Goal: Information Seeking & Learning: Check status

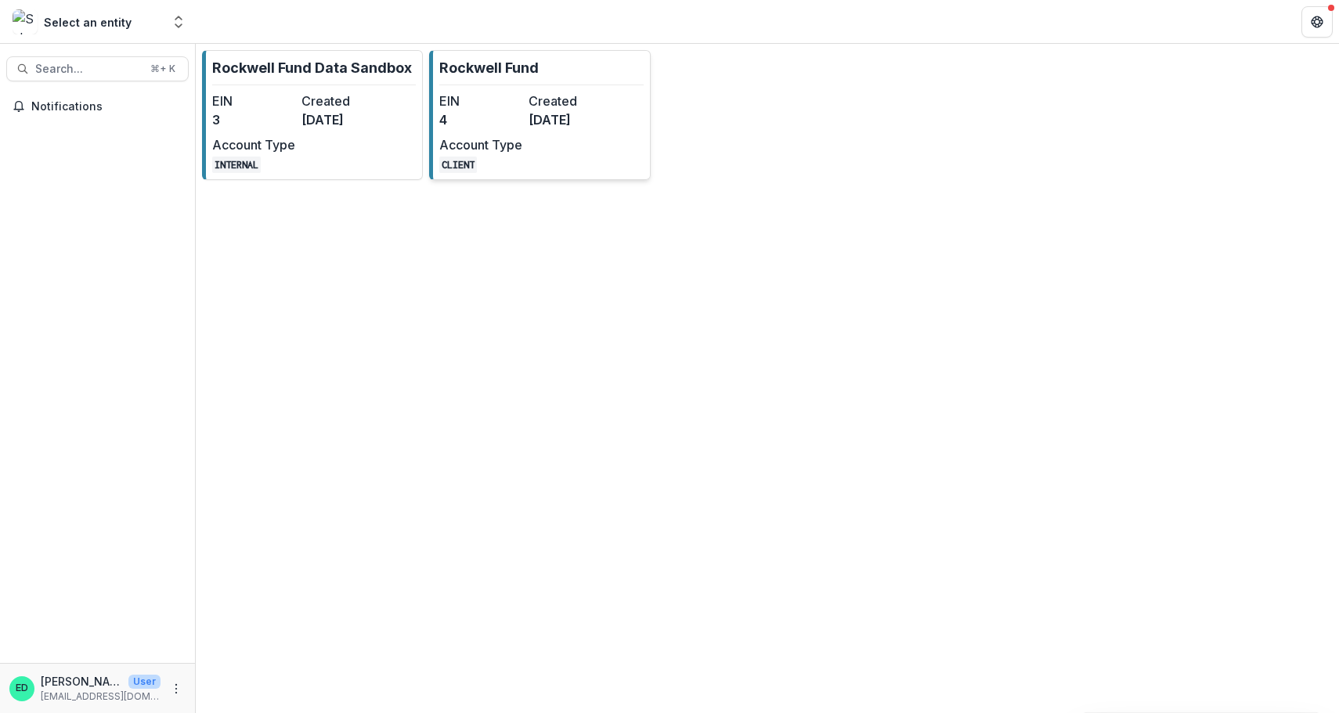
click at [517, 104] on dt "EIN" at bounding box center [480, 101] width 83 height 19
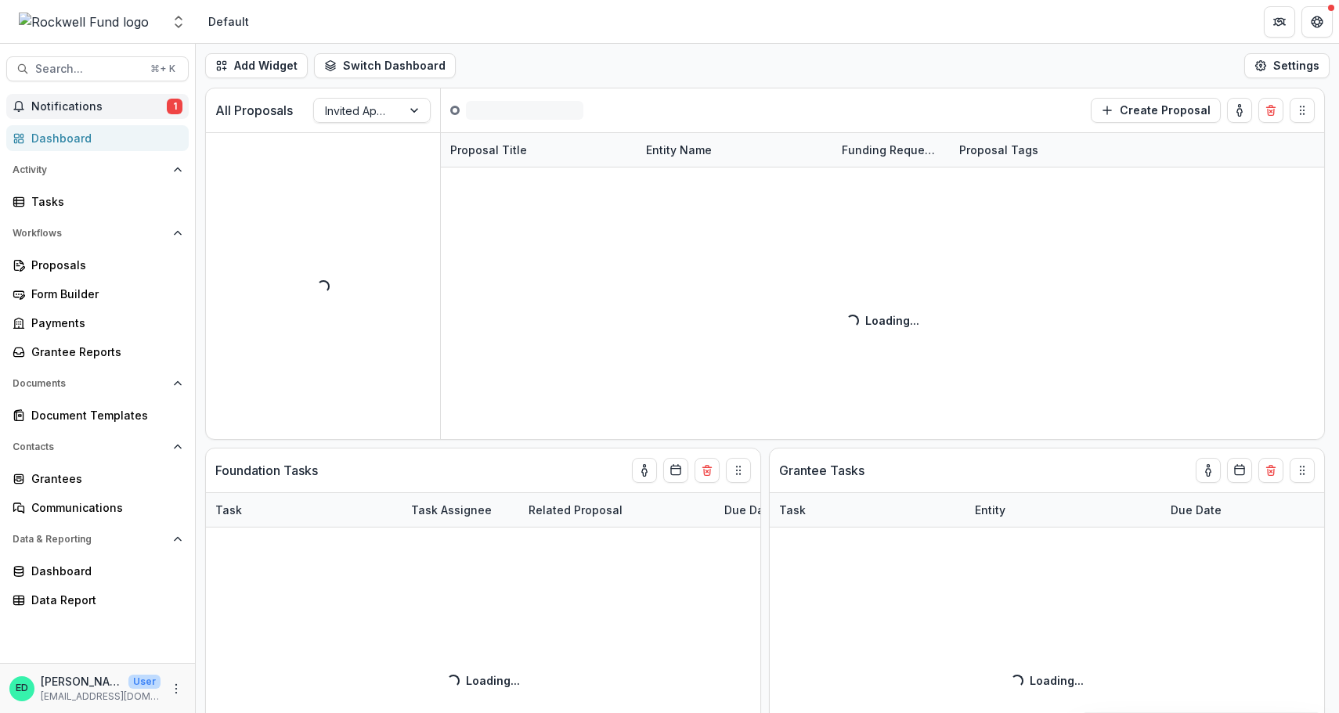
click at [95, 117] on button "Notifications 1" at bounding box center [97, 106] width 182 height 25
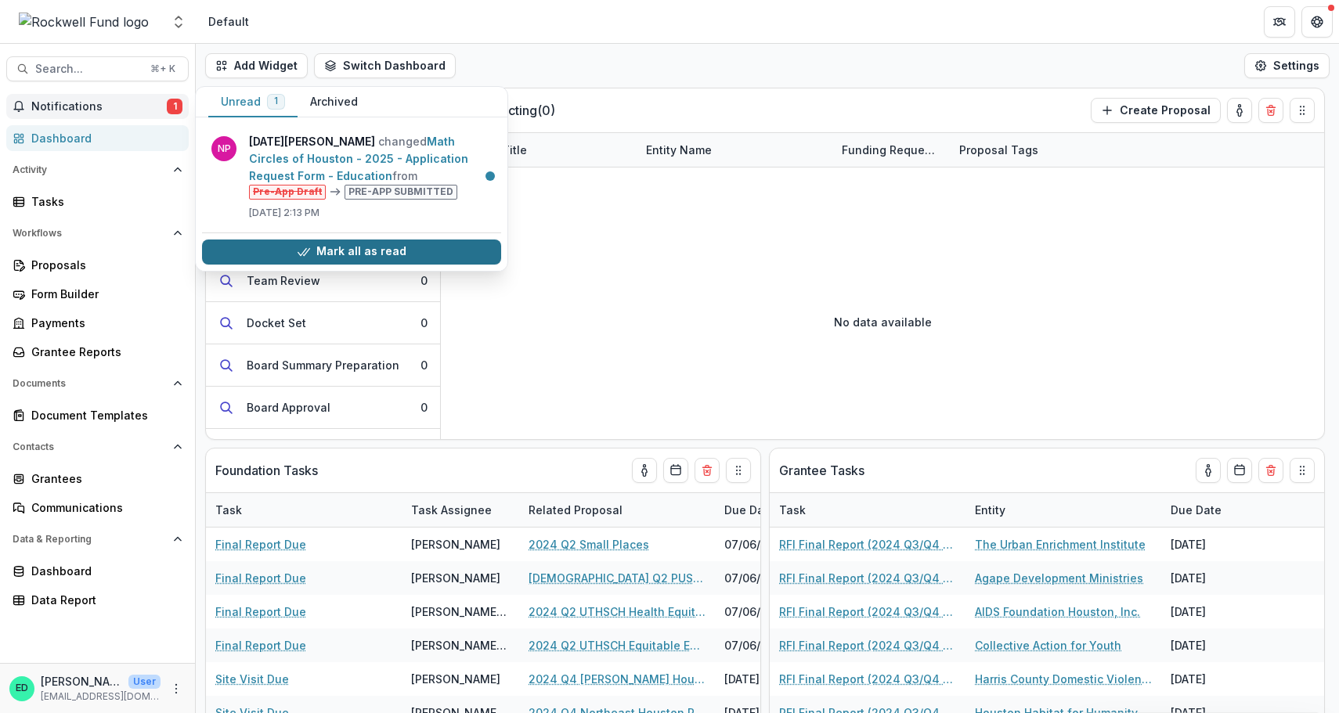
click at [334, 250] on button "Mark all as read" at bounding box center [351, 252] width 299 height 25
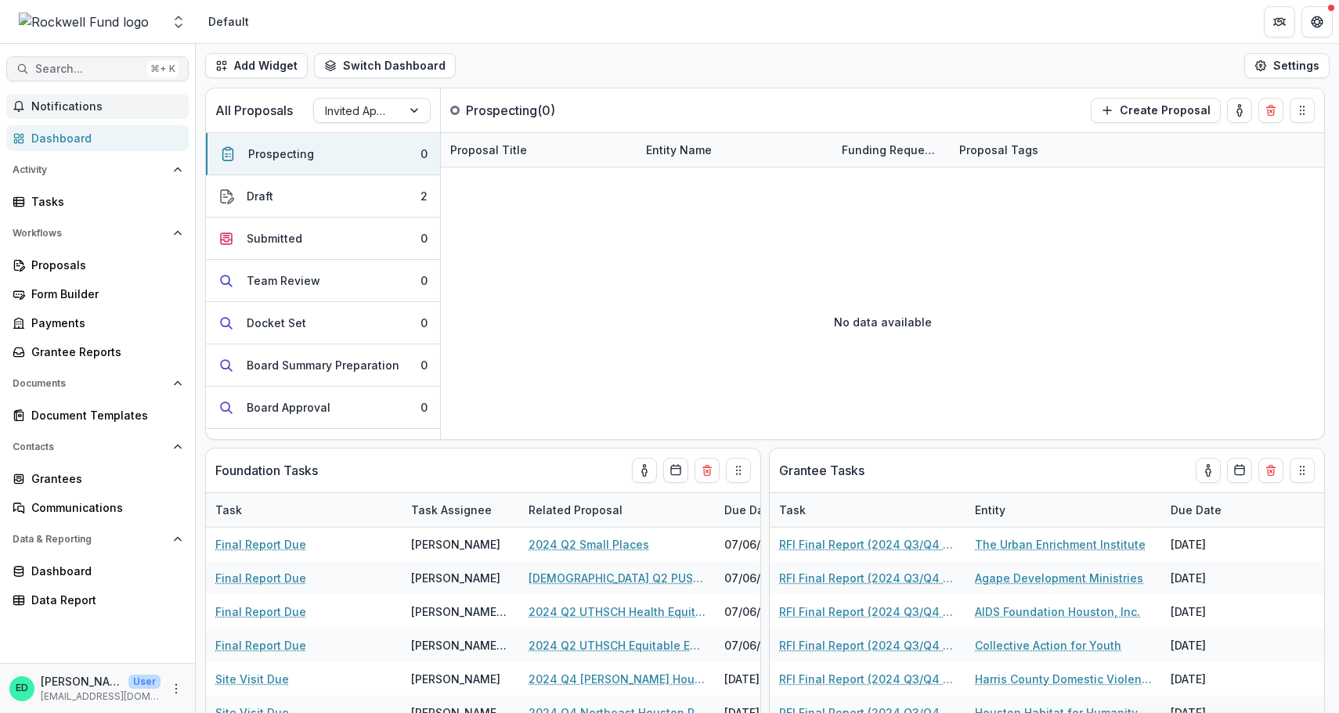
click at [111, 62] on button "Search... ⌘ + K" at bounding box center [97, 68] width 182 height 25
type input "**********"
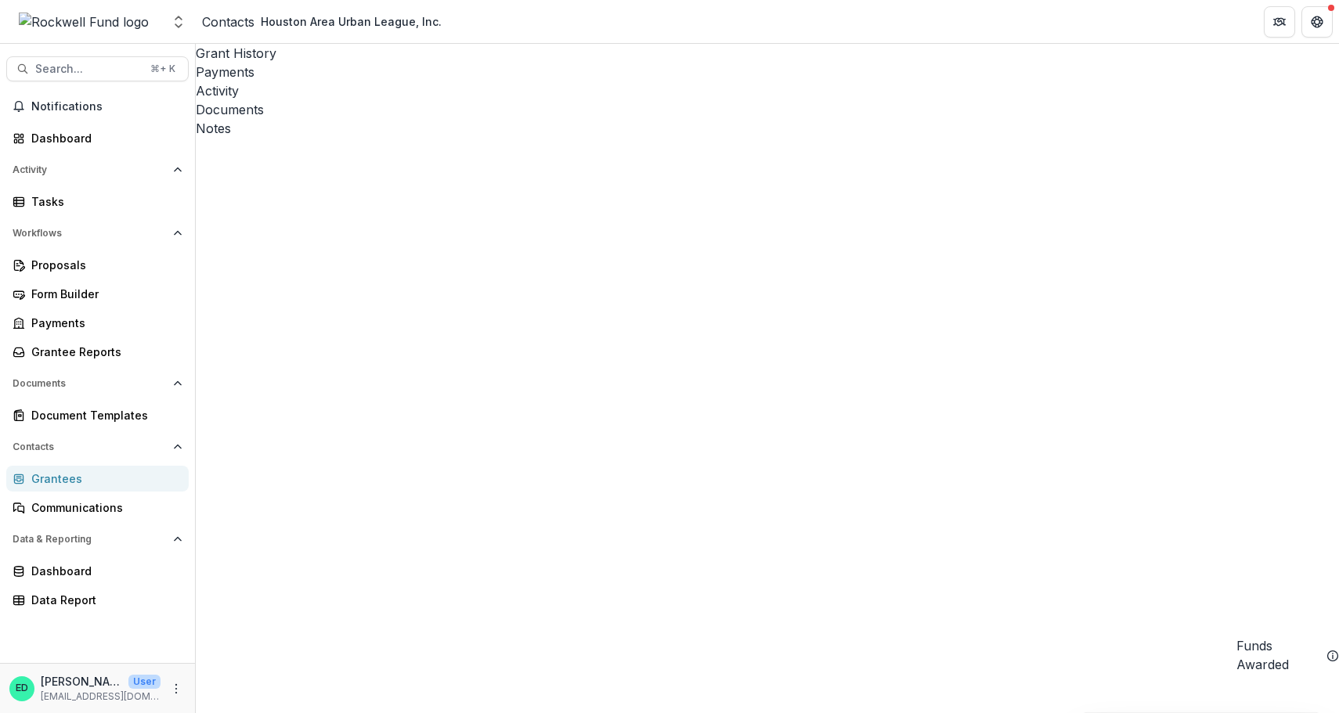
click at [440, 100] on div "Documents" at bounding box center [767, 109] width 1143 height 19
click at [378, 81] on div "Activity" at bounding box center [767, 90] width 1143 height 19
click at [326, 63] on div "Payments" at bounding box center [767, 72] width 1143 height 19
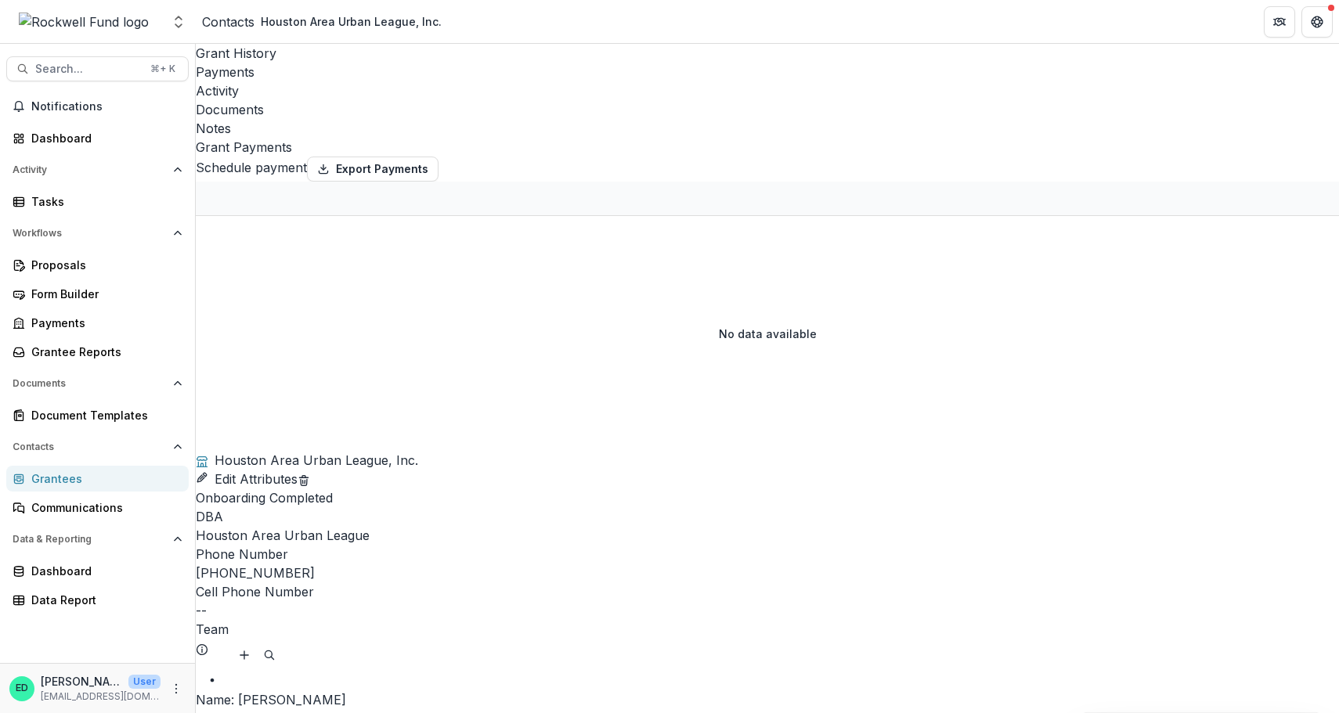
click at [389, 81] on div "Activity" at bounding box center [767, 90] width 1143 height 19
select select "**********"
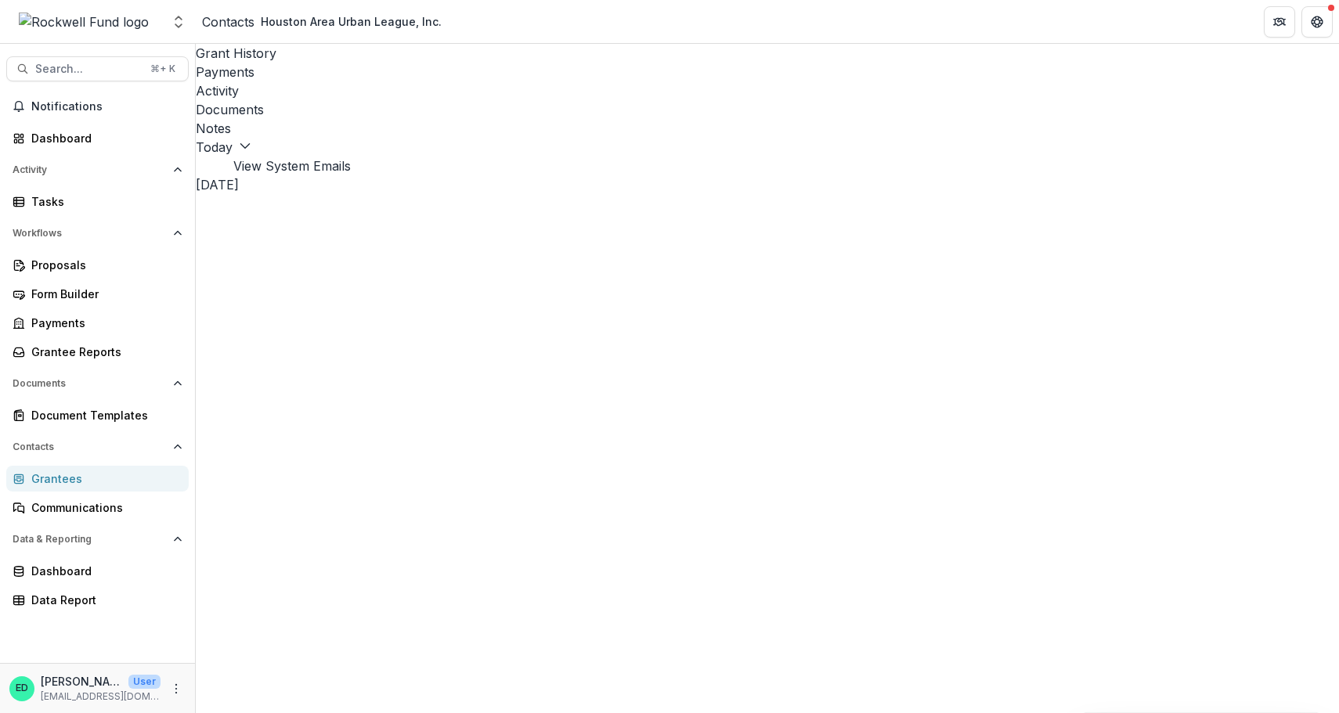
click at [351, 157] on button "View System Emails" at bounding box center [291, 166] width 117 height 19
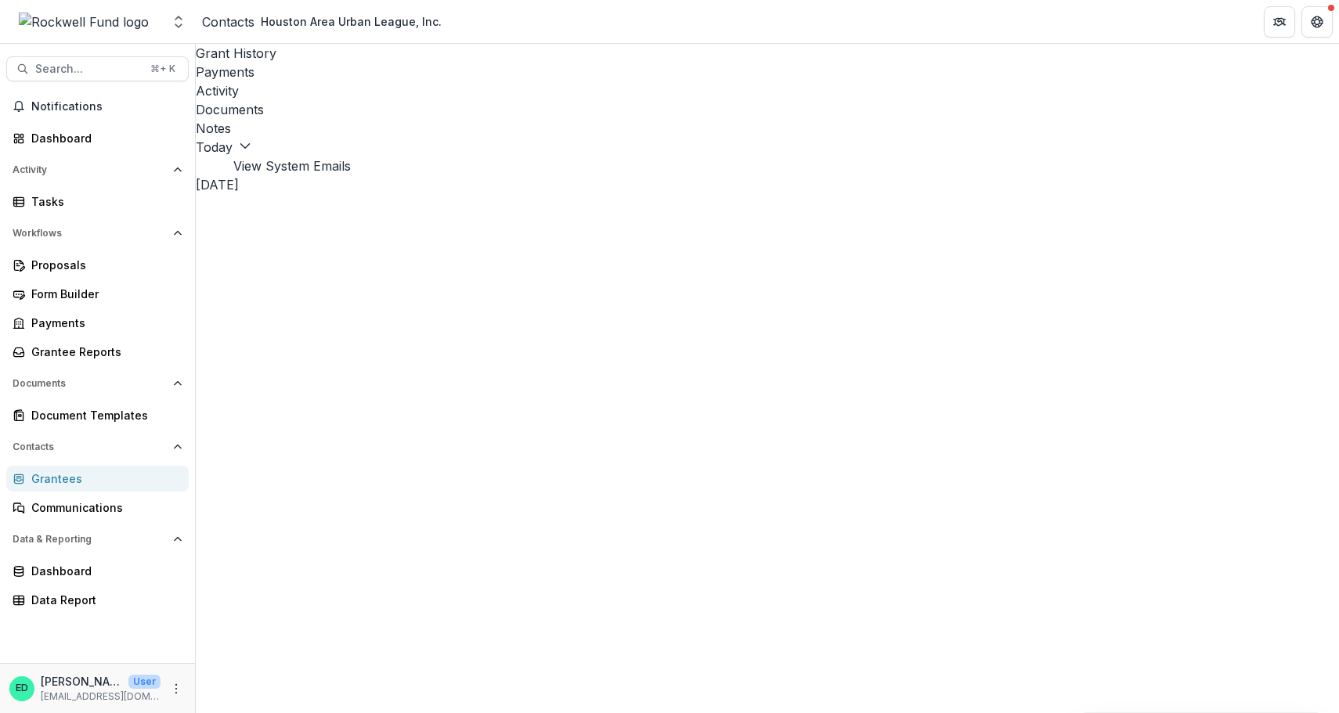
click at [351, 157] on button "View System Emails" at bounding box center [291, 166] width 117 height 19
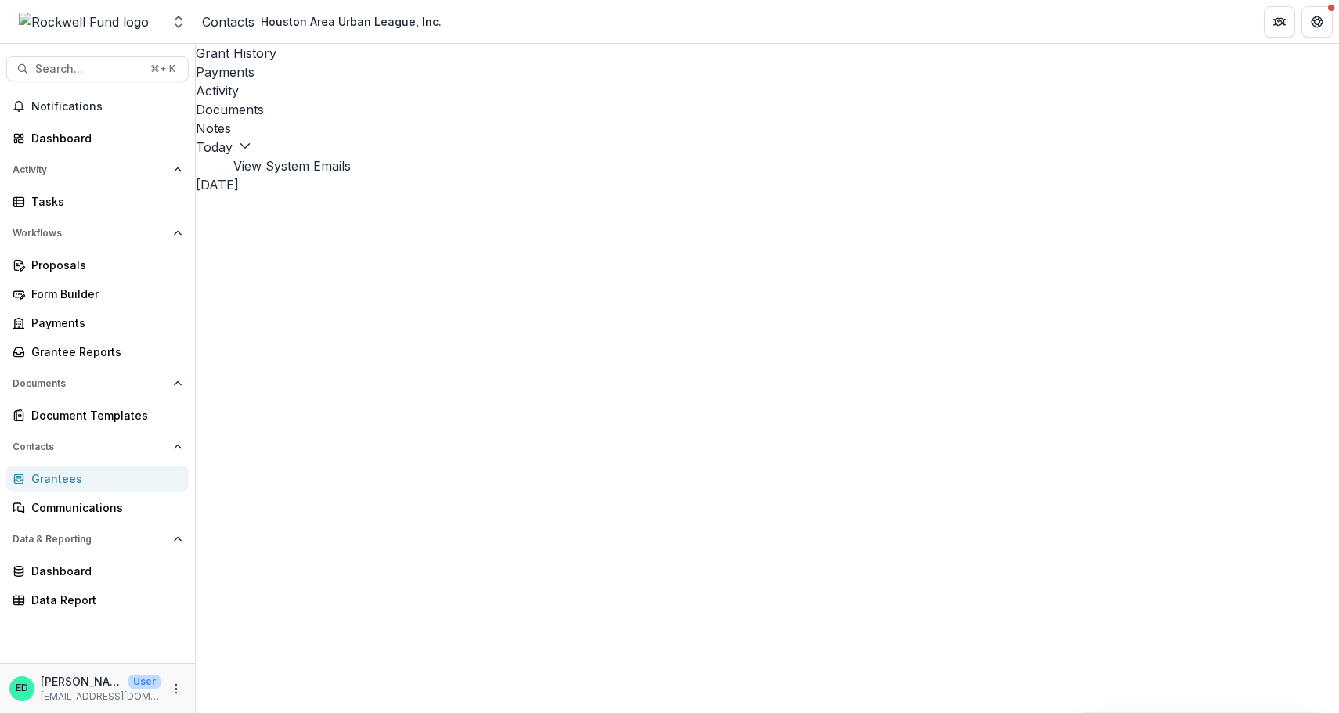
click at [351, 157] on button "View System Emails" at bounding box center [291, 166] width 117 height 19
click at [208, 166] on icon at bounding box center [208, 166] width 0 height 0
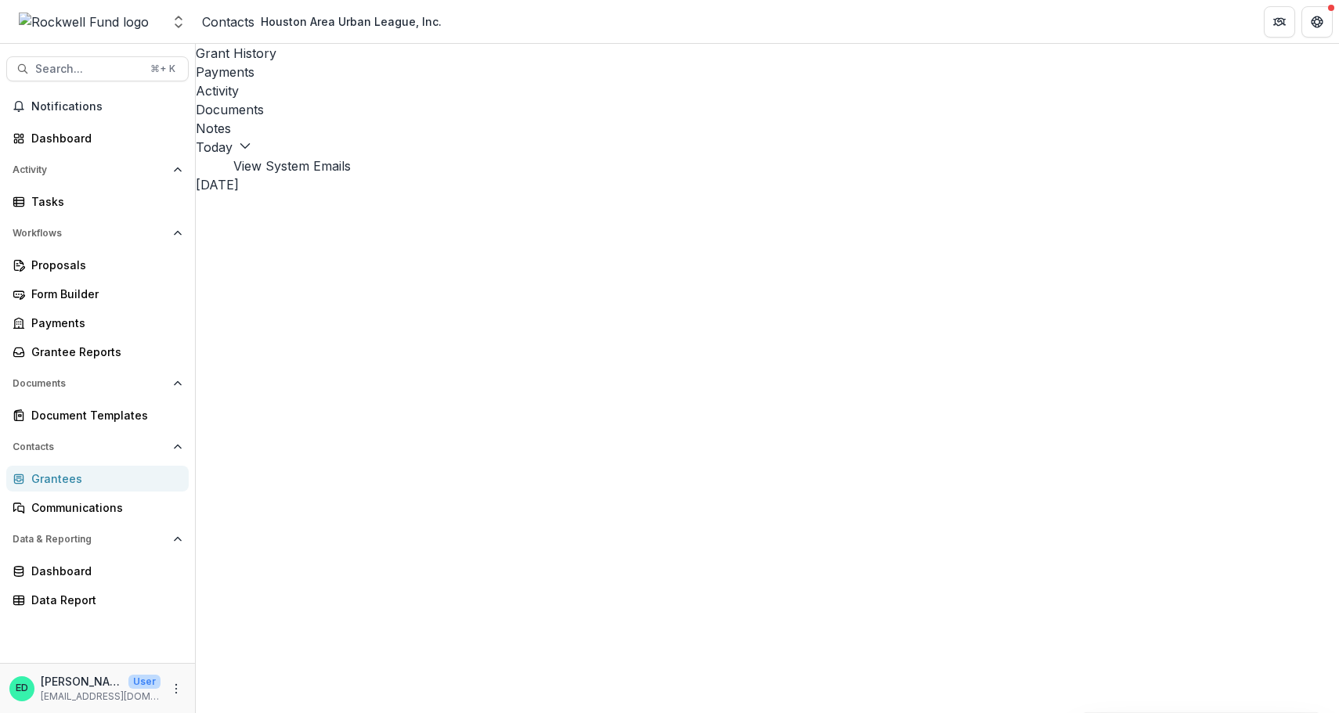
click at [351, 157] on button "View System Emails" at bounding box center [291, 166] width 117 height 19
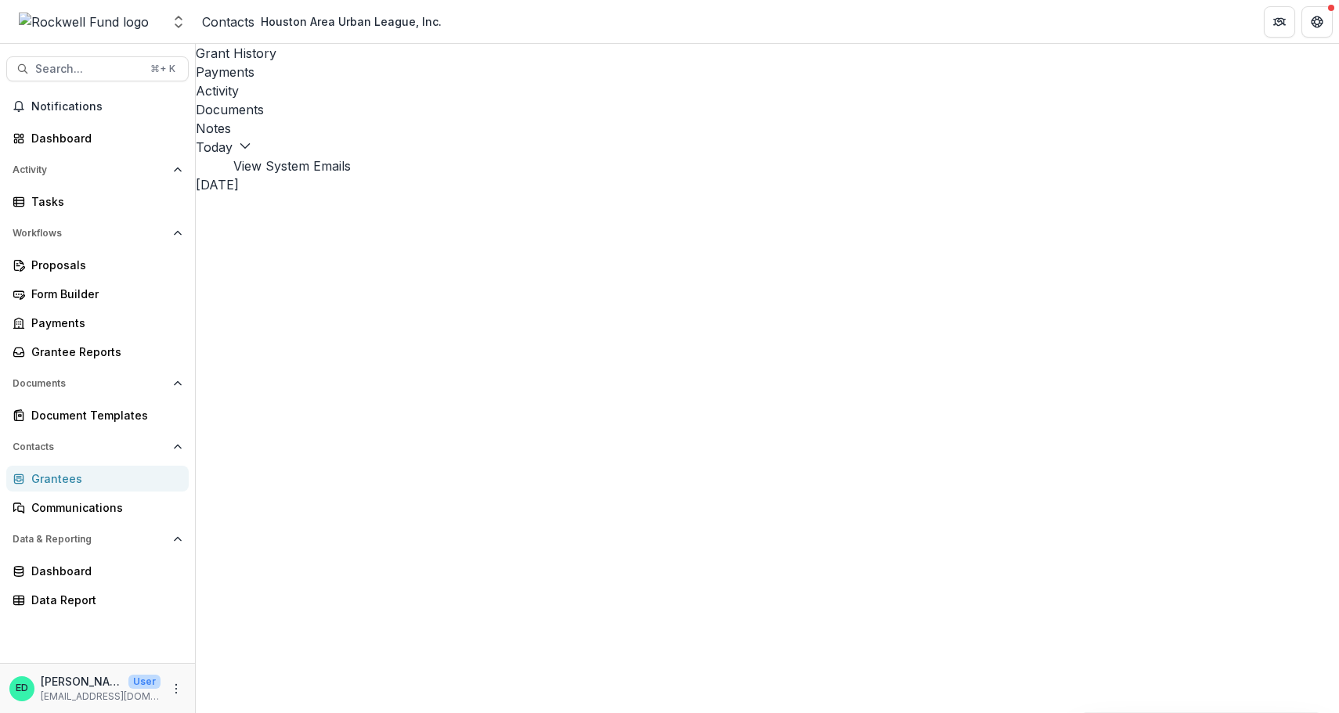
copy p "To: [EMAIL_ADDRESS][DOMAIN_NAME]"
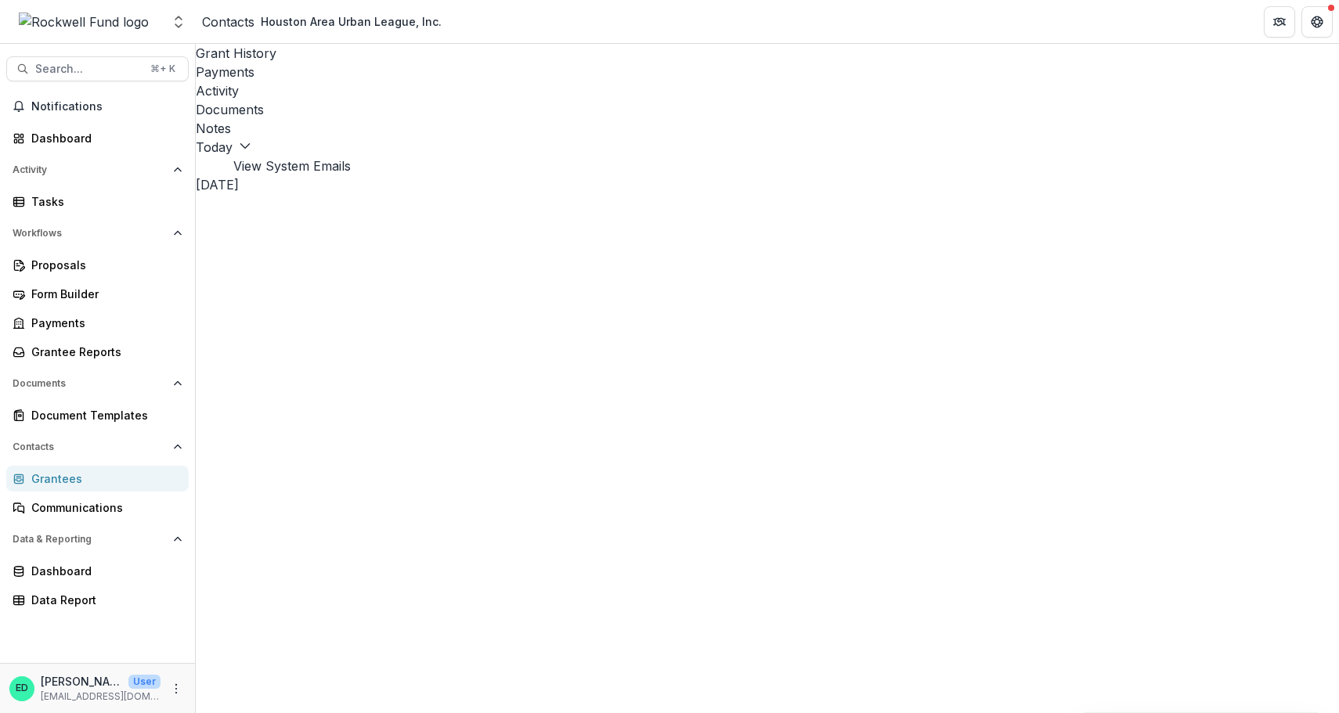
click at [351, 157] on button "View System Emails" at bounding box center [291, 166] width 117 height 19
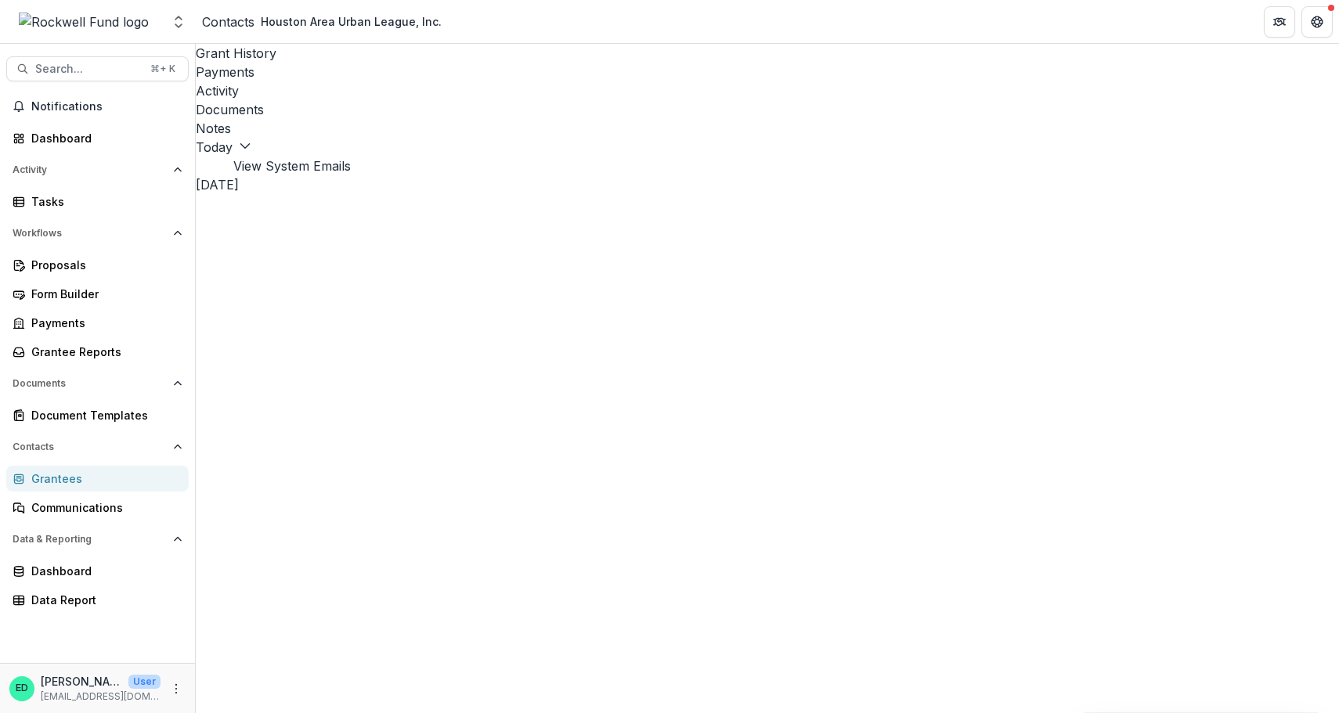
scroll to position [517, 0]
click at [709, 8] on header "Contacts Houston Area Urban League, Inc." at bounding box center [767, 21] width 1143 height 43
click at [709, 0] on header "Contacts Houston Area Urban League, Inc." at bounding box center [767, 21] width 1143 height 43
click at [95, 68] on span "Search..." at bounding box center [88, 69] width 106 height 13
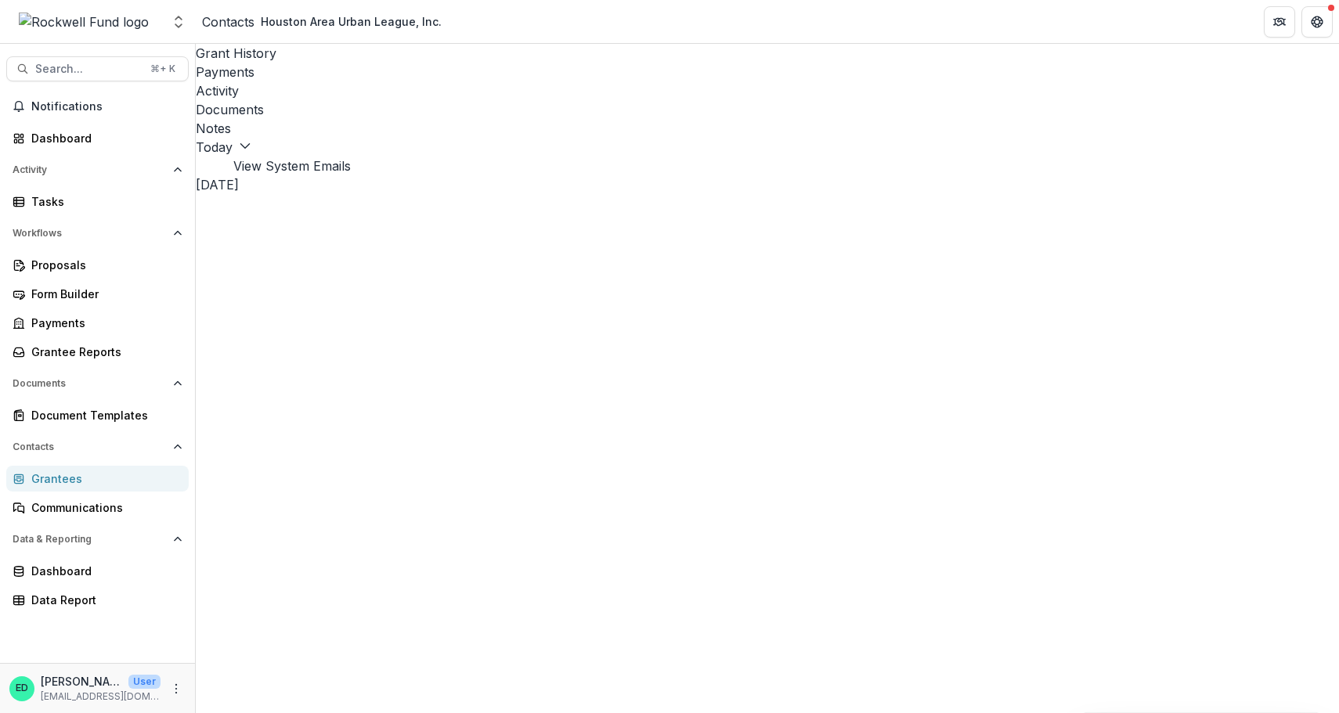
type input "*"
type input "**********"
click at [349, 63] on div "Payments" at bounding box center [767, 72] width 1143 height 19
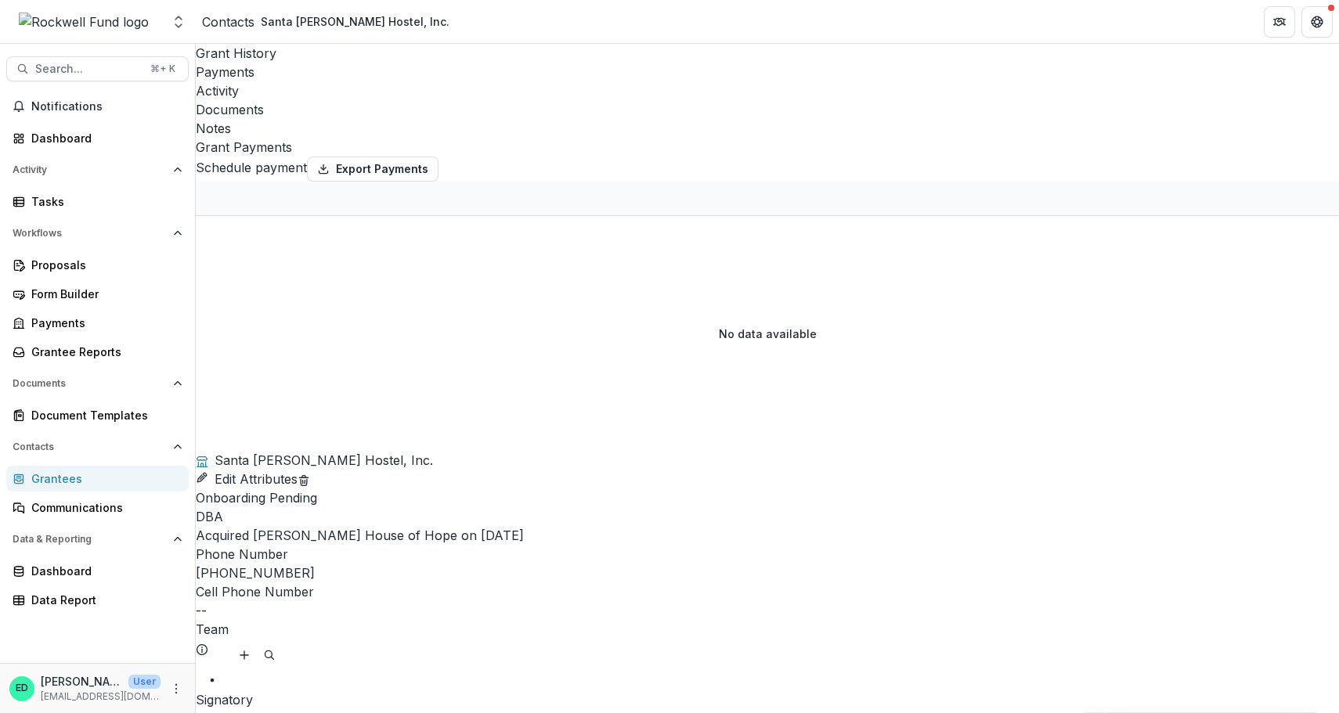
select select "**********"
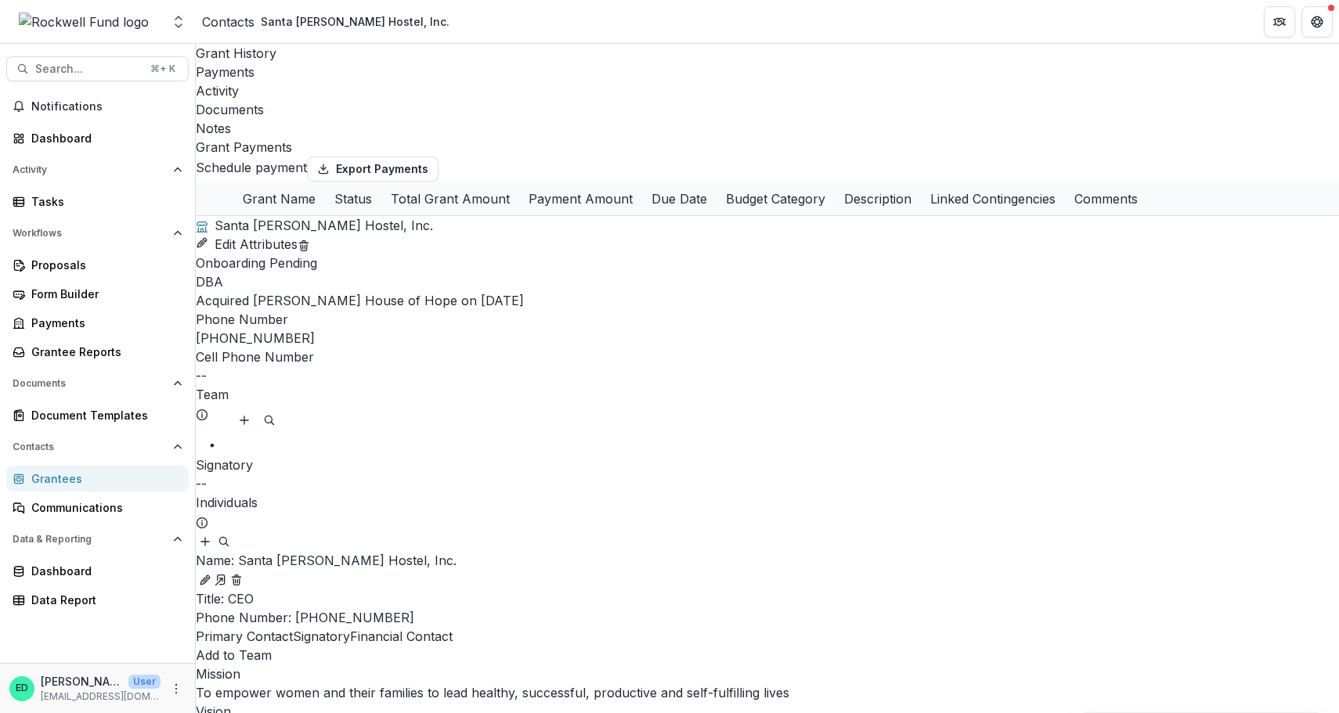
click at [389, 81] on div "Activity" at bounding box center [767, 90] width 1143 height 19
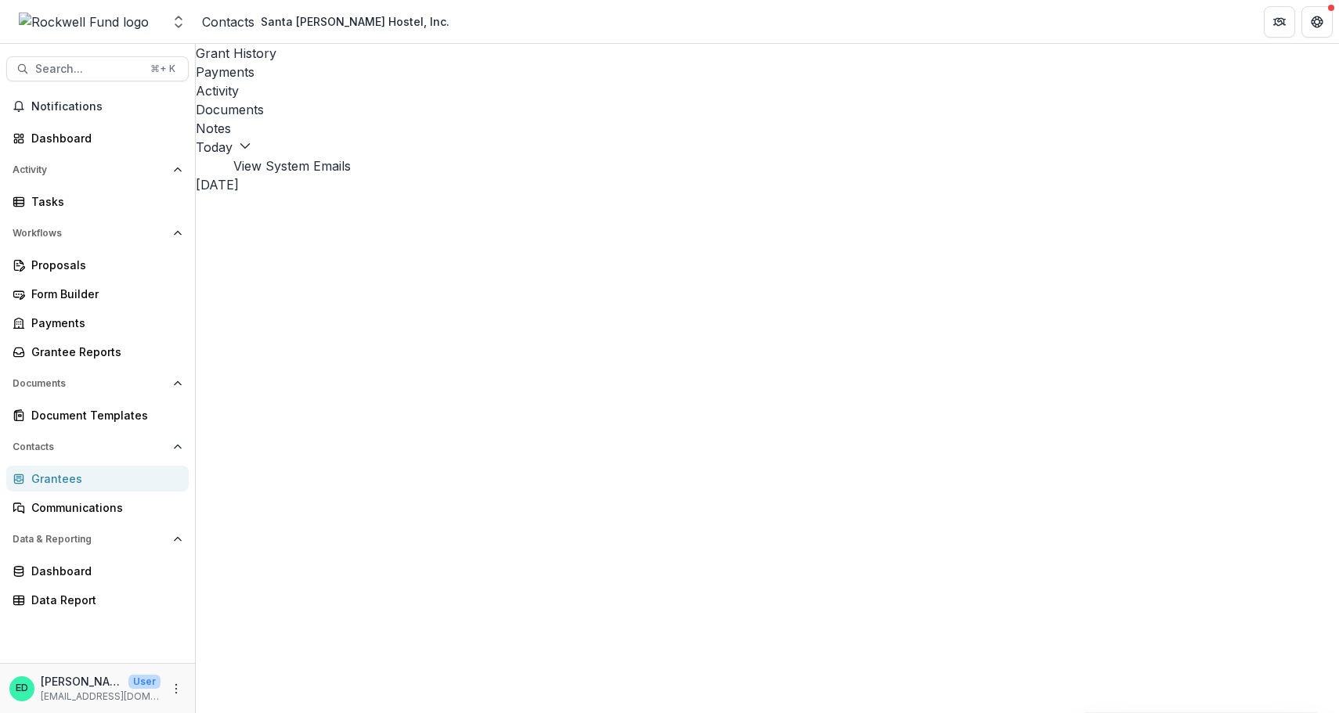
click at [474, 100] on div "Documents" at bounding box center [767, 109] width 1143 height 19
click at [402, 81] on div "Activity" at bounding box center [767, 90] width 1143 height 19
click at [351, 157] on button "View System Emails" at bounding box center [291, 166] width 117 height 19
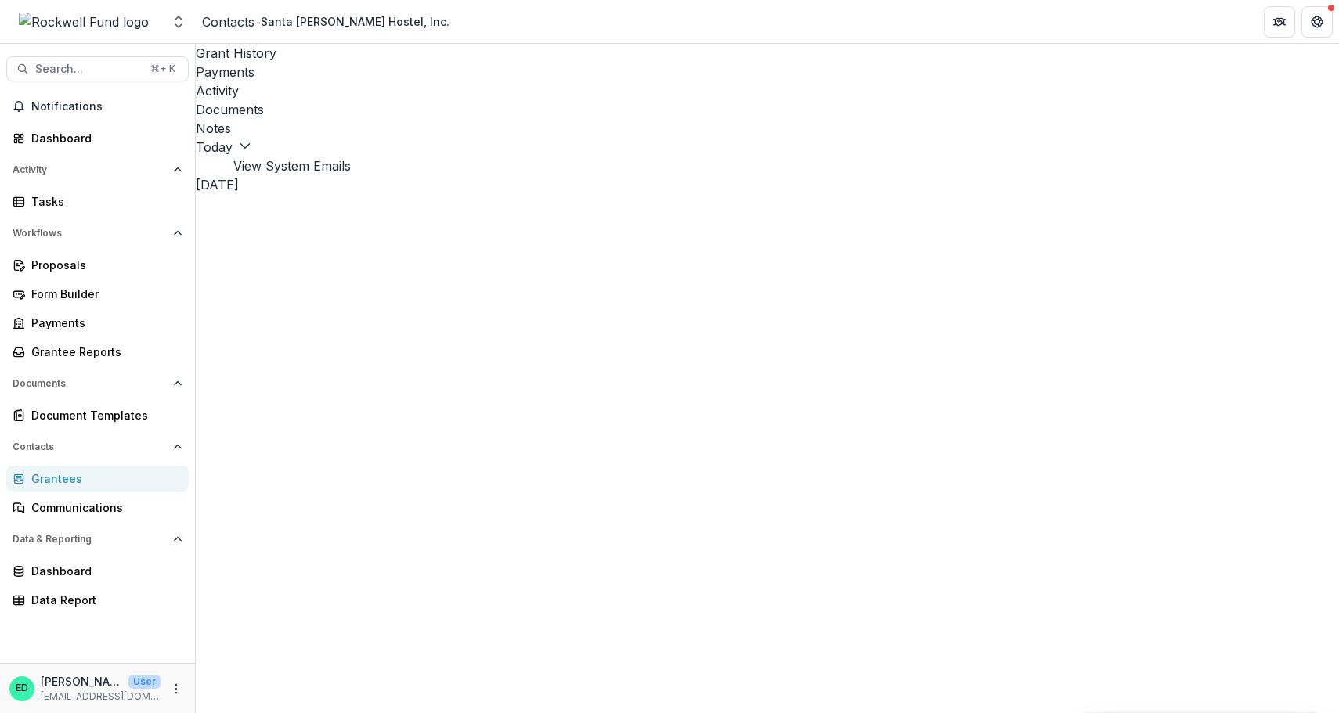
click at [78, 68] on span "Search..." at bounding box center [88, 69] width 106 height 13
type input "*****"
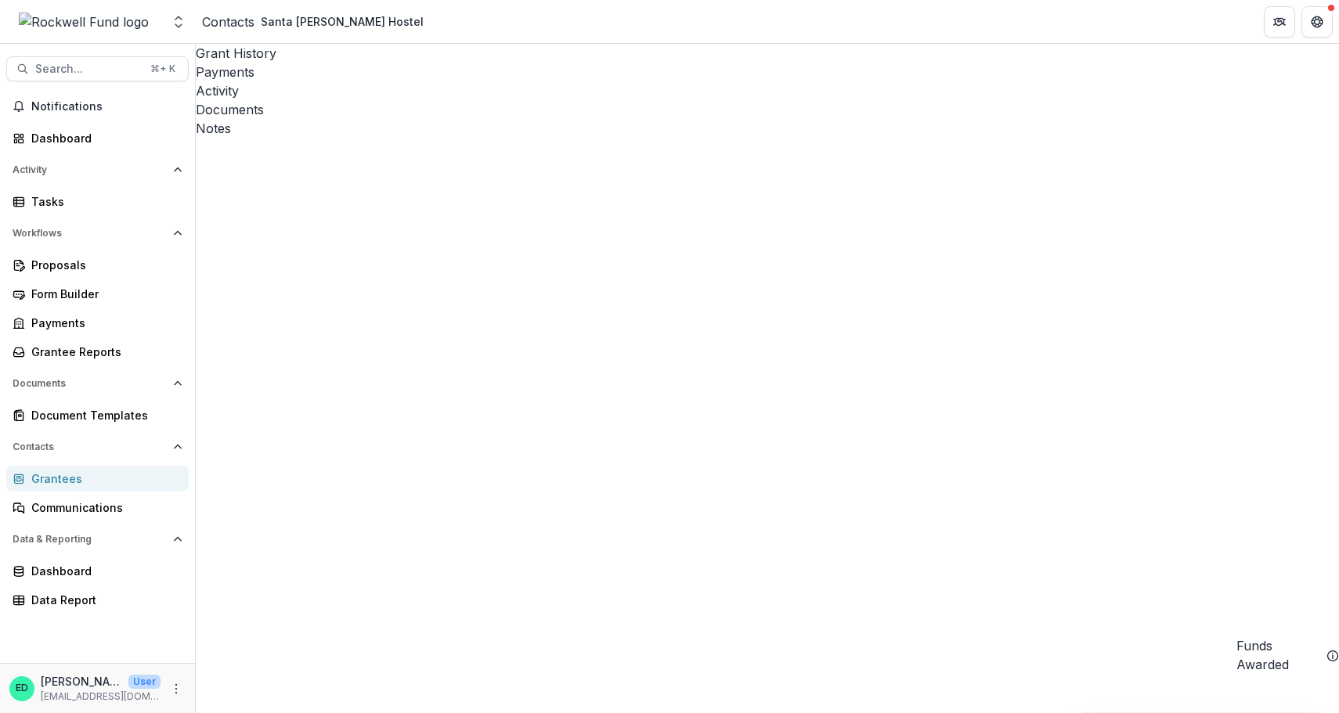
click at [462, 100] on div "Documents" at bounding box center [767, 109] width 1143 height 19
click at [394, 81] on div "Activity" at bounding box center [767, 90] width 1143 height 19
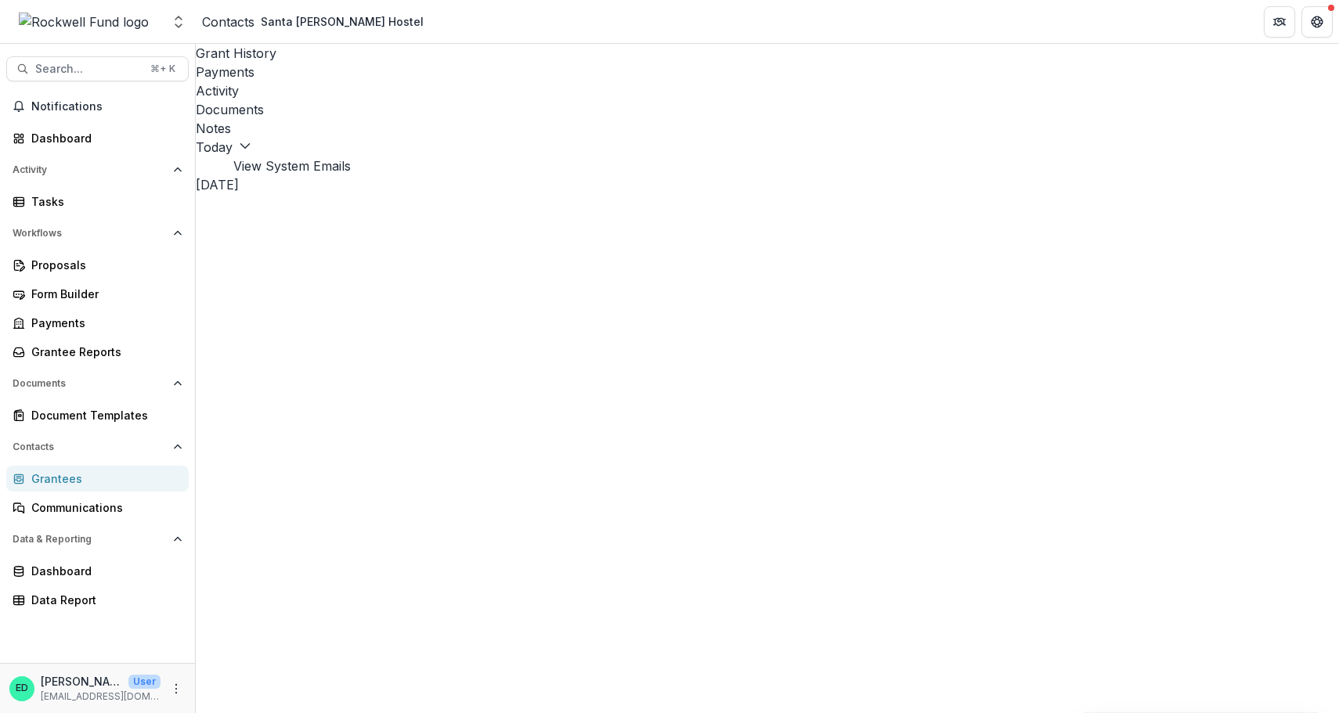
scroll to position [218, 0]
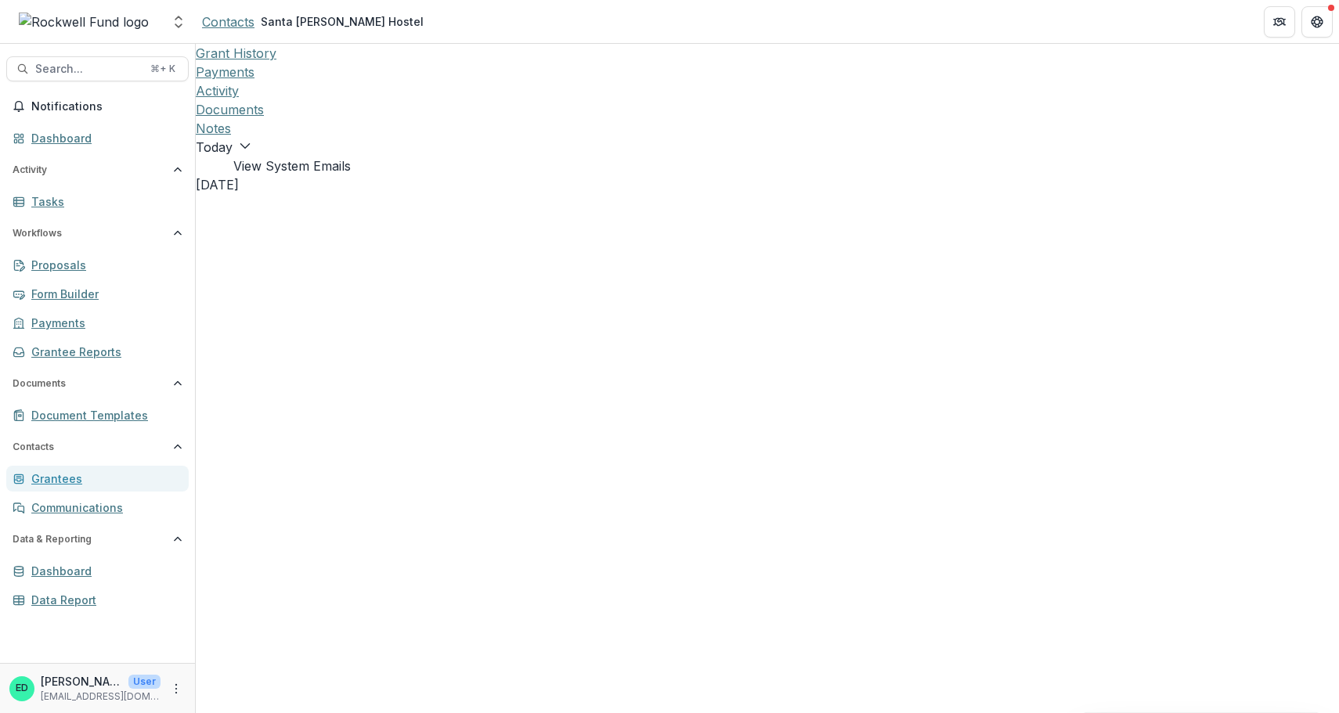
scroll to position [1425, 0]
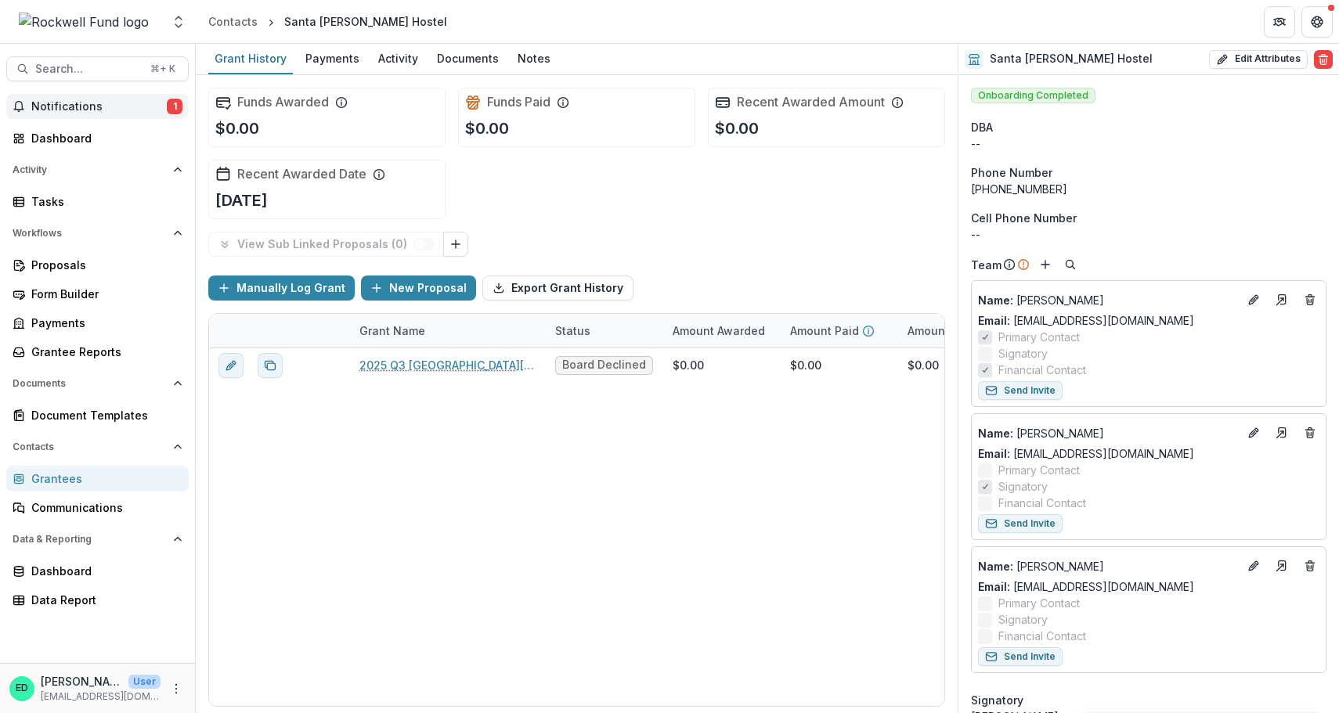
click at [102, 103] on span "Notifications" at bounding box center [98, 106] width 135 height 13
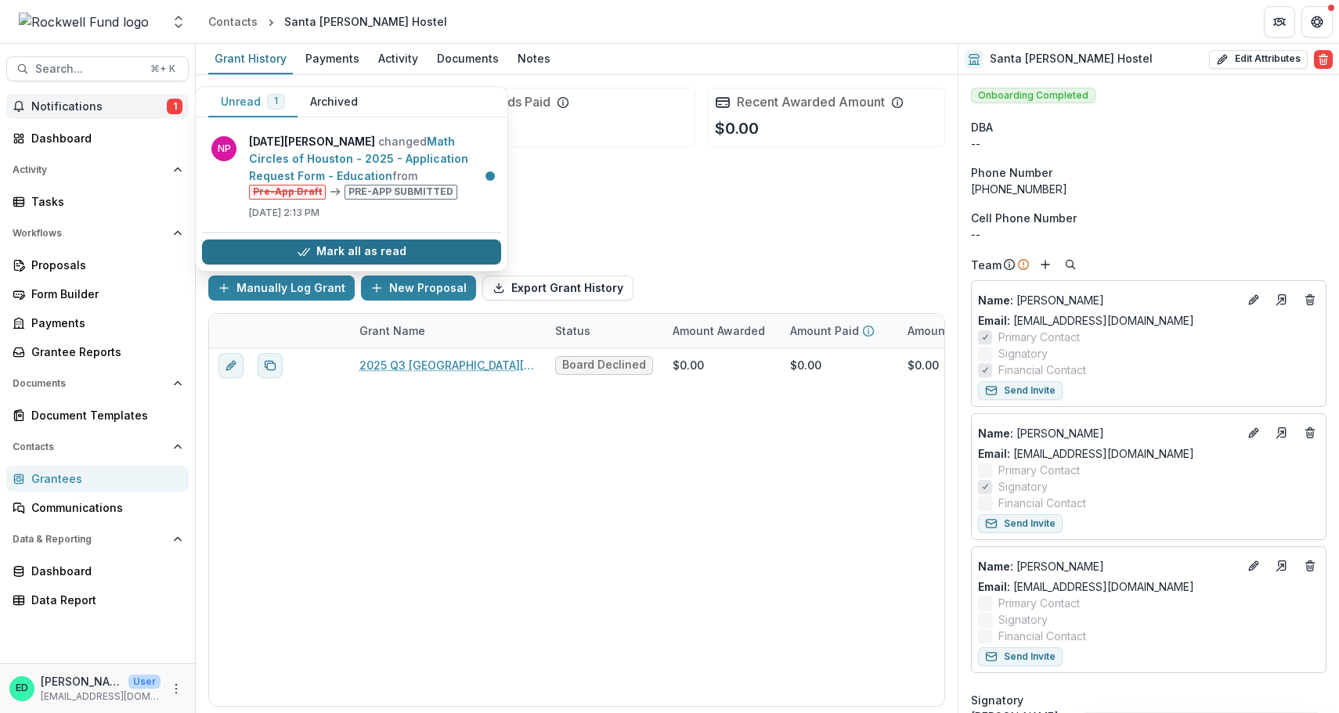
click at [288, 250] on button "Mark all as read" at bounding box center [351, 252] width 299 height 25
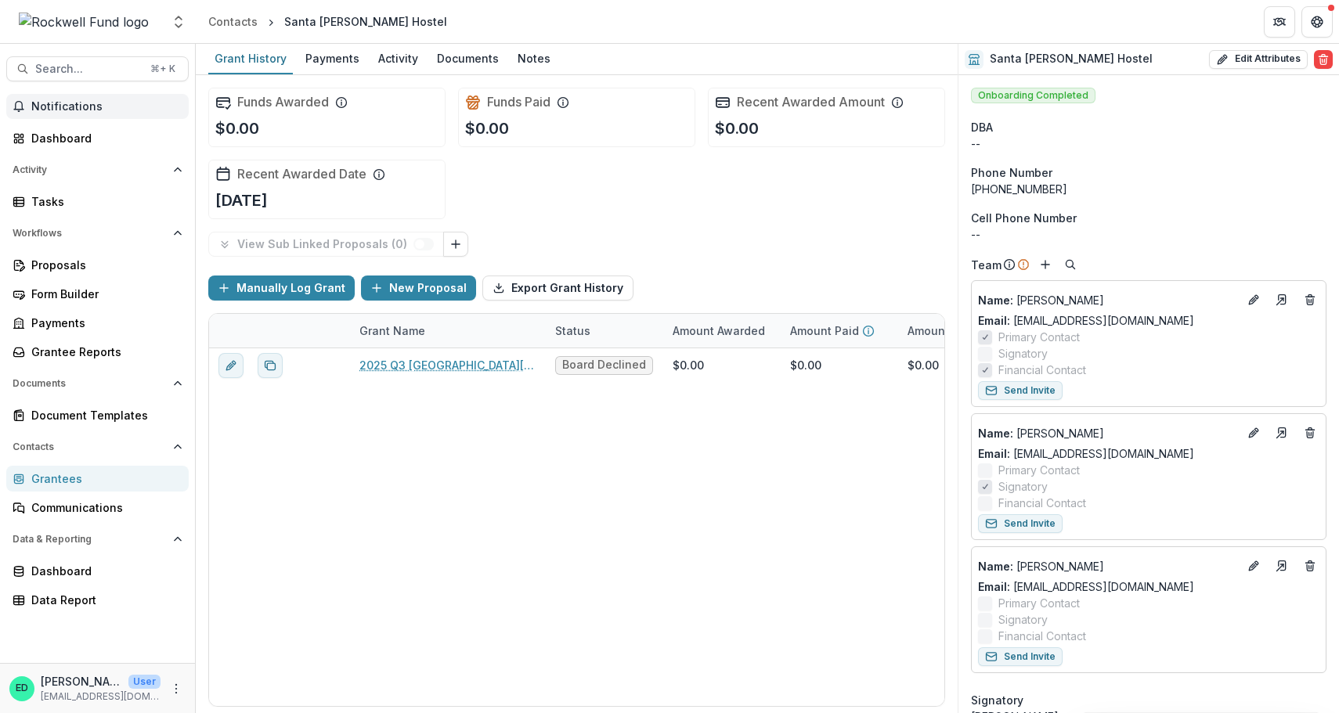
click at [784, 208] on div "Funds Awarded $0.00 Funds Paid $0.00 Recent Awarded Amount $0.00 Recent Awarded…" at bounding box center [576, 153] width 737 height 157
click at [423, 62] on div "Grant History Payments Activity Documents Notes" at bounding box center [577, 59] width 762 height 31
click at [445, 62] on div "Documents" at bounding box center [468, 58] width 74 height 23
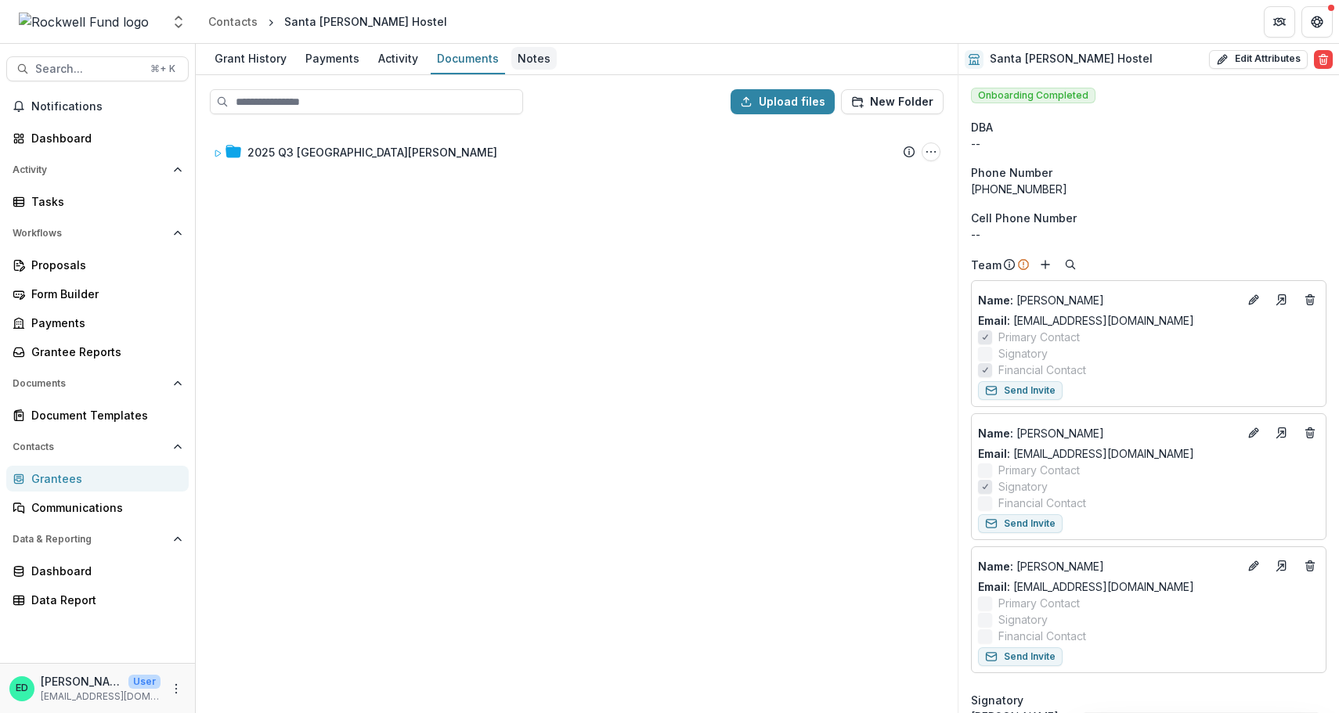
click at [535, 60] on div "Notes" at bounding box center [533, 58] width 45 height 23
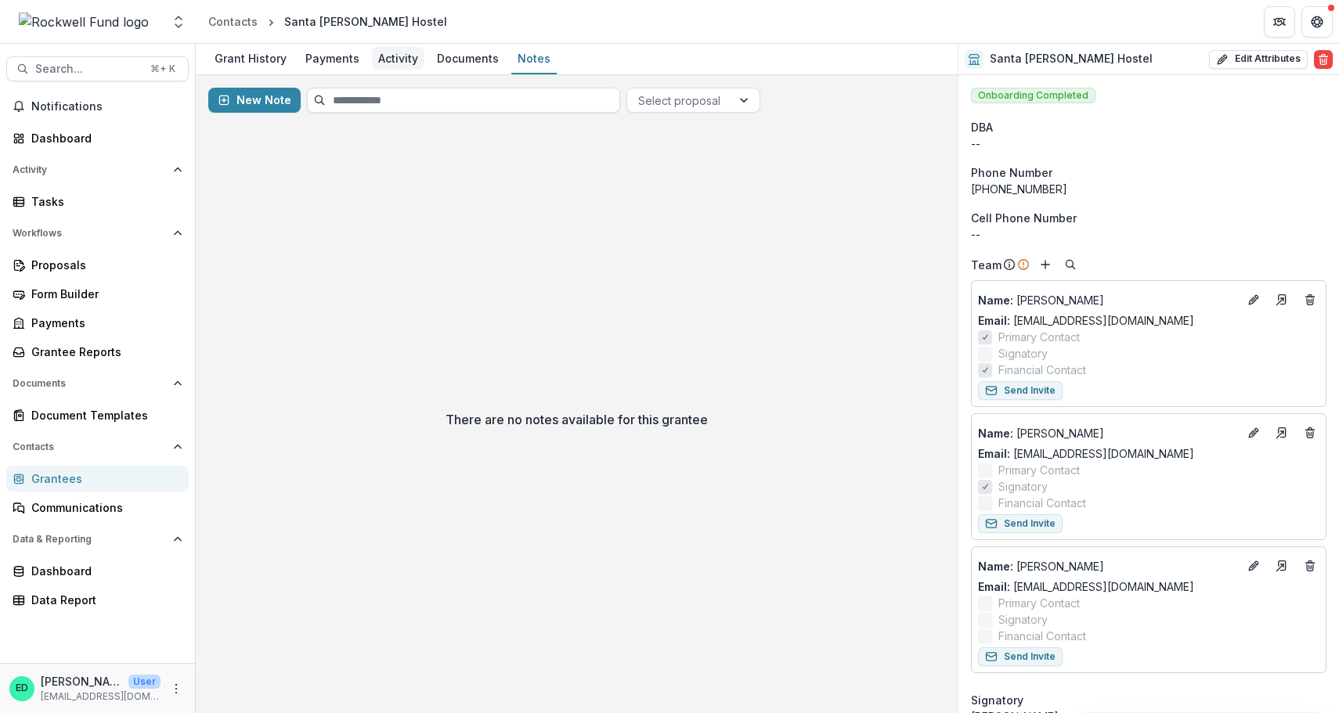
click at [389, 58] on div "Activity" at bounding box center [398, 58] width 52 height 23
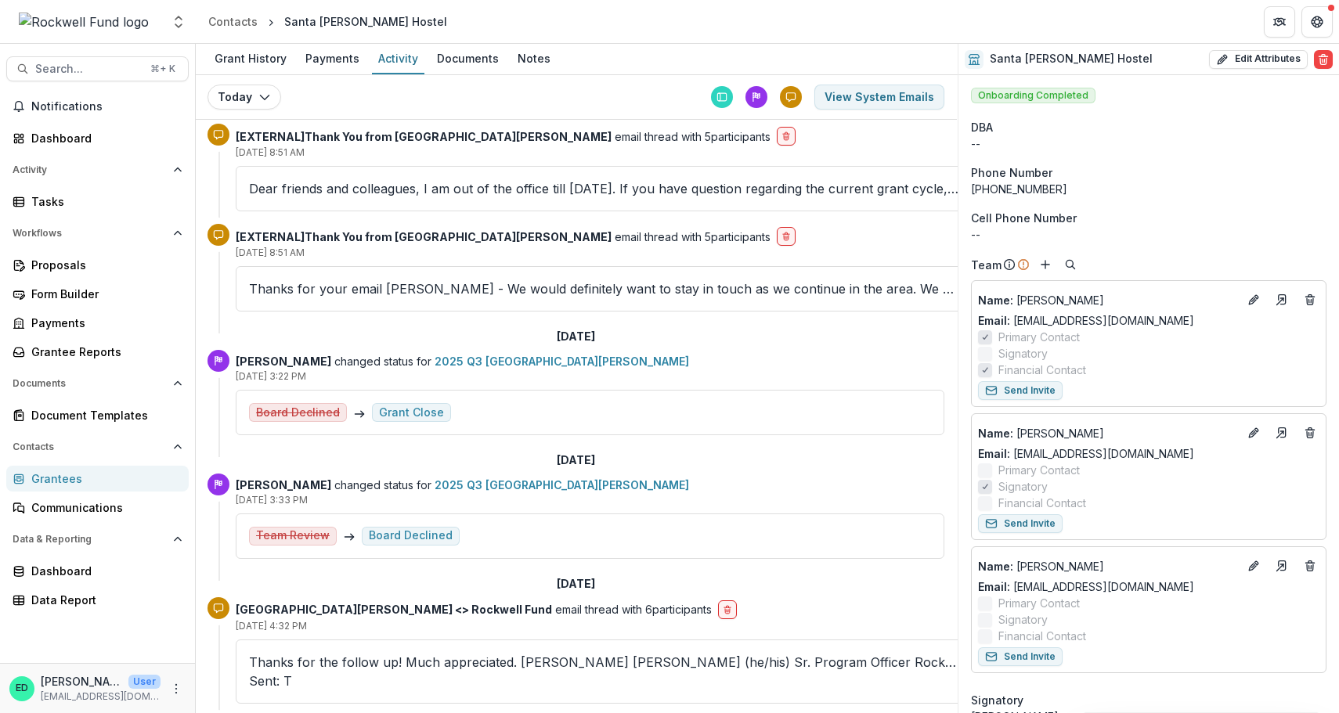
scroll to position [388, 1]
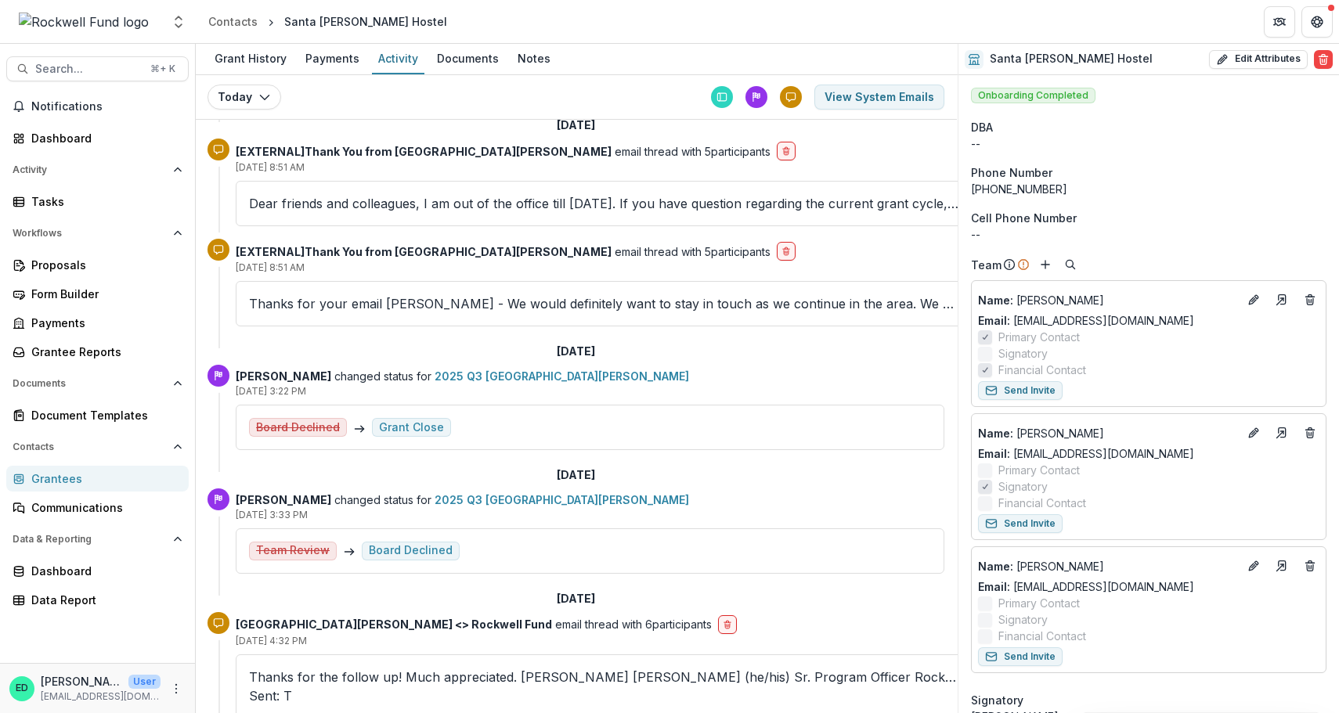
click at [495, 533] on div "Team Review Board Declined" at bounding box center [590, 550] width 708 height 45
click at [400, 542] on span "Board Declined" at bounding box center [411, 551] width 98 height 19
click at [400, 551] on div "Board Declined" at bounding box center [411, 550] width 84 height 13
click at [517, 566] on div "Team Review Board Declined" at bounding box center [590, 550] width 708 height 45
click at [272, 544] on s "Team Review" at bounding box center [293, 550] width 74 height 13
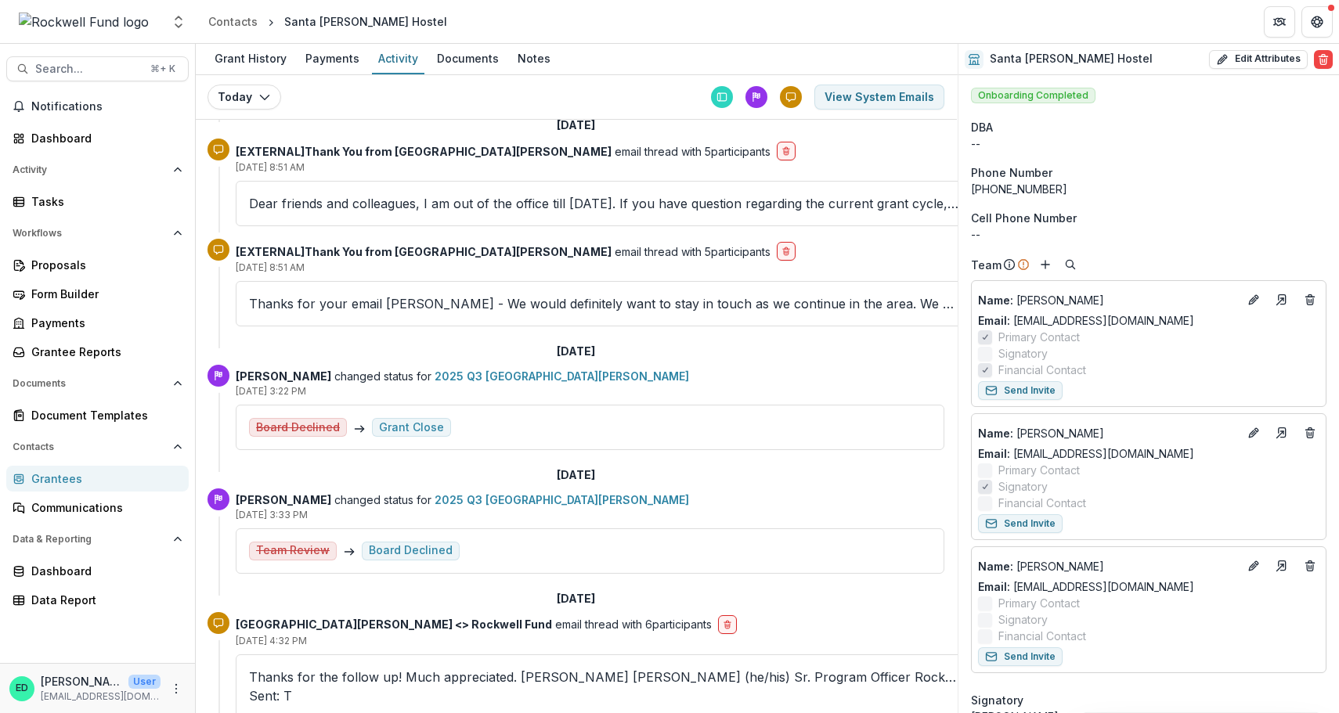
click at [287, 503] on p "Estevan D. Delgado changed status for 2025 Q3 Santa Maria Hostel" at bounding box center [590, 500] width 708 height 16
click at [413, 552] on div "Board Declined" at bounding box center [411, 550] width 84 height 13
click at [863, 98] on button "View System Emails" at bounding box center [879, 97] width 130 height 25
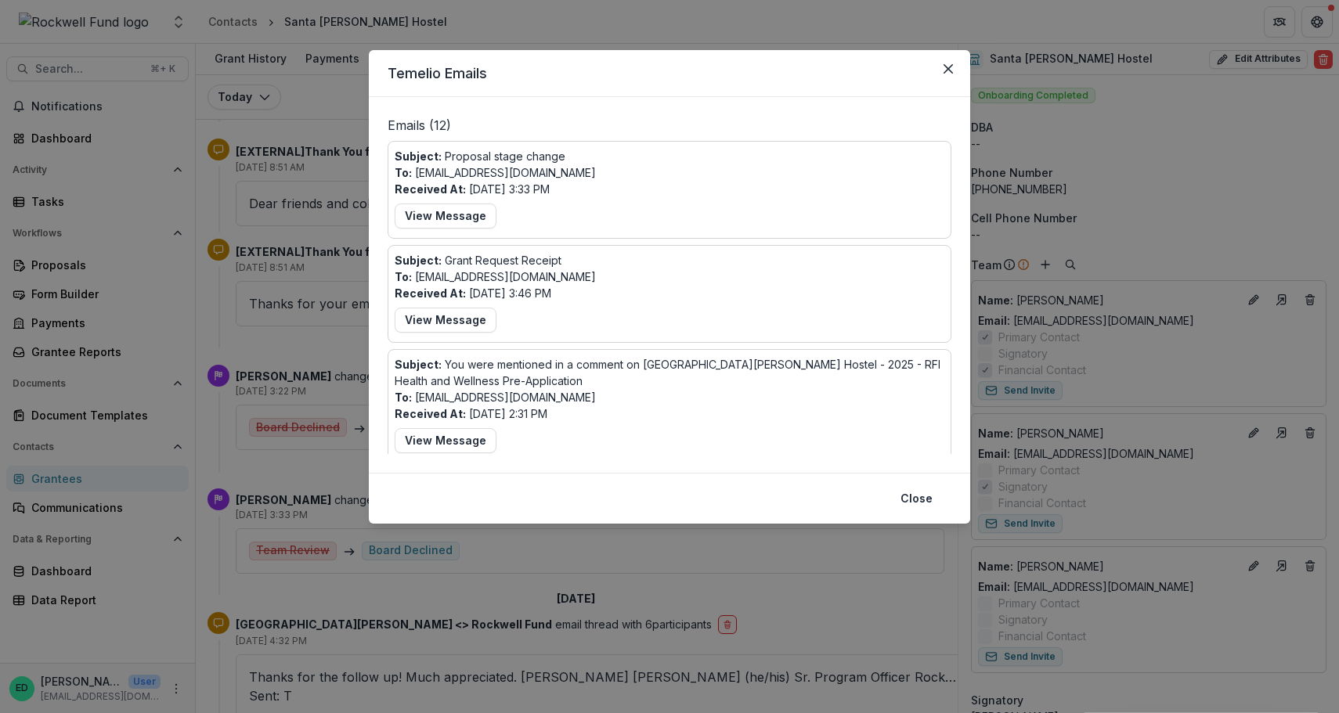
scroll to position [0, 0]
click at [457, 220] on button "View Message" at bounding box center [446, 216] width 102 height 25
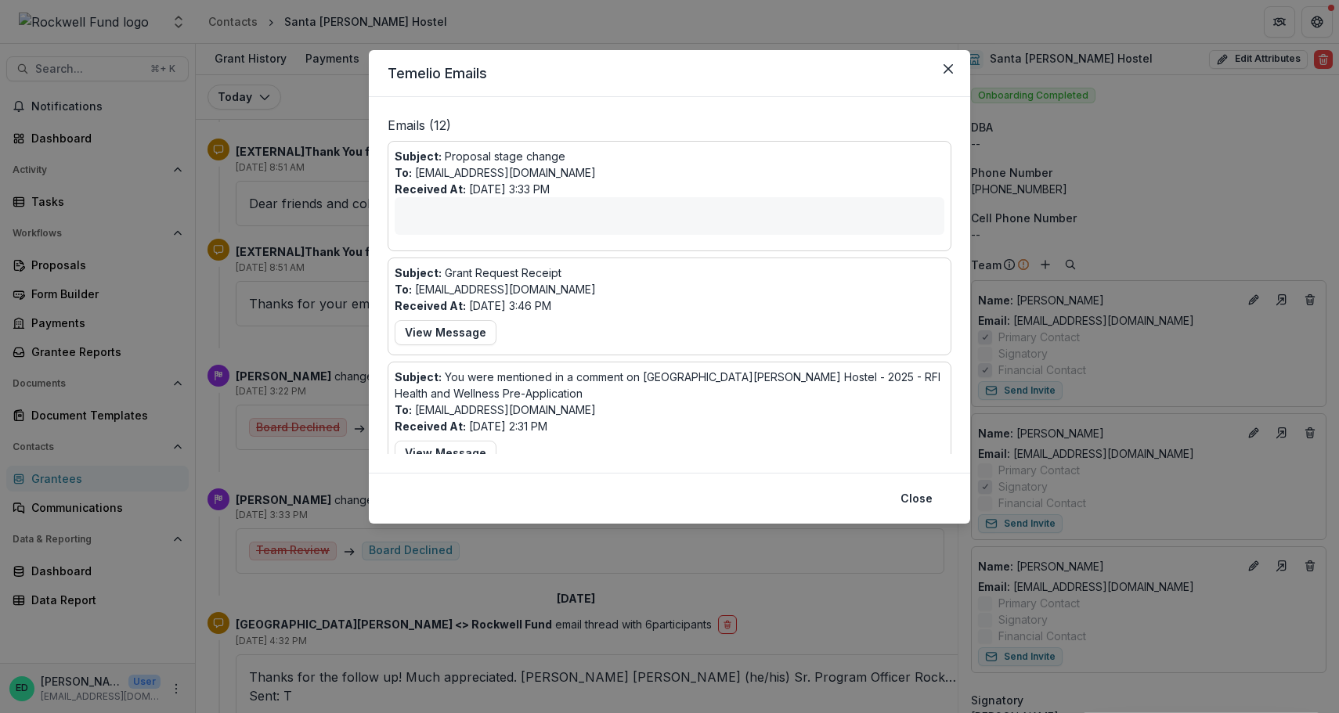
drag, startPoint x: 589, startPoint y: 189, endPoint x: 387, endPoint y: 149, distance: 205.2
click at [387, 149] on div "Subject: Proposal stage change To: cweldon@santamariahostel.org Received At: Se…" at bounding box center [669, 196] width 564 height 110
copy div "Subject: Proposal stage change To: cweldon@santamariahostel.org Received At: Se…"
click at [676, 173] on div "Subject: Proposal stage change To: cweldon@santamariahostel.org Received At: Se…" at bounding box center [670, 196] width 550 height 96
click at [672, 249] on div "Subject: Proposal stage change To: cweldon@santamariahostel.org Received At: Se…" at bounding box center [669, 196] width 564 height 110
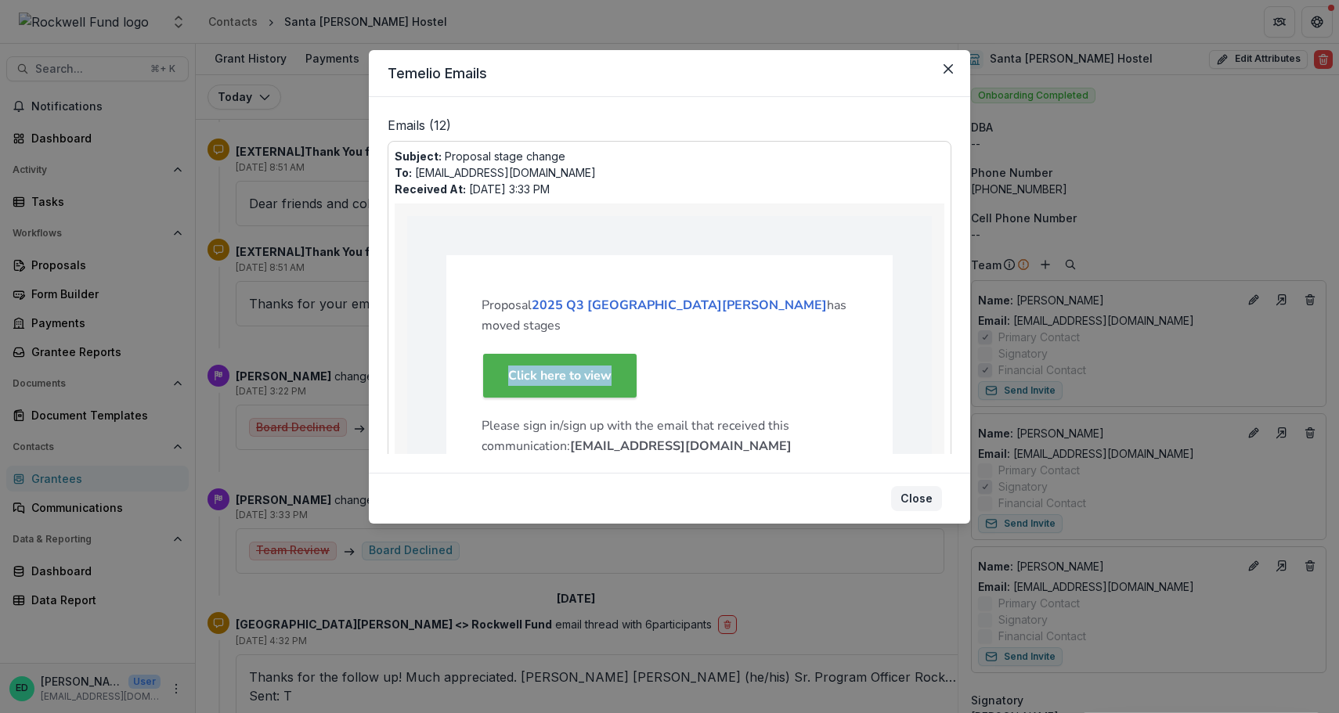
click at [926, 499] on button "Close" at bounding box center [916, 498] width 51 height 25
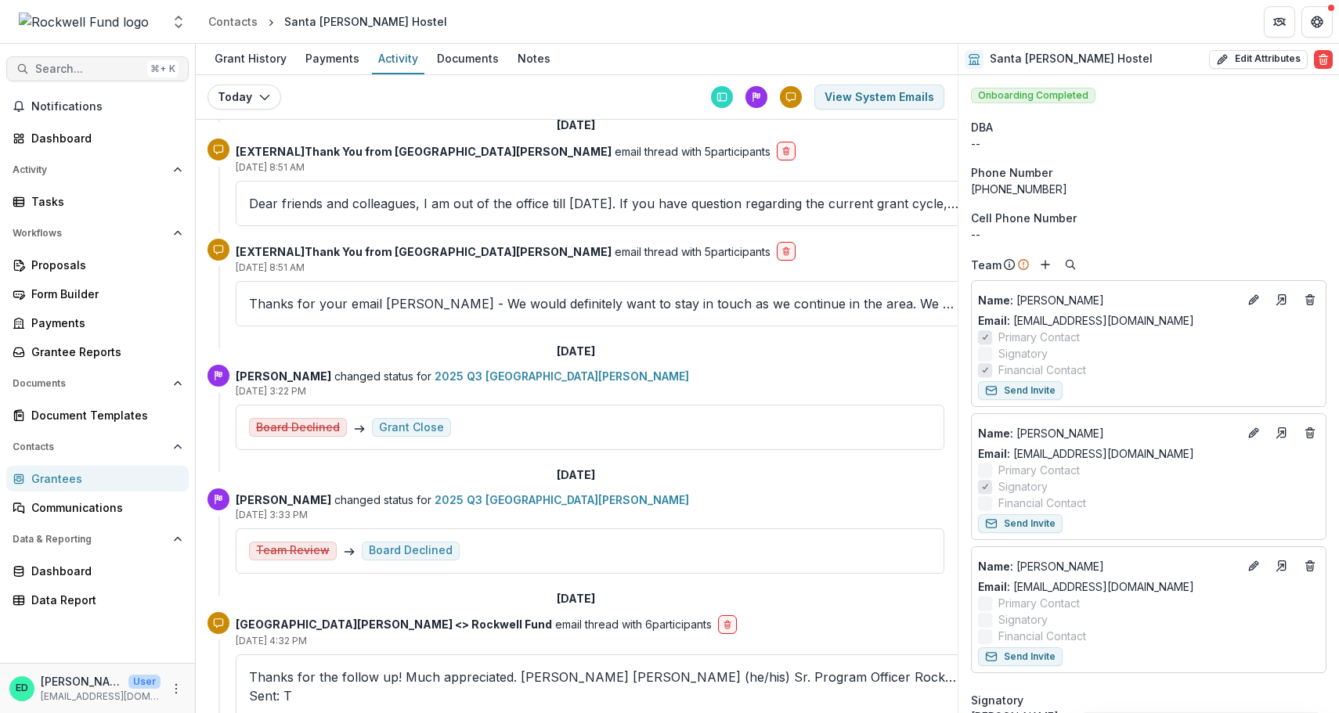
click at [71, 64] on span "Search..." at bounding box center [88, 69] width 106 height 13
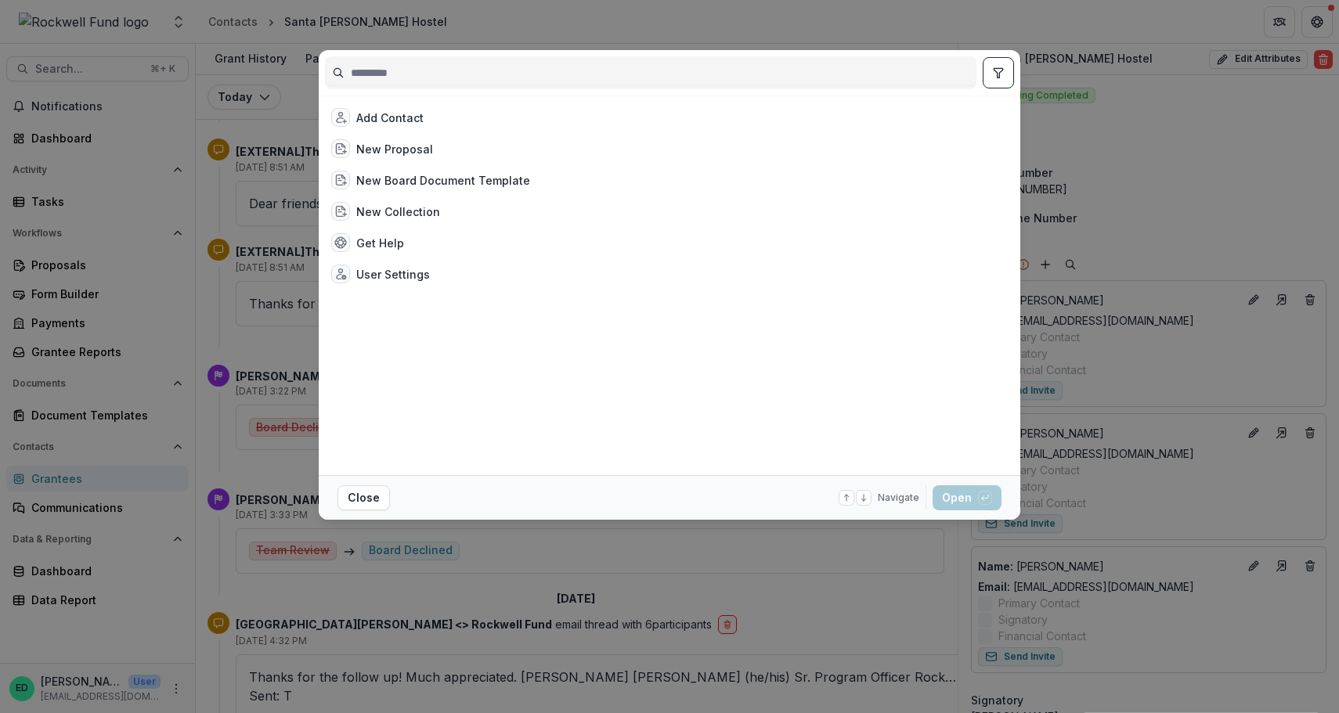
click at [57, 143] on div "Add Contact New Proposal New Board Document Template New Collection Get Help Us…" at bounding box center [669, 356] width 1339 height 713
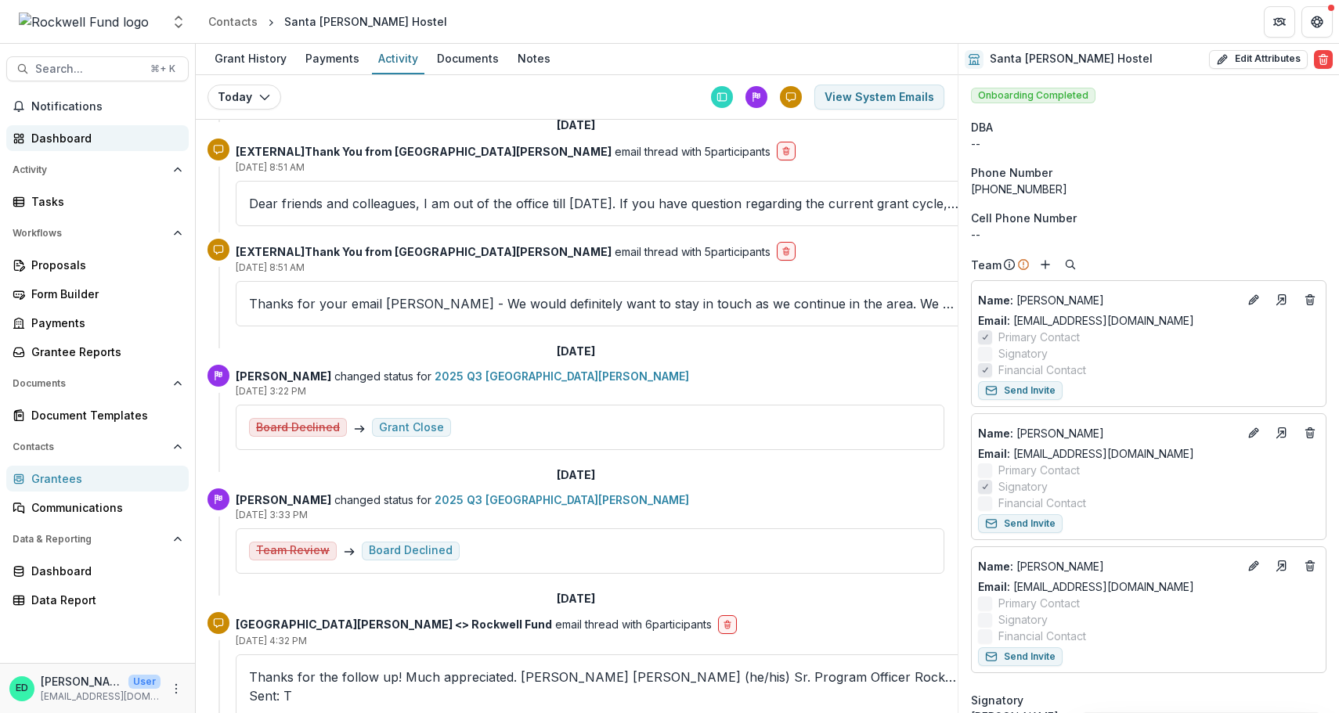
click at [60, 137] on div "Dashboard" at bounding box center [103, 138] width 145 height 16
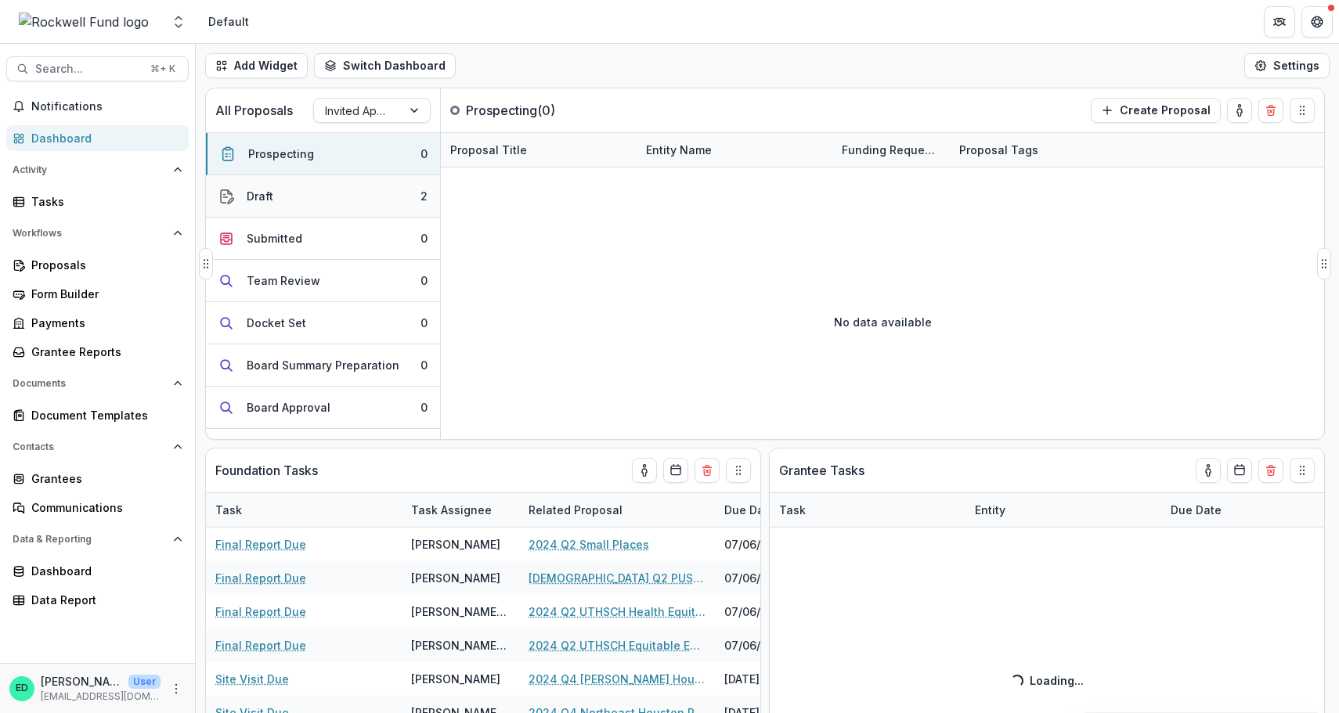
click at [348, 206] on button "Draft 2" at bounding box center [323, 196] width 234 height 42
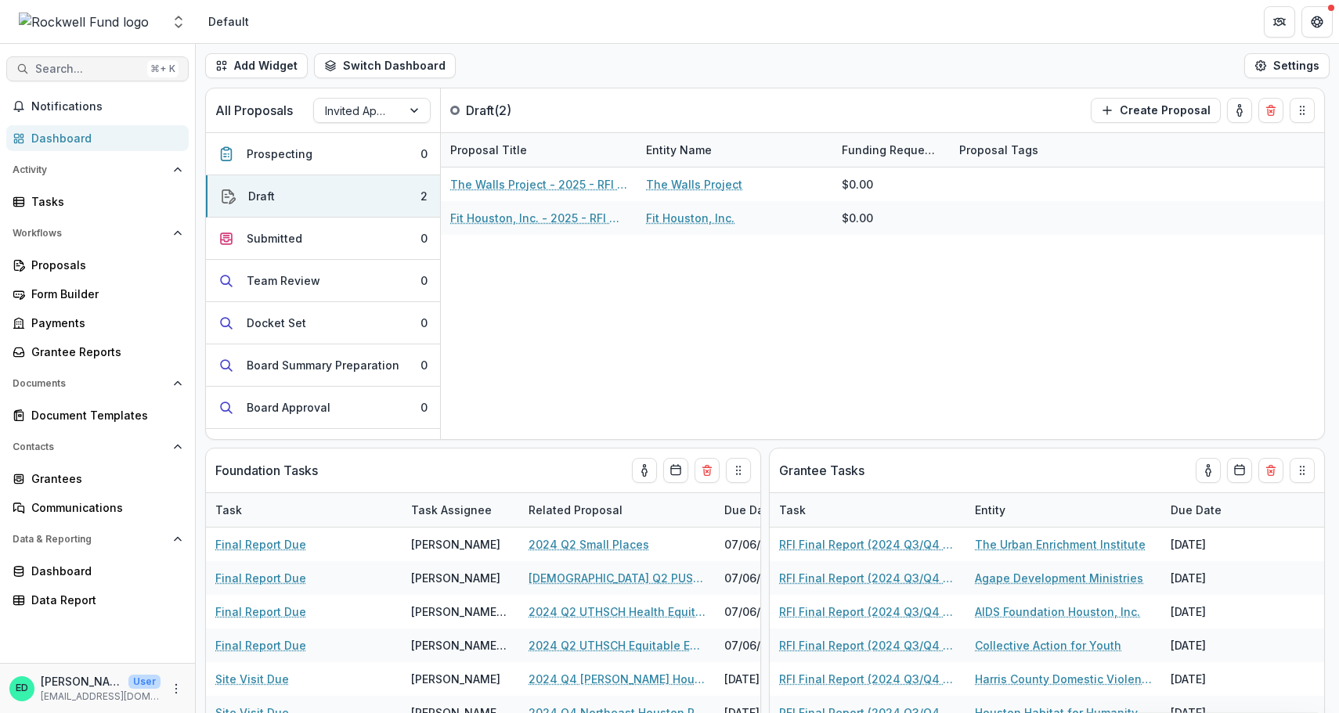
click at [87, 67] on span "Search..." at bounding box center [88, 69] width 106 height 13
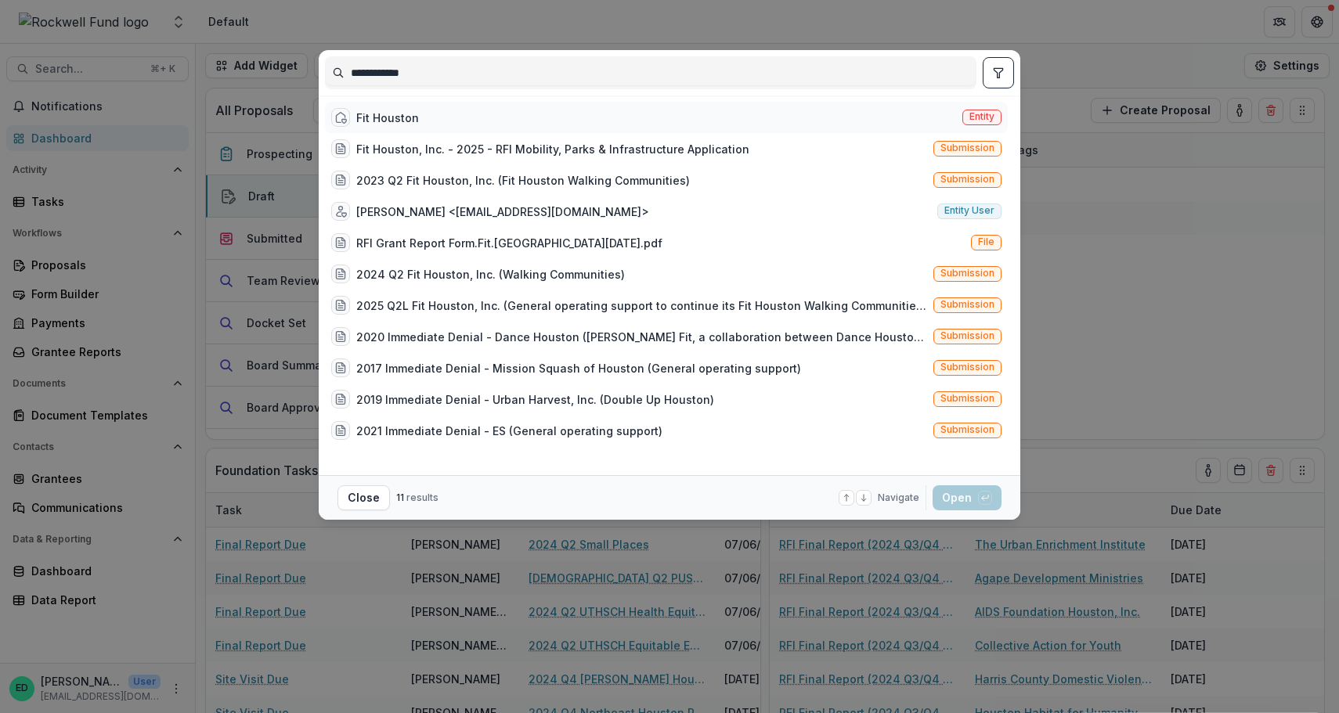
type input "**********"
click at [384, 124] on div "Fit Houston" at bounding box center [387, 118] width 63 height 16
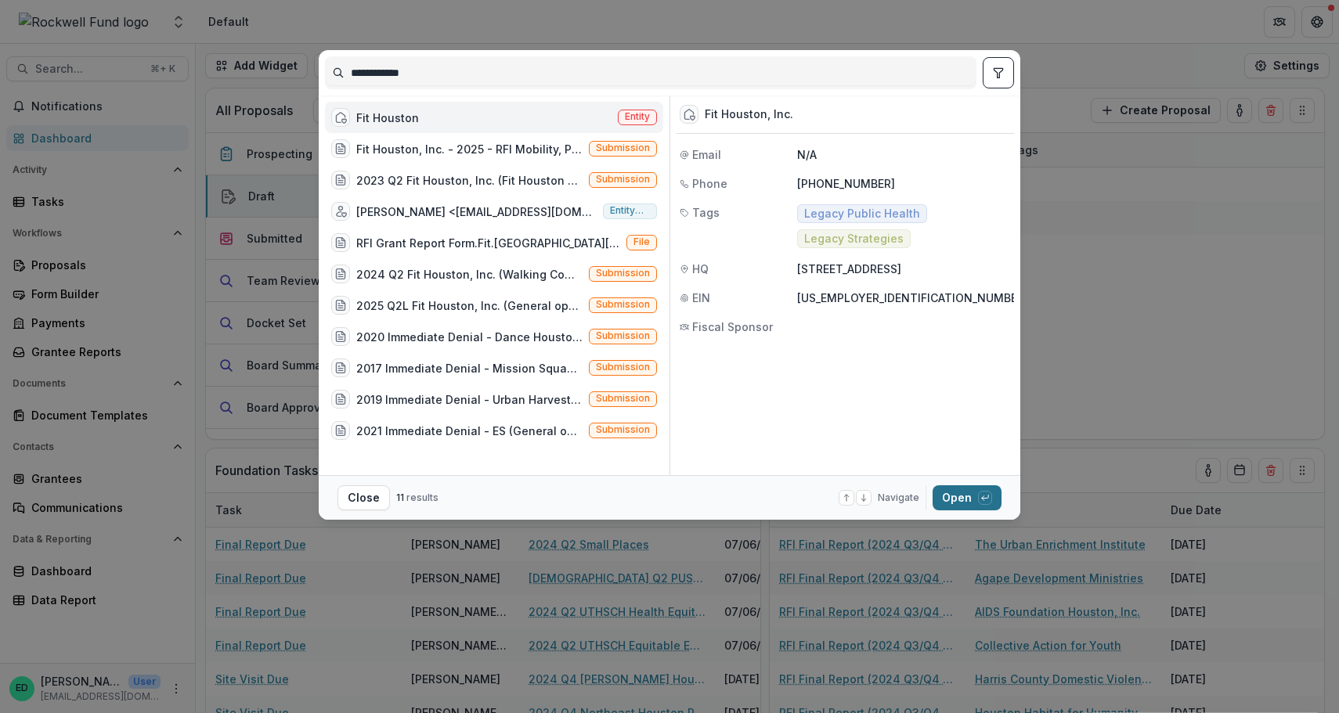
click at [953, 495] on button "Open with enter key" at bounding box center [966, 497] width 69 height 25
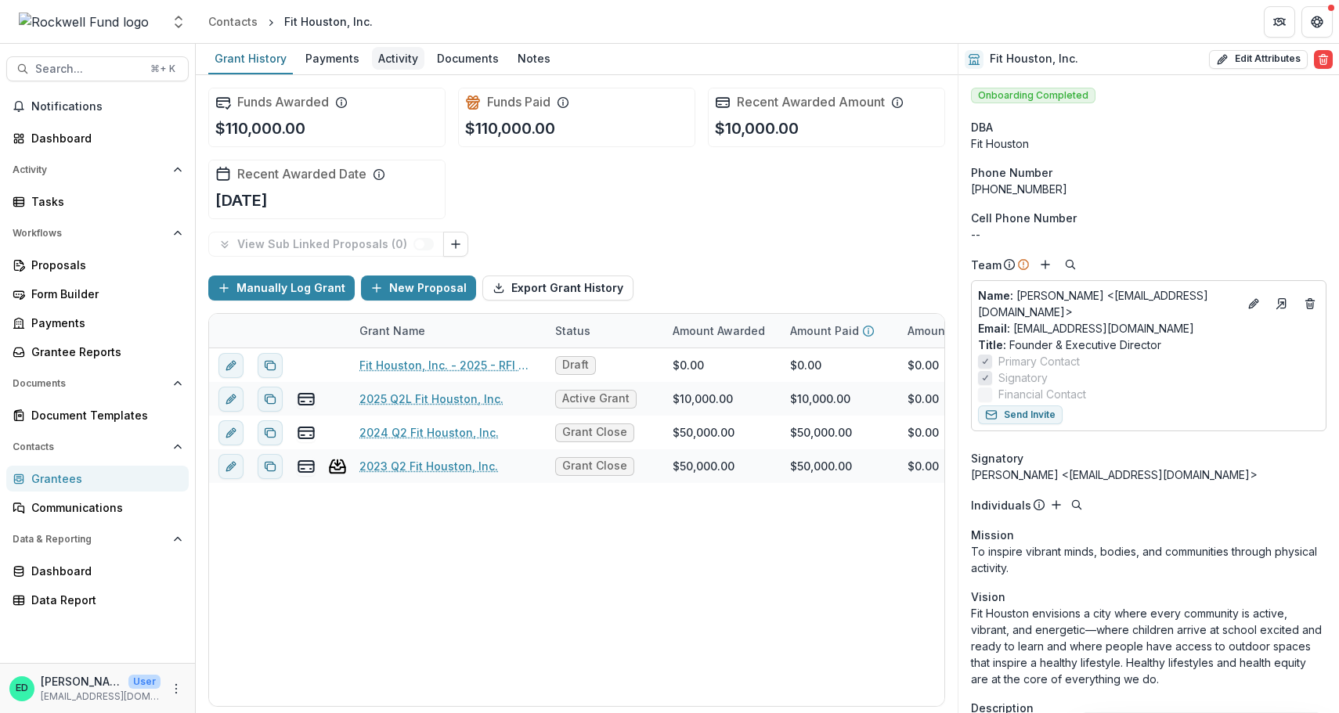
click at [398, 51] on div "Activity" at bounding box center [398, 58] width 52 height 23
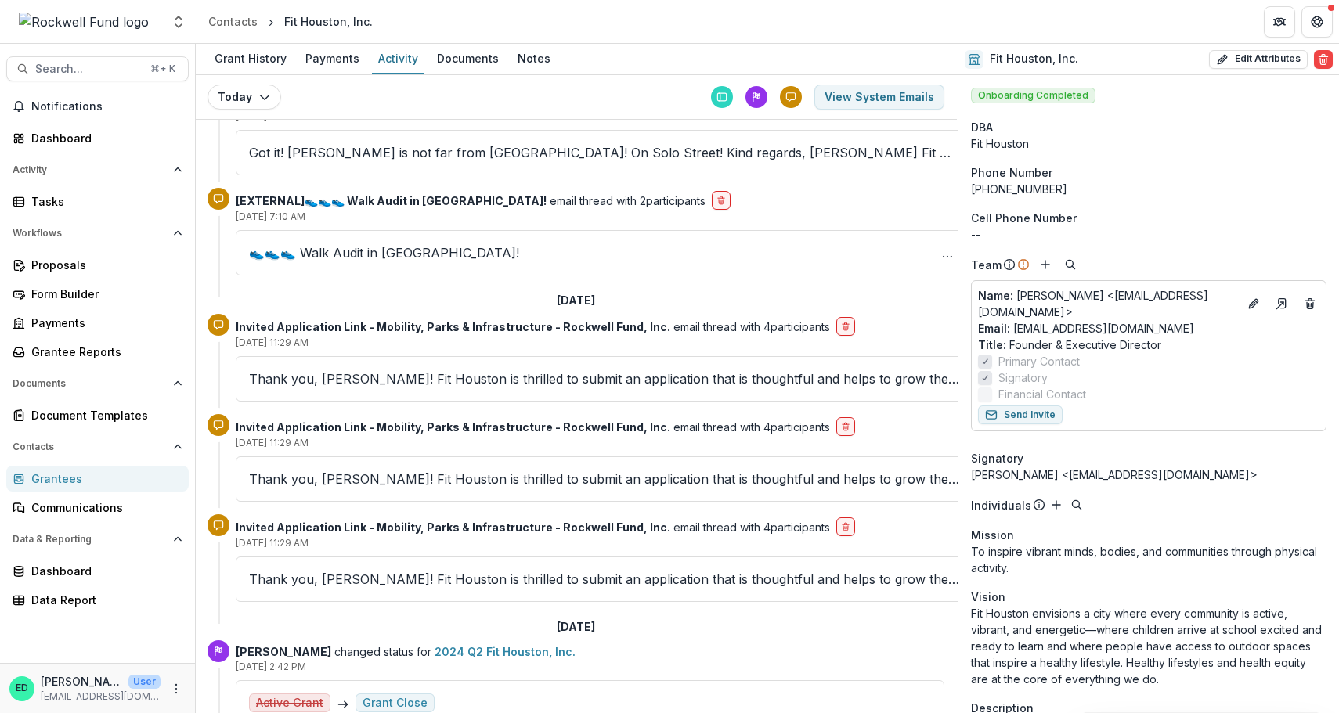
scroll to position [416, 2]
click at [427, 375] on p "Thank you, Estevan! Fit Houston is thrilled to submit an application that is th…" at bounding box center [603, 378] width 710 height 19
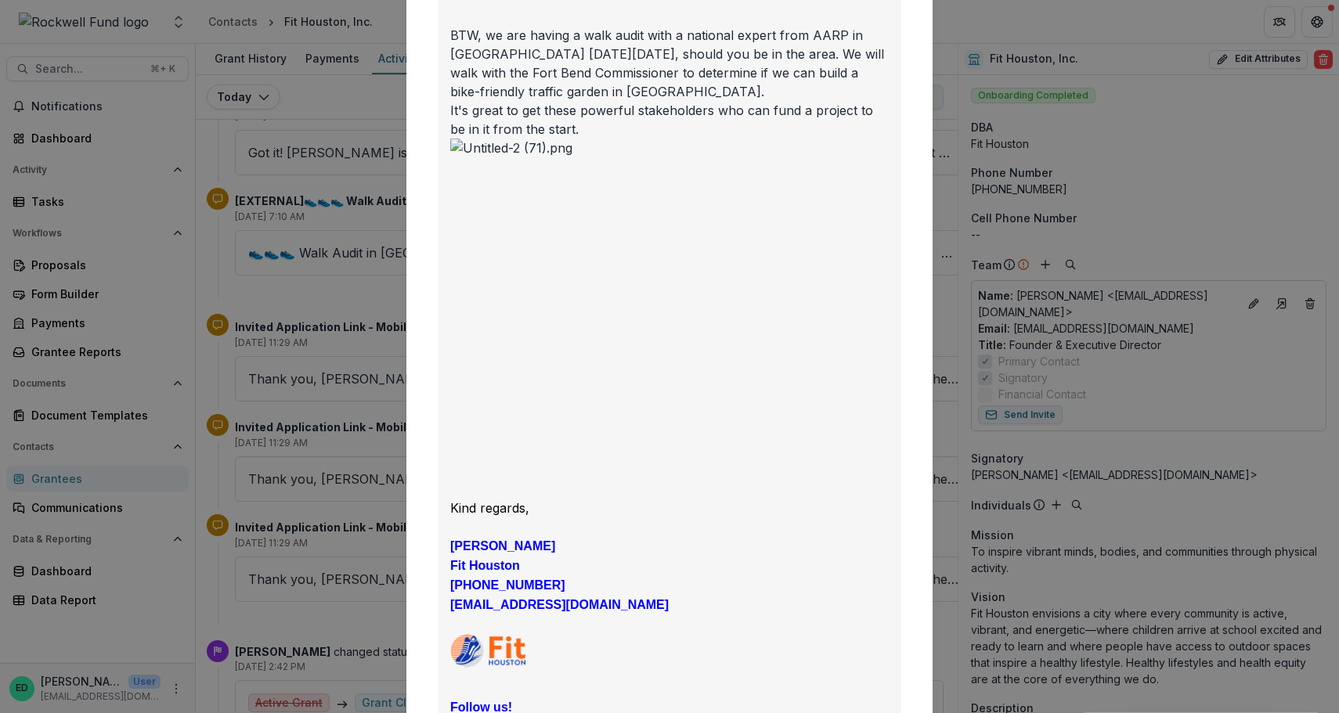
scroll to position [0, 0]
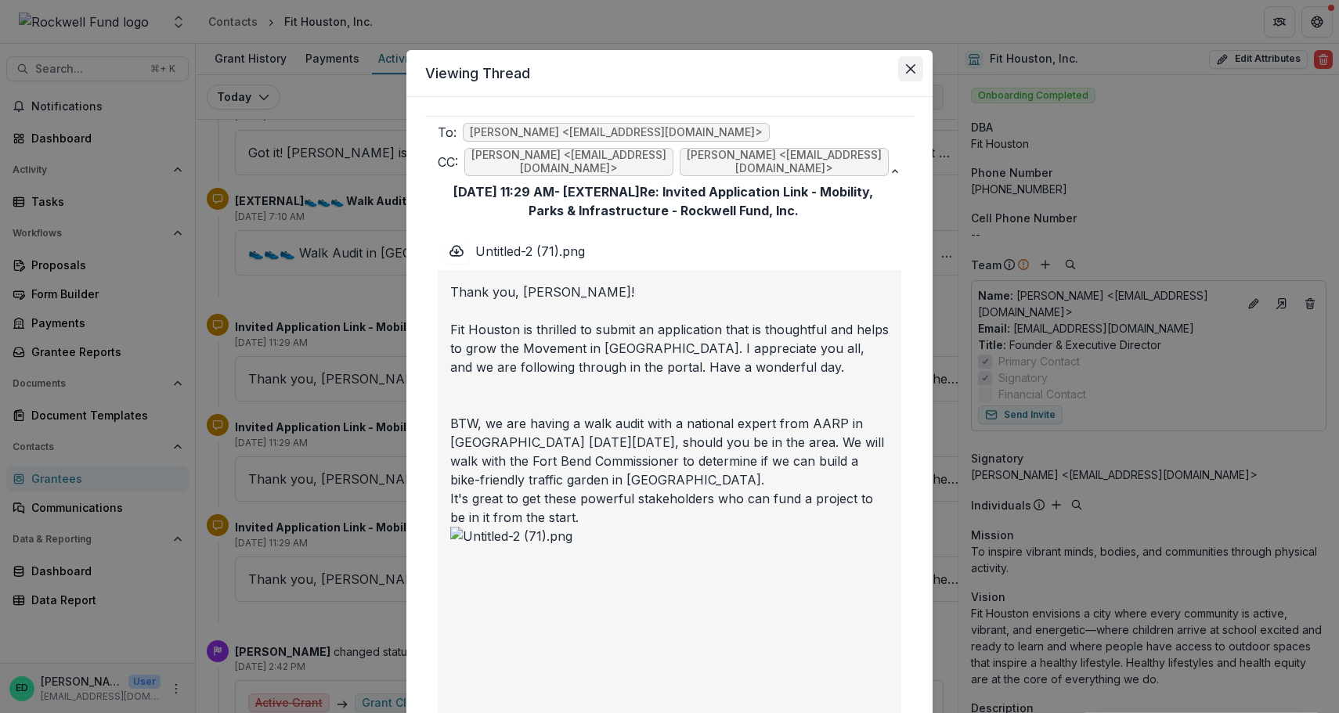
click at [907, 70] on icon "Close" at bounding box center [910, 68] width 9 height 9
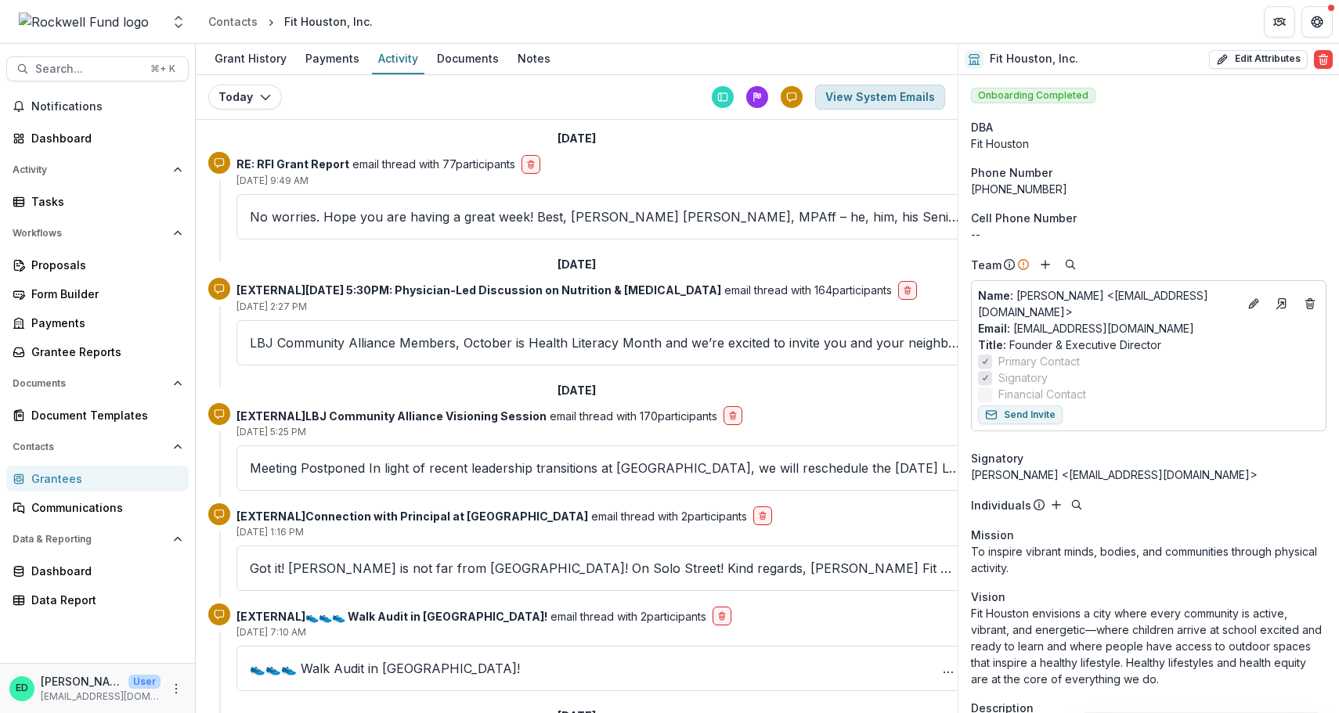
click at [860, 100] on button "View System Emails" at bounding box center [880, 97] width 130 height 25
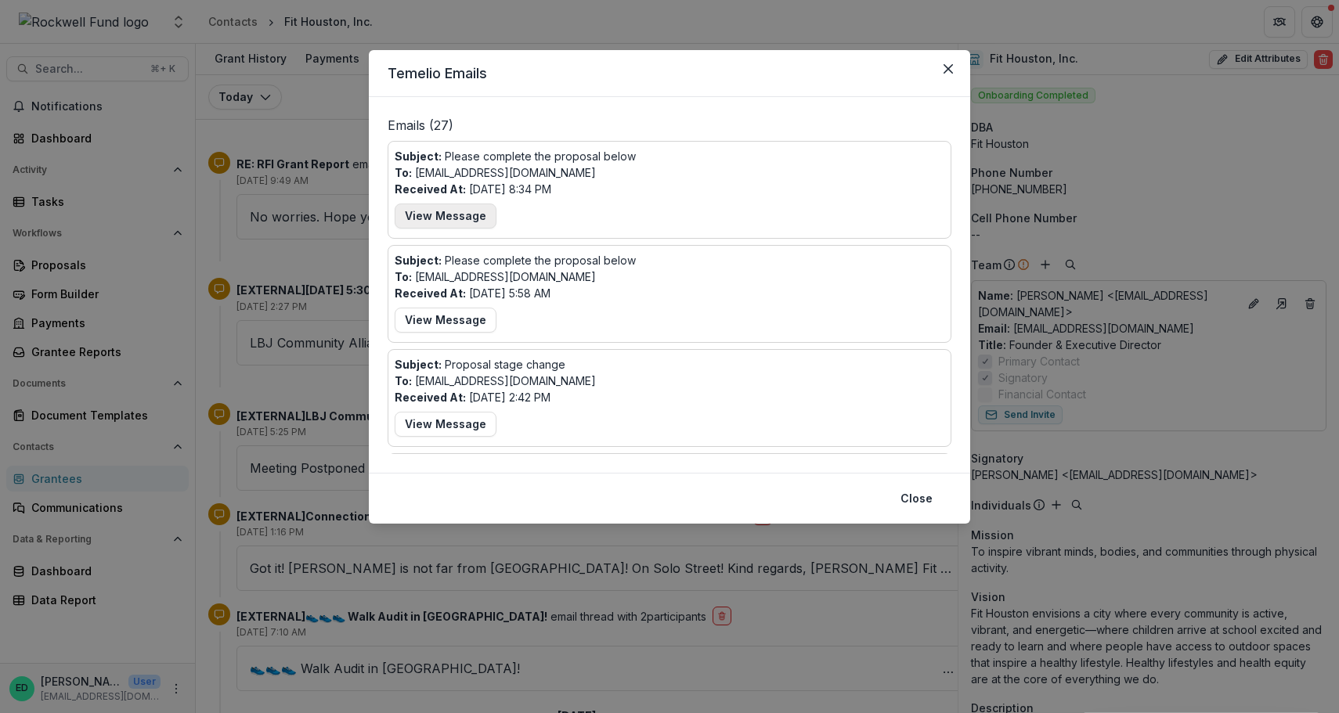
click at [459, 215] on button "View Message" at bounding box center [446, 216] width 102 height 25
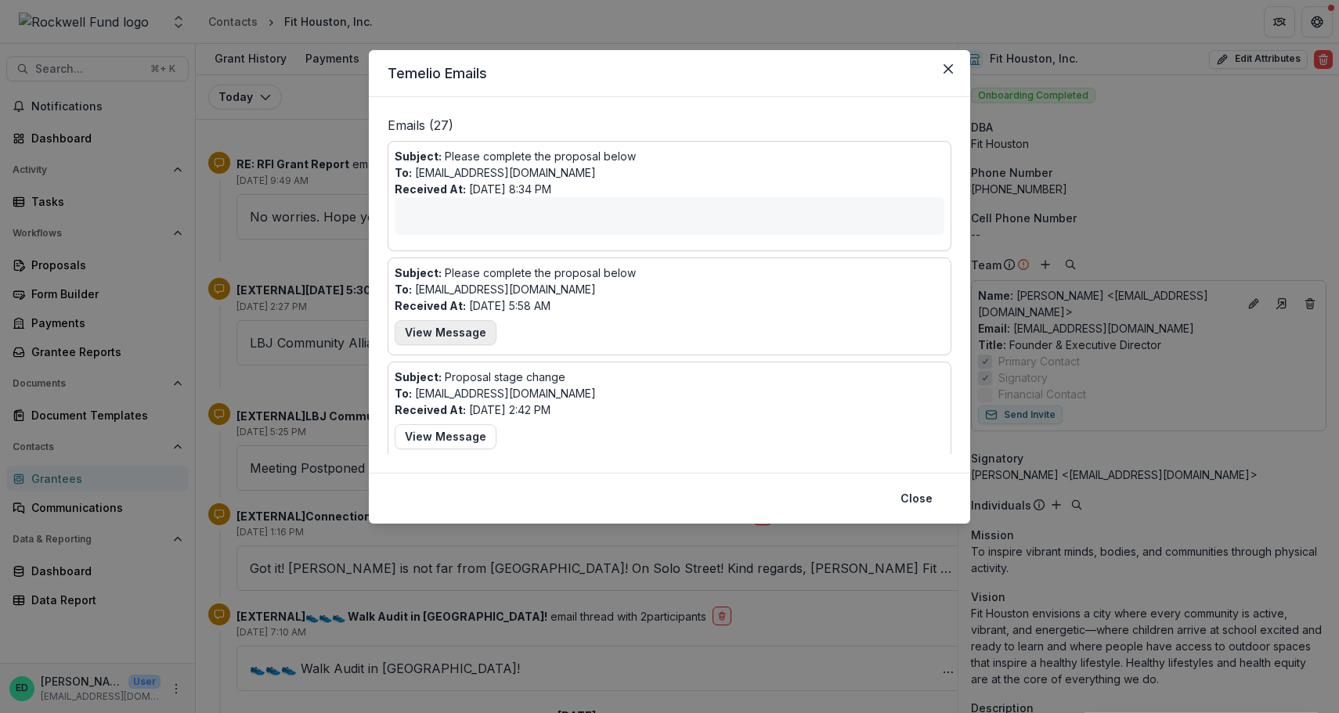
click at [459, 337] on button "View Message" at bounding box center [446, 332] width 102 height 25
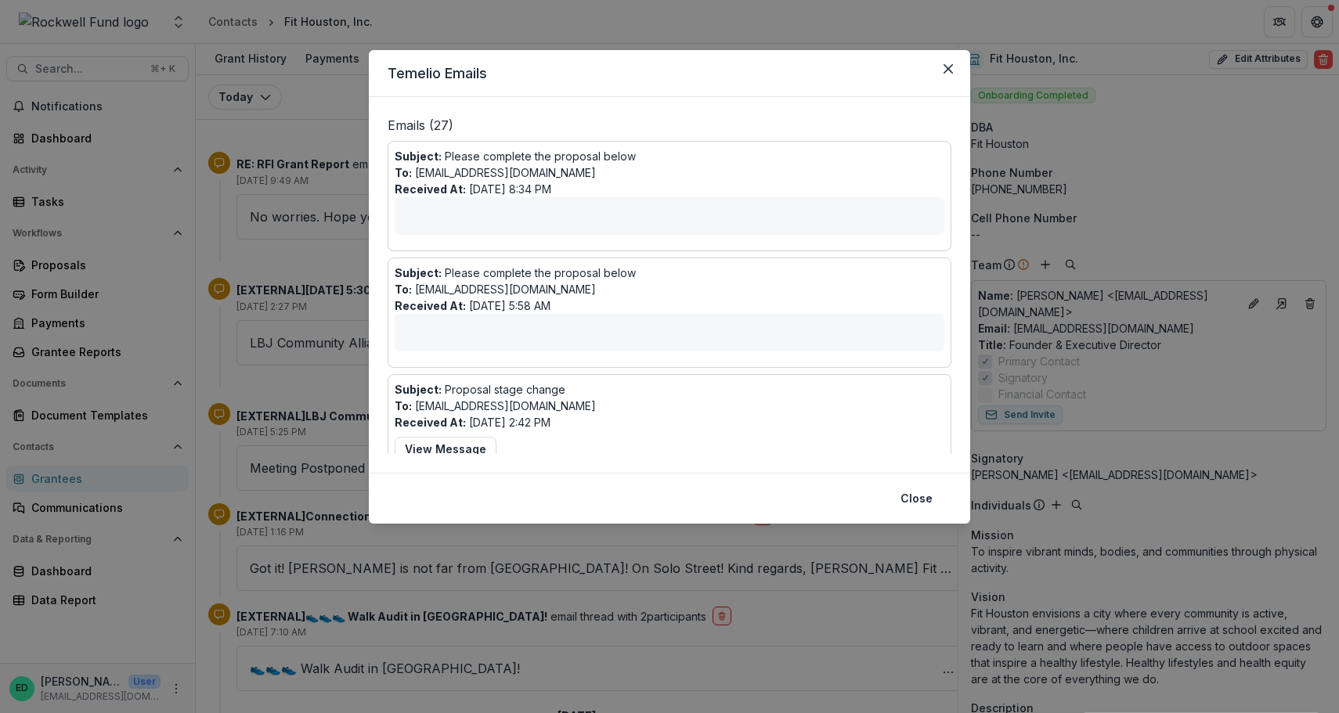
click at [672, 175] on div "Subject: Please complete the proposal below To: lharissa@fithouston.org Receive…" at bounding box center [670, 196] width 550 height 96
click at [945, 67] on icon "Close" at bounding box center [947, 68] width 9 height 9
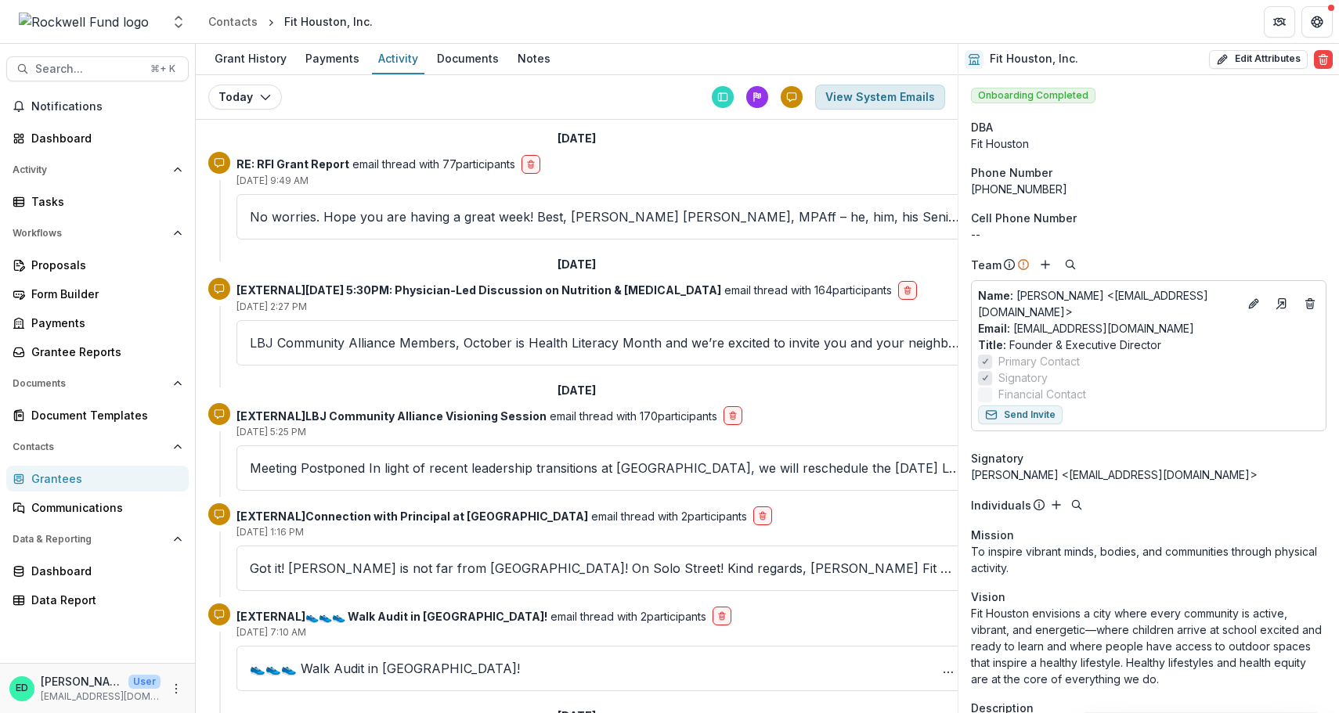
click at [888, 95] on button "View System Emails" at bounding box center [880, 97] width 130 height 25
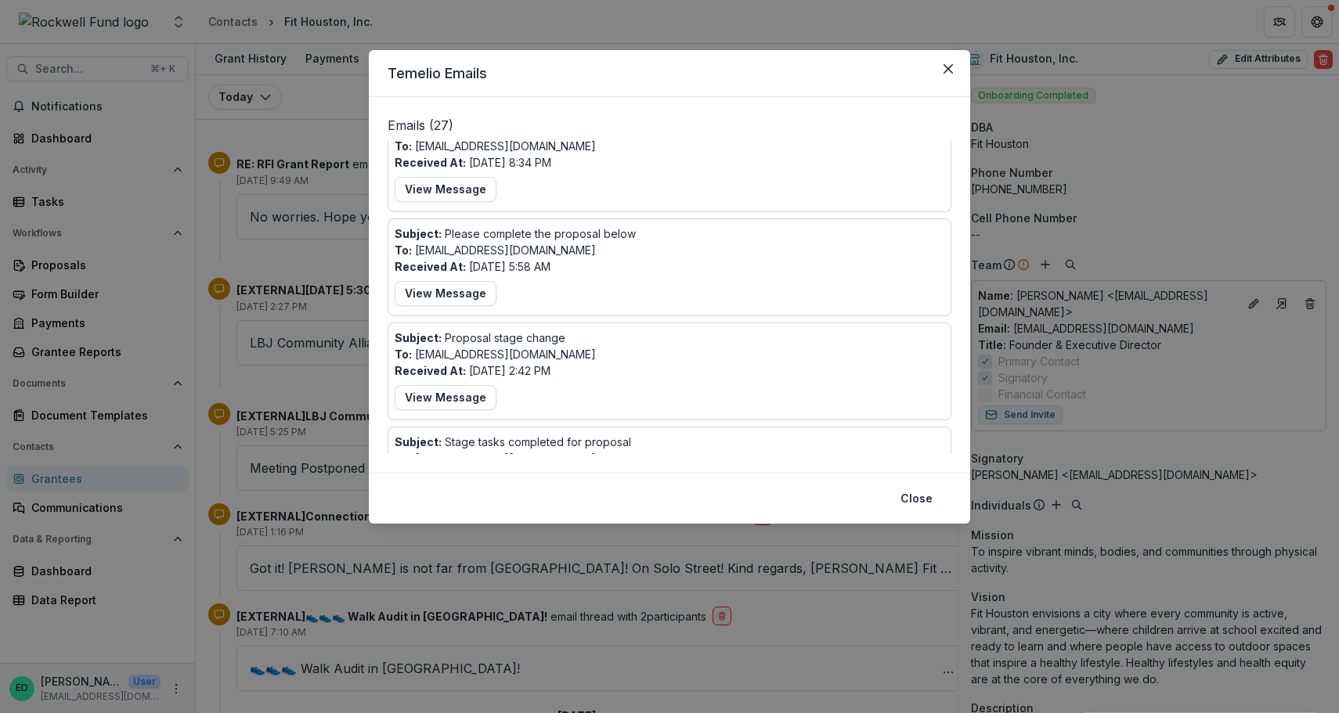
scroll to position [26, 0]
click at [454, 398] on button "View Message" at bounding box center [446, 398] width 102 height 25
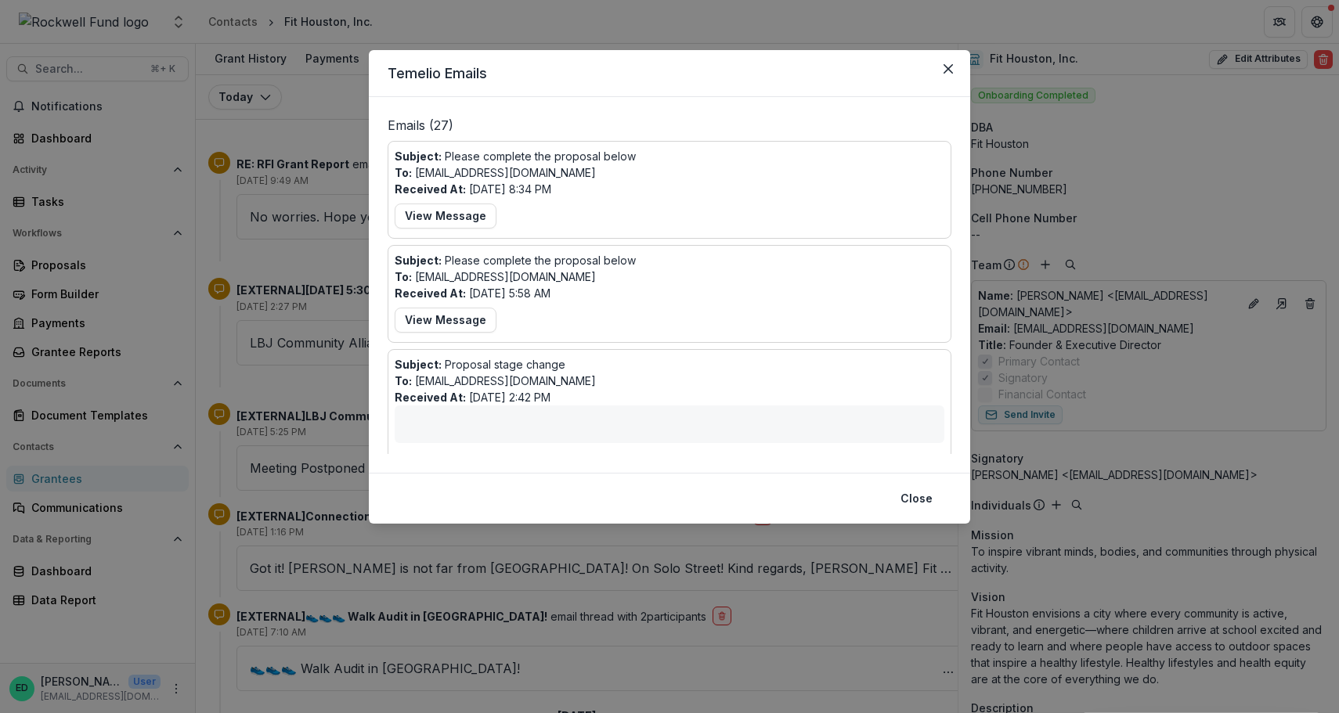
scroll to position [0, 0]
click at [938, 66] on button "Close" at bounding box center [947, 68] width 25 height 25
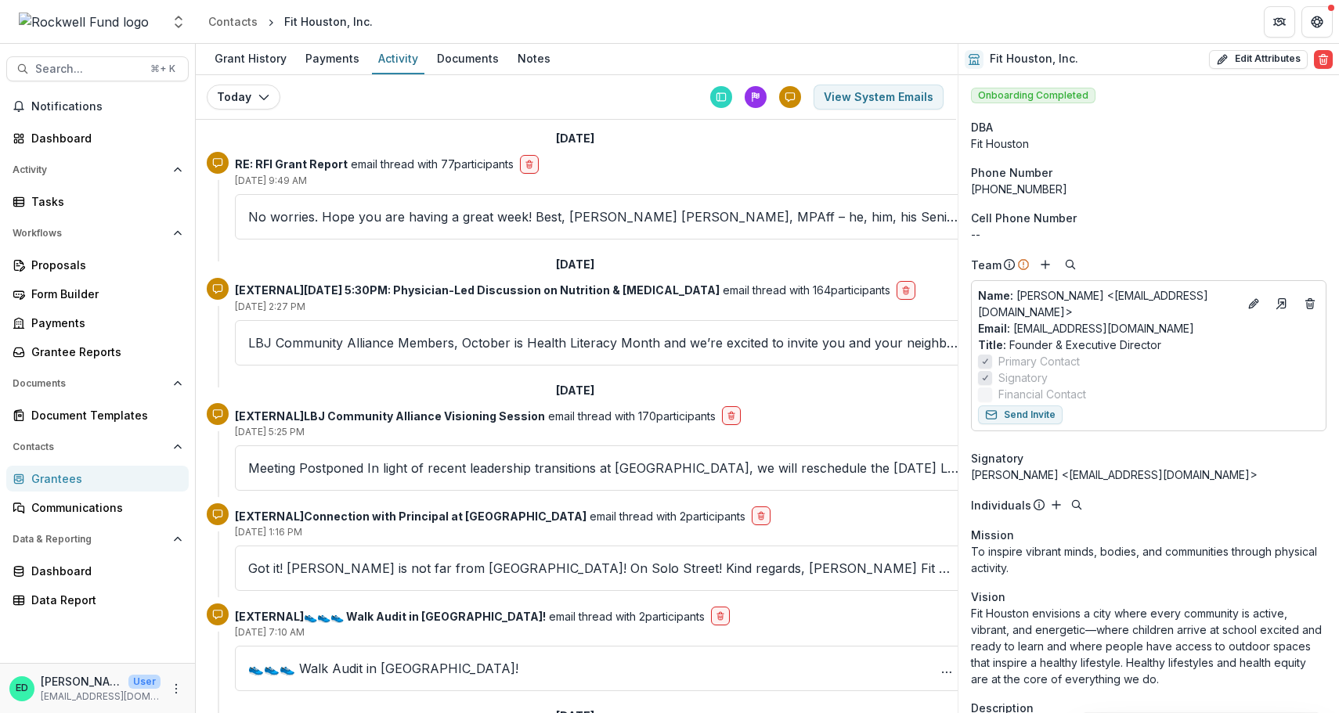
scroll to position [0, 2]
click at [878, 87] on button "View System Emails" at bounding box center [878, 97] width 130 height 25
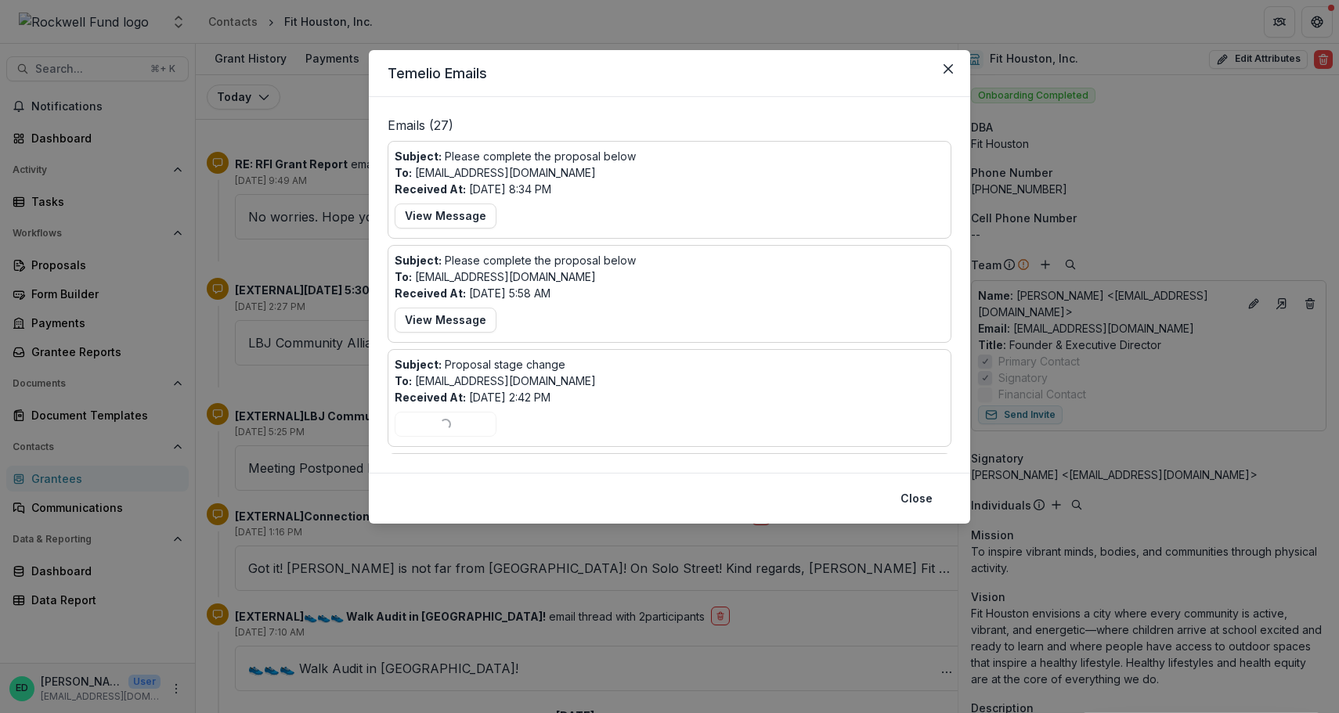
scroll to position [0, 0]
click at [445, 321] on button "View Message" at bounding box center [446, 320] width 102 height 25
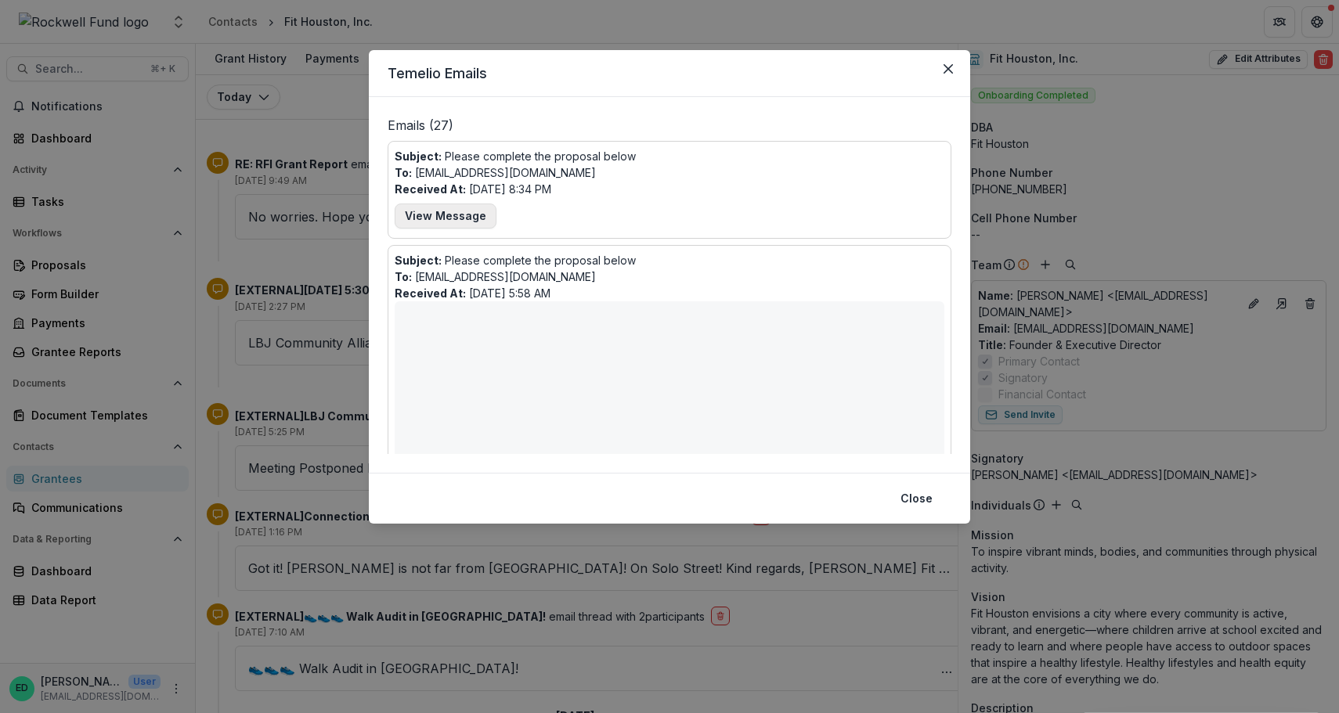
click at [446, 220] on button "View Message" at bounding box center [446, 216] width 102 height 25
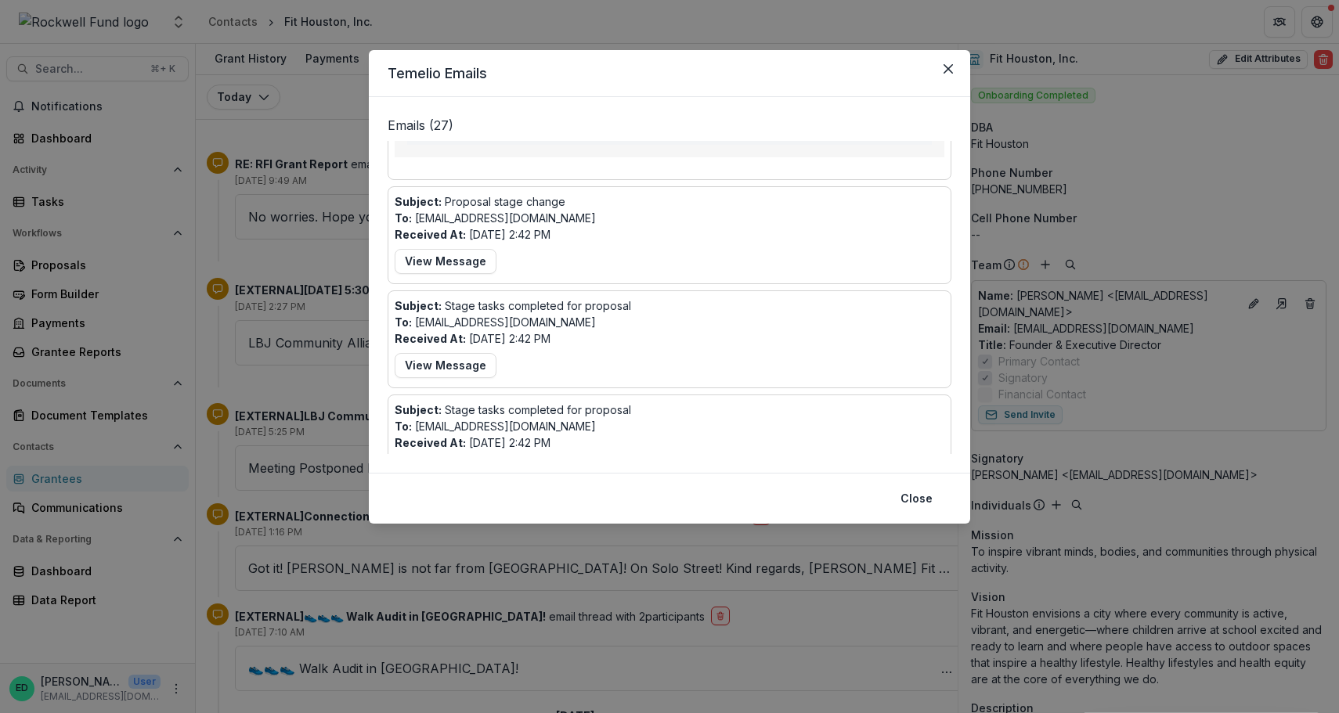
scroll to position [1248, 0]
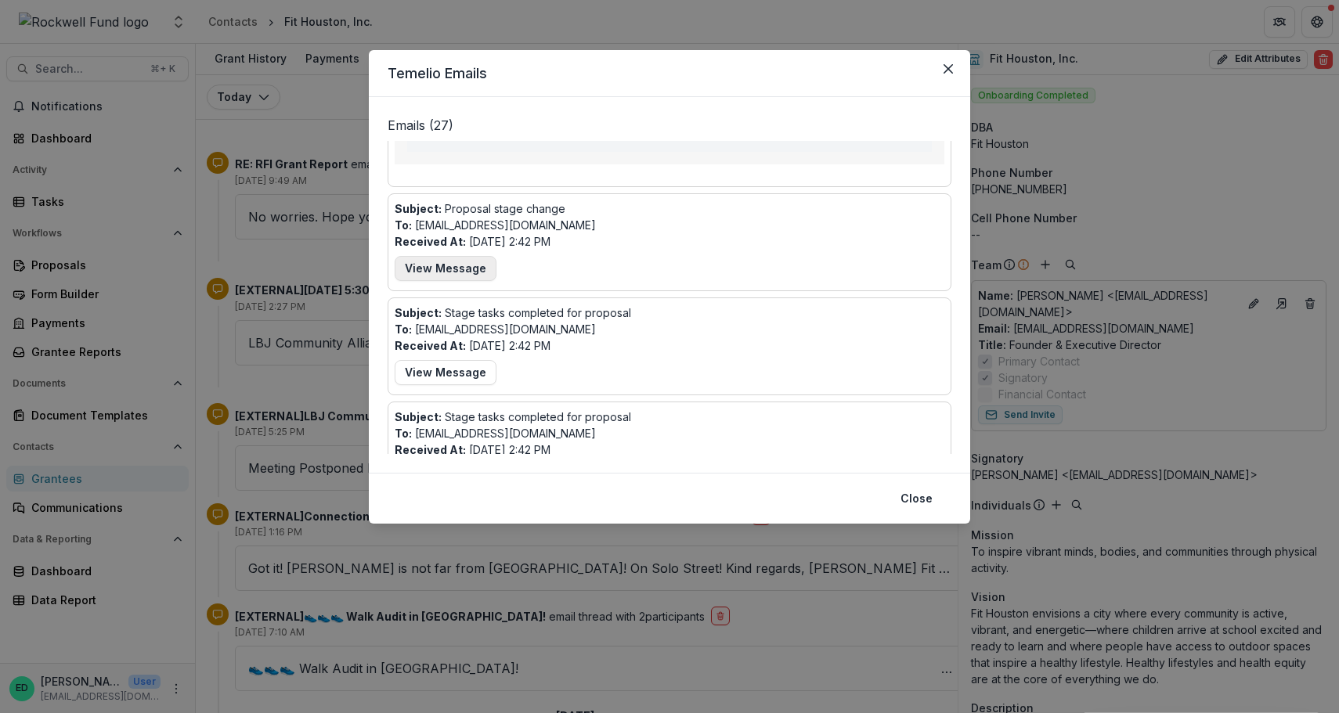
click at [459, 262] on button "View Message" at bounding box center [446, 268] width 102 height 25
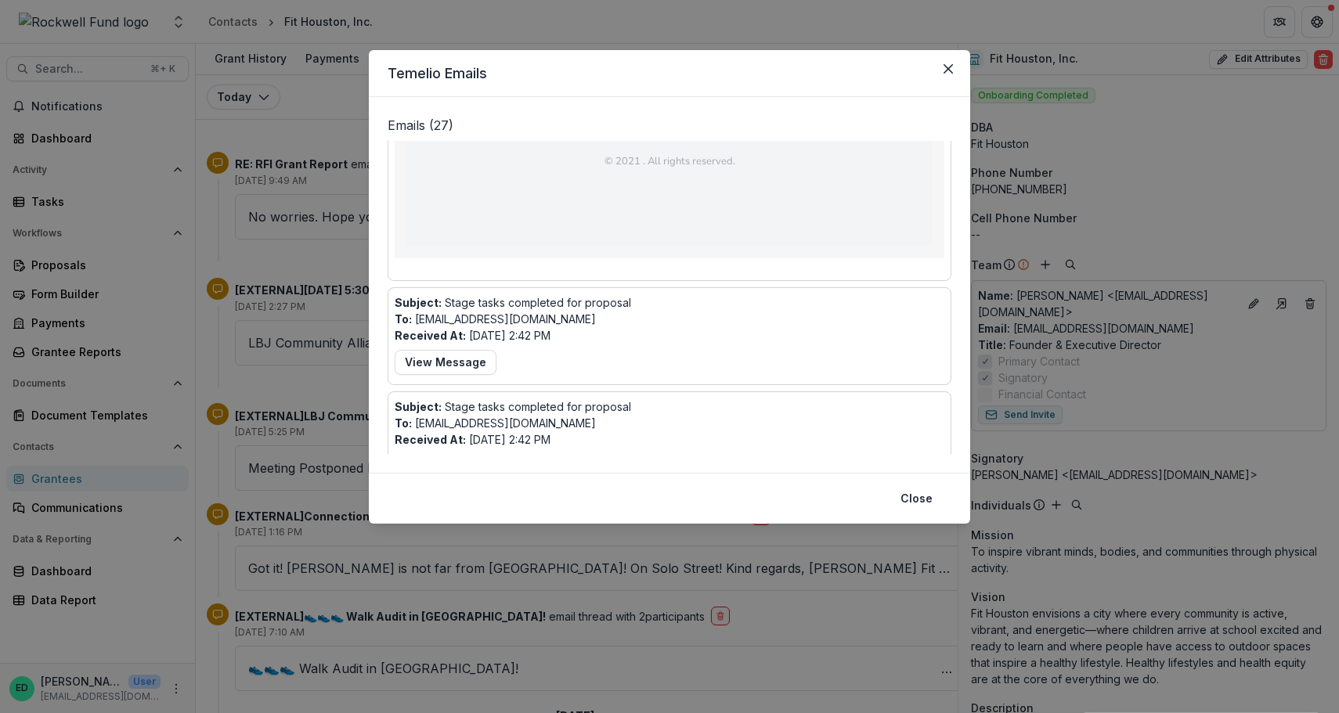
scroll to position [1806, 0]
click at [453, 361] on button "View Message" at bounding box center [446, 360] width 102 height 25
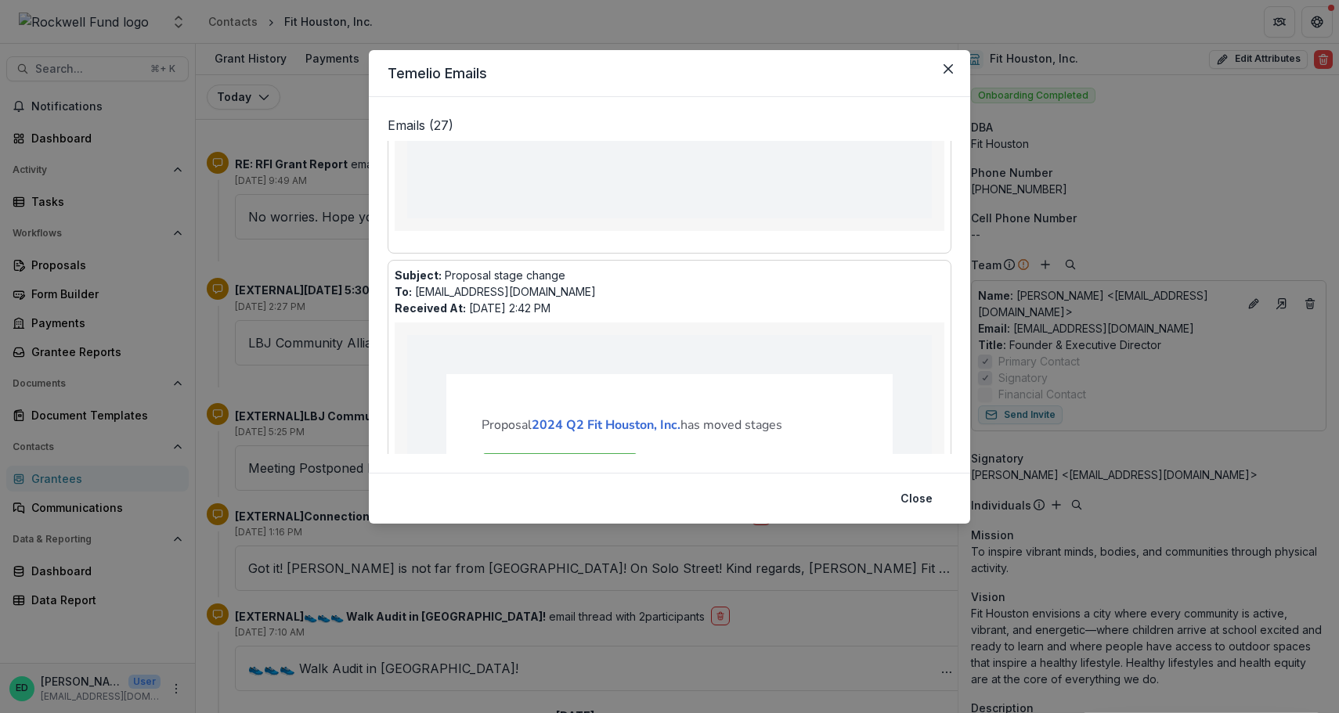
scroll to position [863, 0]
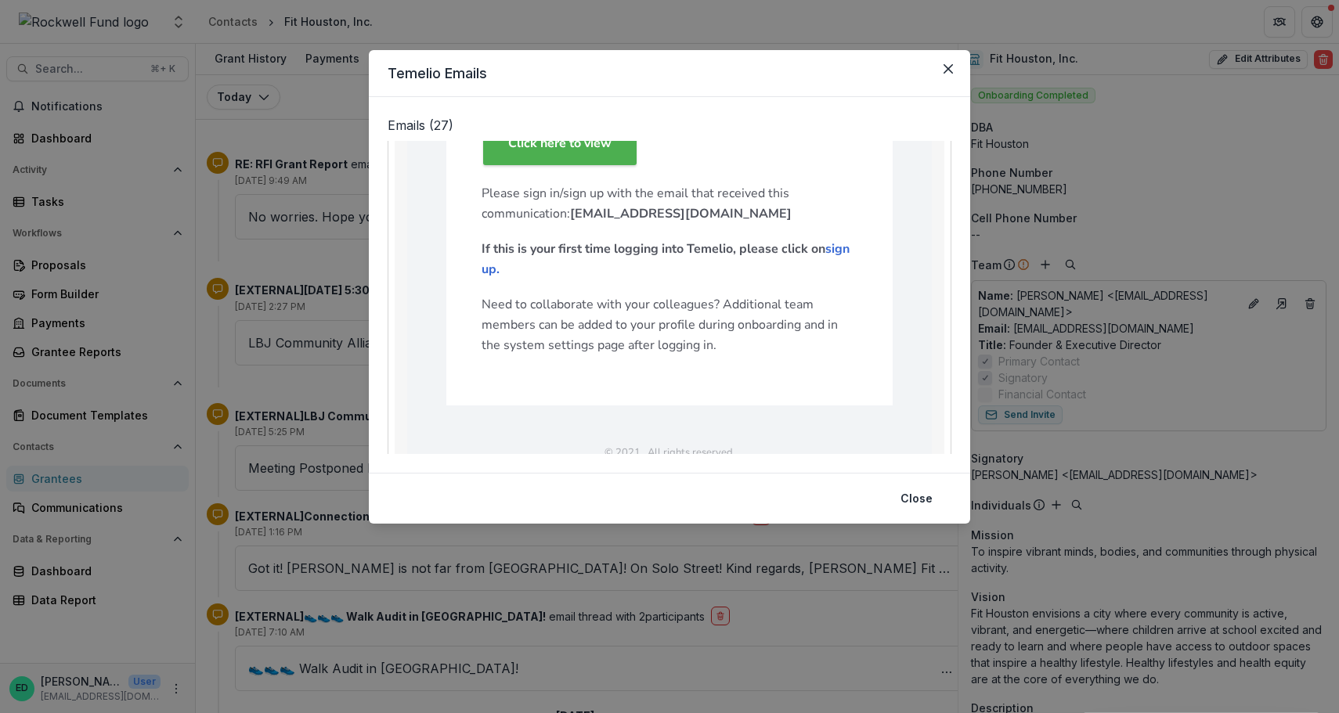
click at [916, 511] on footer "Close" at bounding box center [669, 498] width 601 height 51
click at [917, 501] on button "Close" at bounding box center [916, 498] width 51 height 25
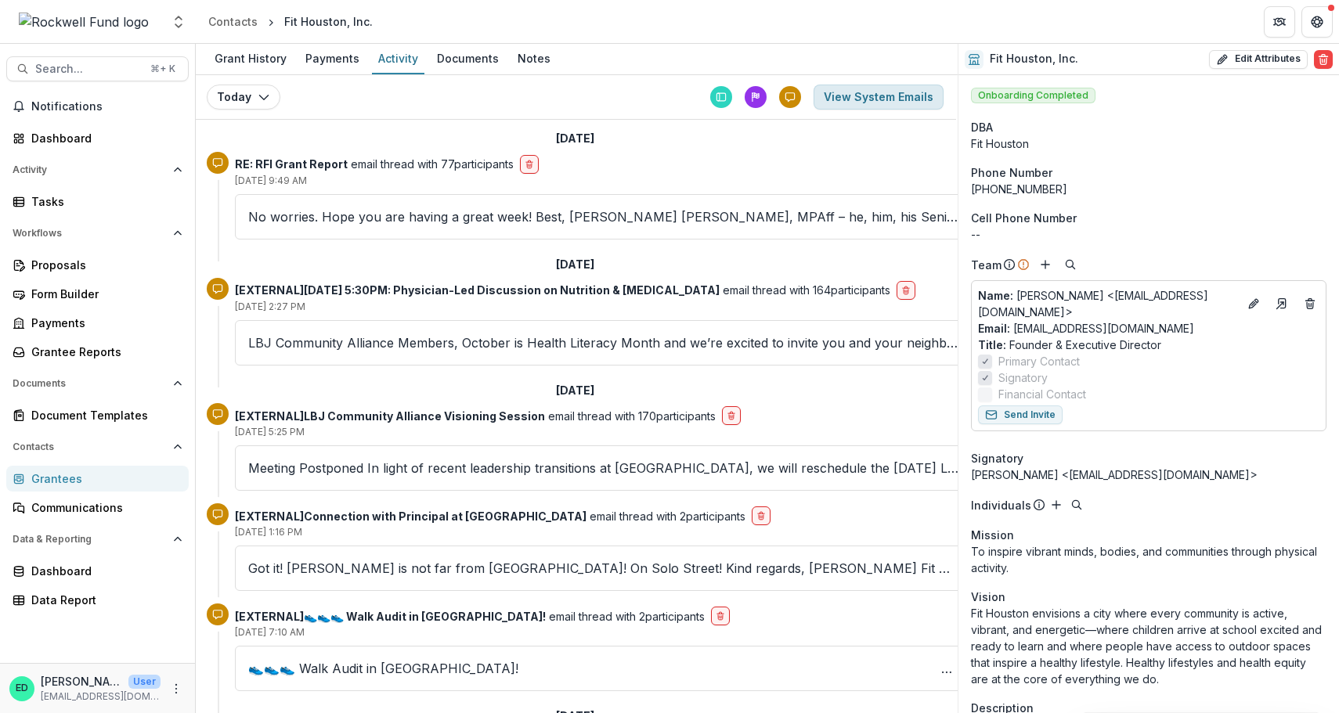
scroll to position [0, 2]
click at [853, 102] on button "View System Emails" at bounding box center [878, 97] width 130 height 25
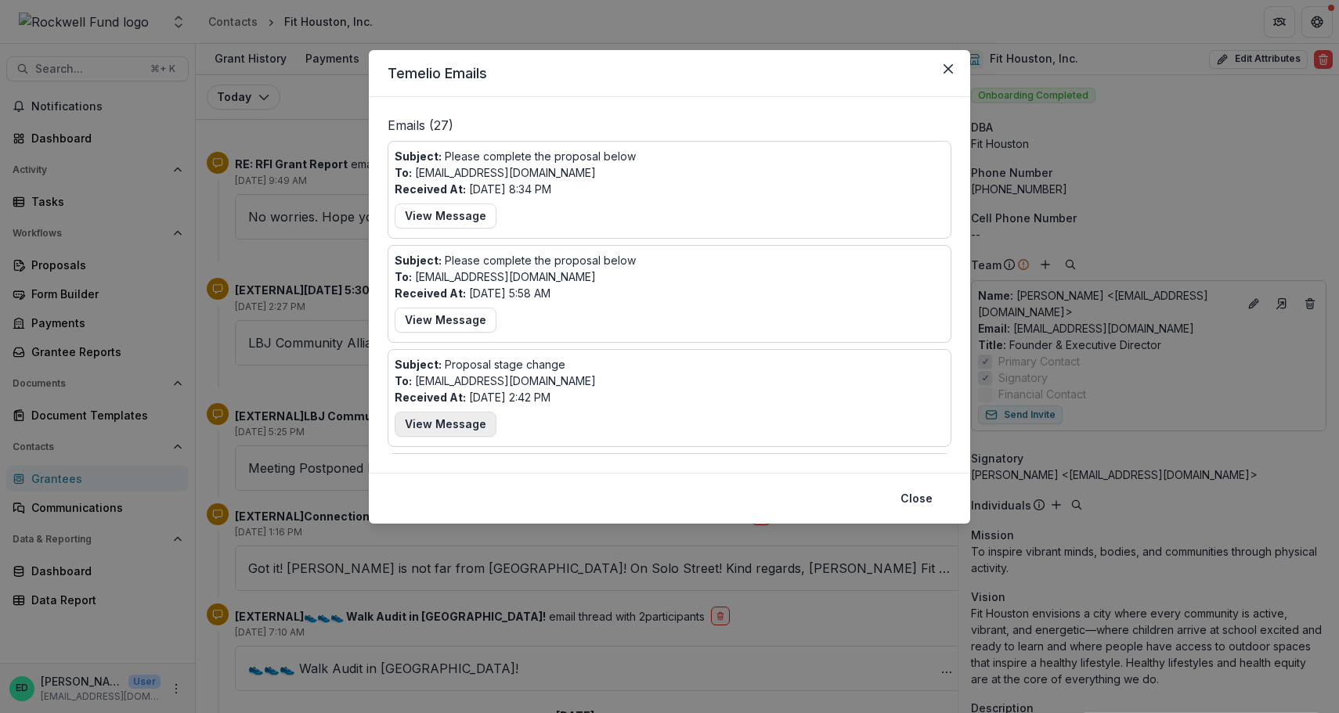
click at [442, 425] on button "View Message" at bounding box center [446, 424] width 102 height 25
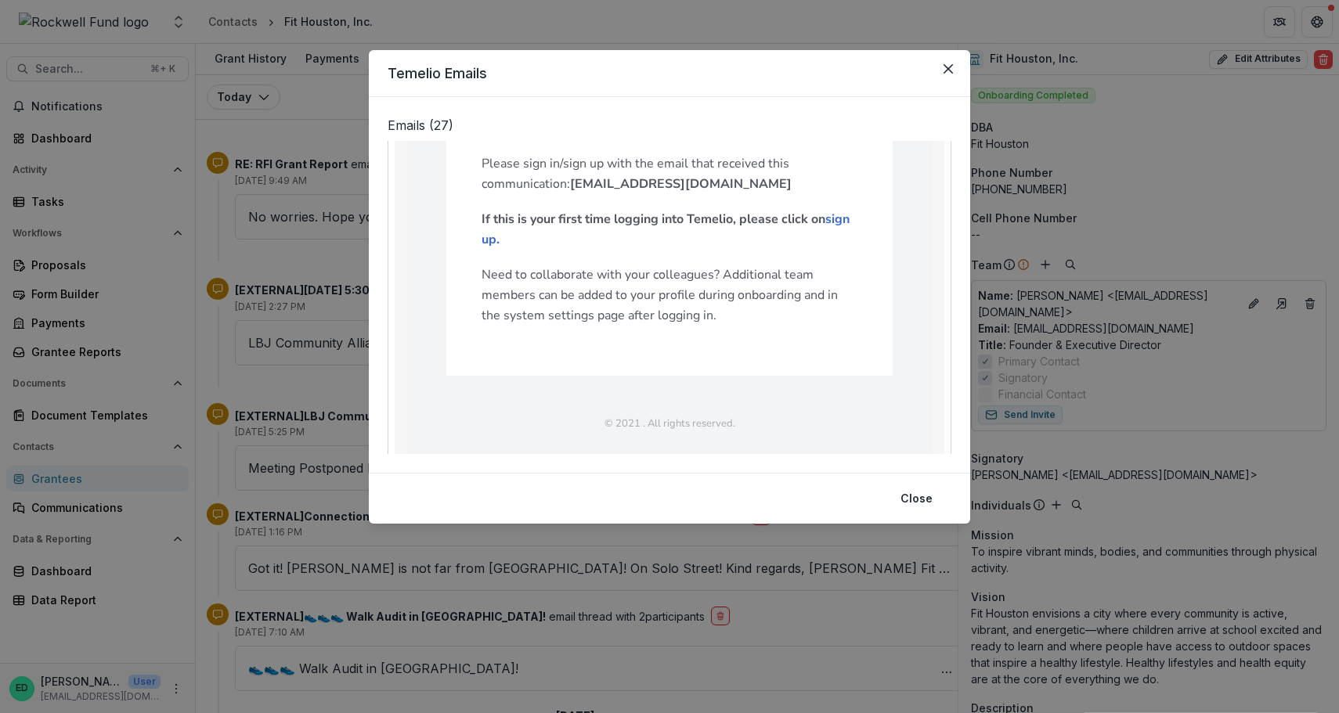
scroll to position [464, 0]
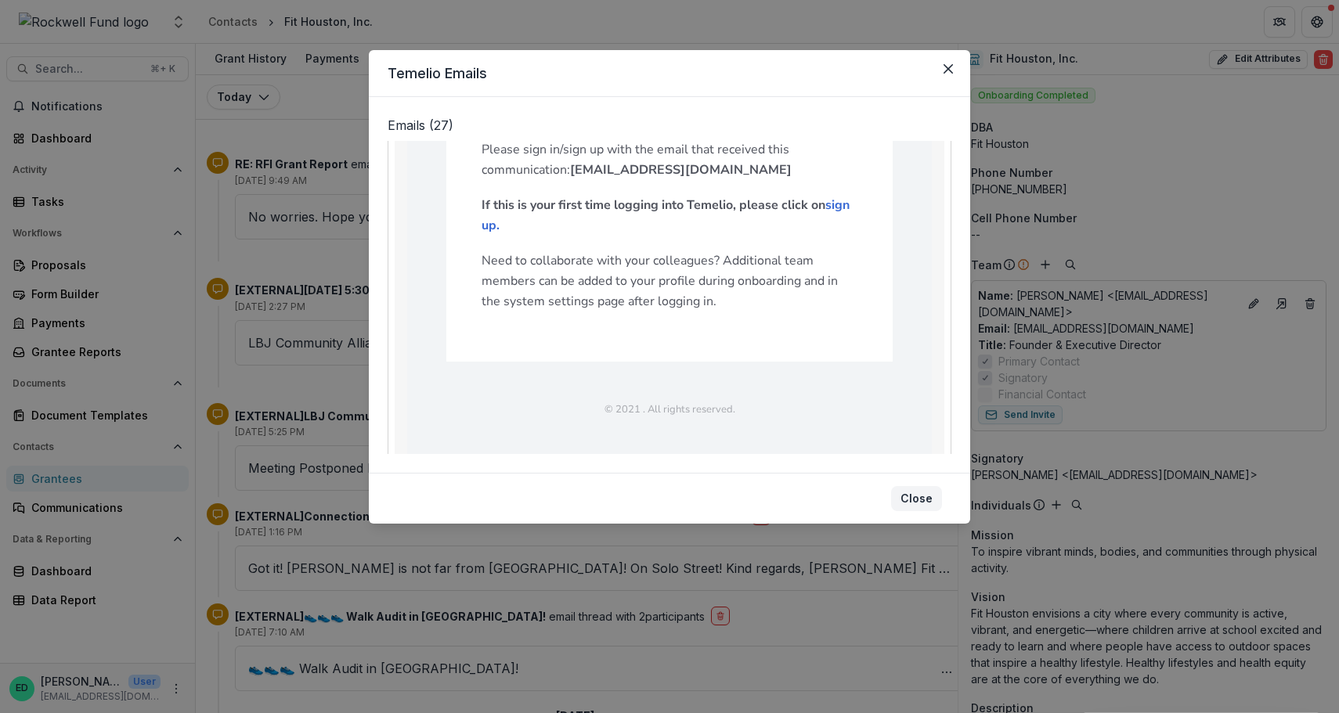
click at [922, 492] on button "Close" at bounding box center [916, 498] width 51 height 25
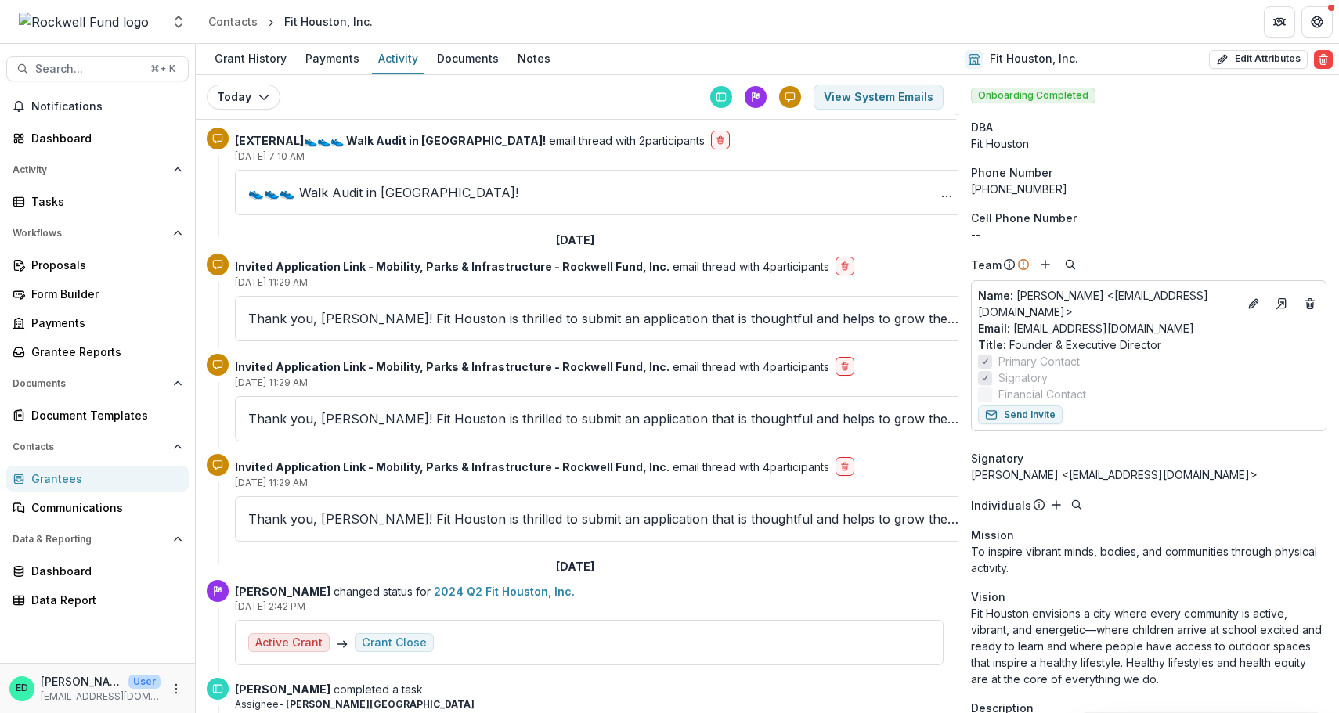
scroll to position [481, 2]
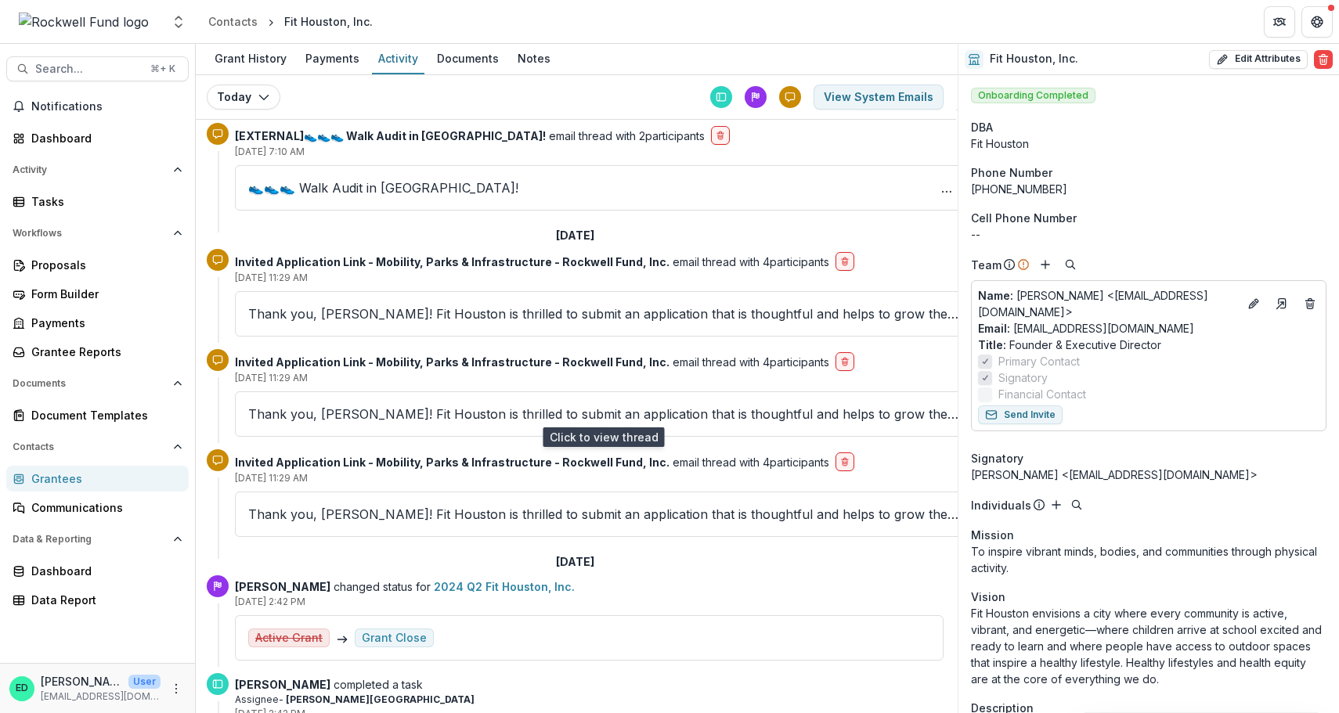
click at [511, 411] on p "Thank you, Estevan! Fit Houston is thrilled to submit an application that is th…" at bounding box center [603, 414] width 710 height 19
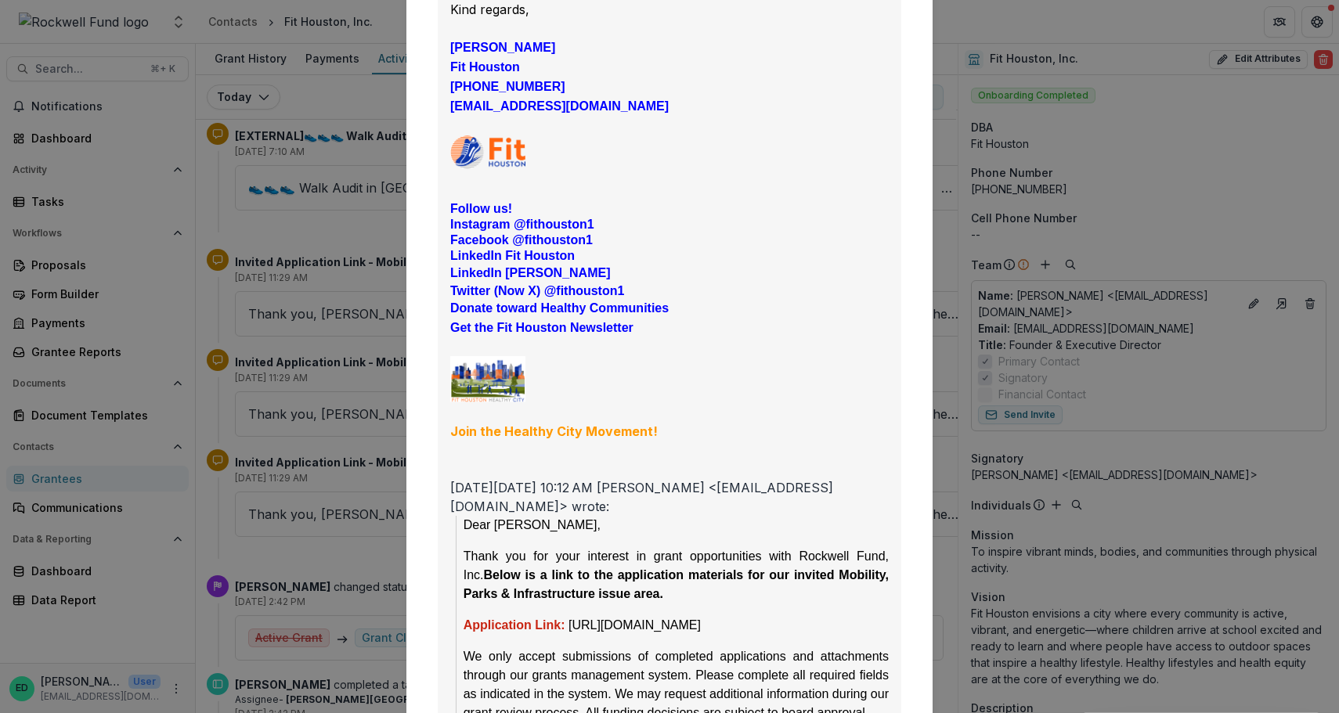
scroll to position [885, 0]
click at [977, 51] on div "Viewing Thread To: Estevan Delgado <edelgado@rockfund.org> CC: Patrick Moreno-C…" at bounding box center [669, 356] width 1339 height 713
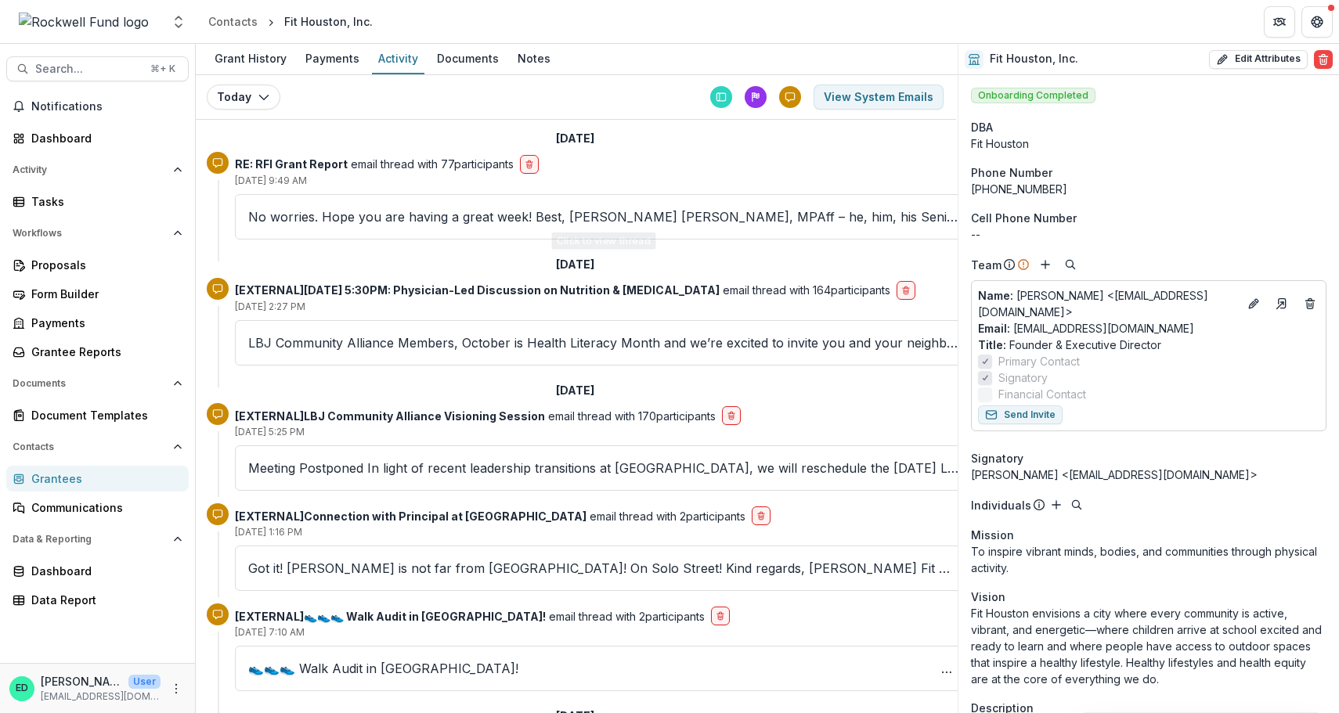
scroll to position [0, 2]
click at [103, 70] on span "Search..." at bounding box center [88, 69] width 106 height 13
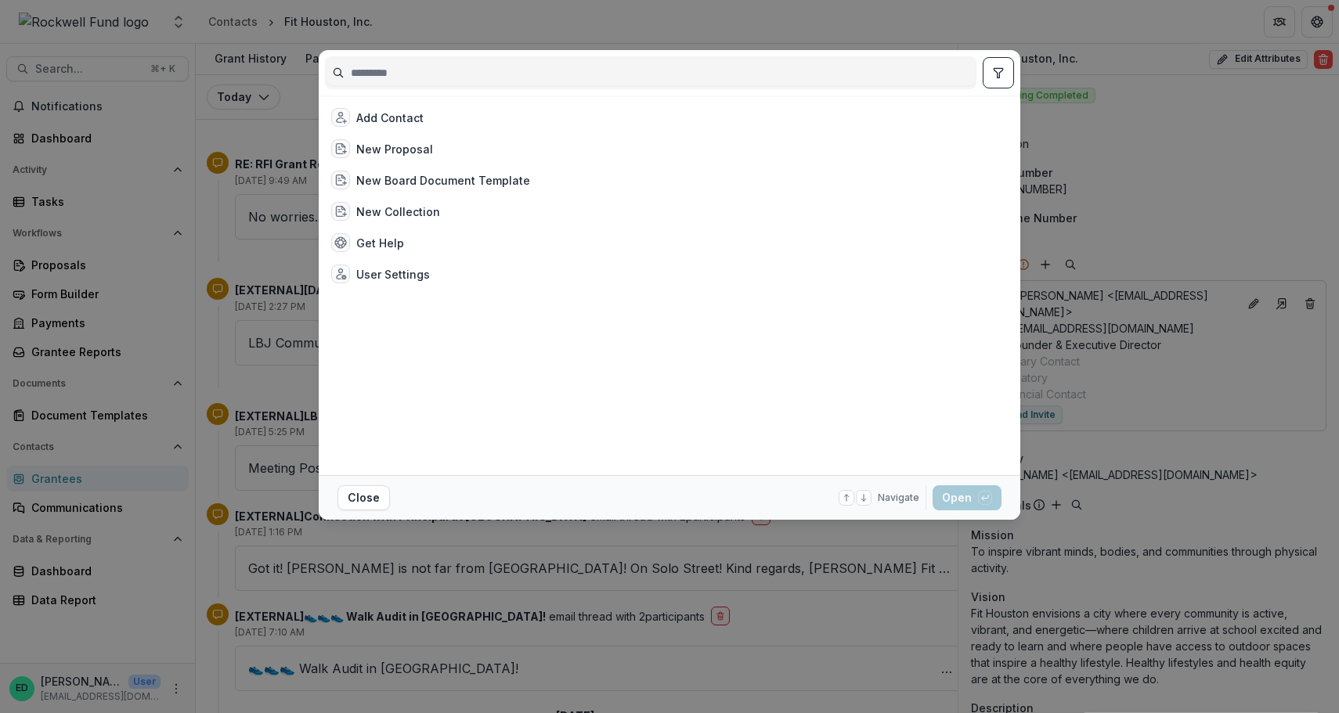
click at [59, 173] on div "Add Contact New Proposal New Board Document Template New Collection Get Help Us…" at bounding box center [669, 356] width 1339 height 713
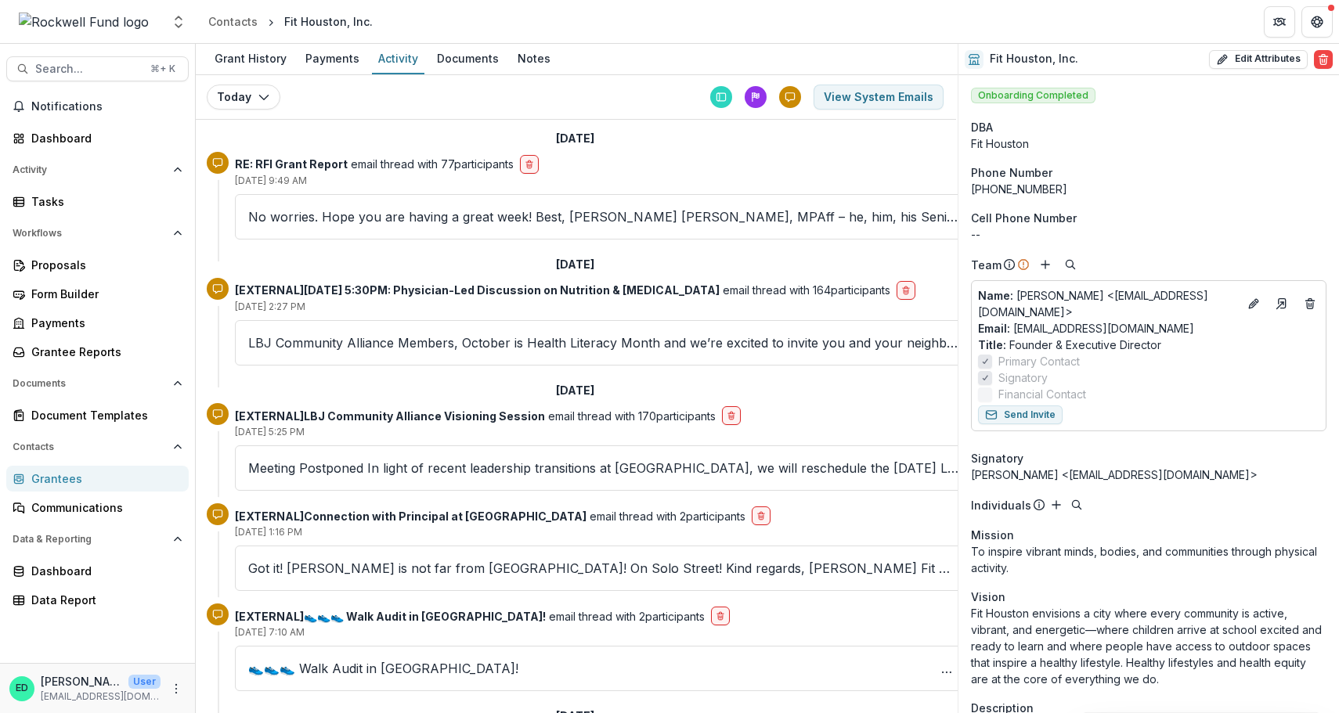
click at [67, 124] on div "Notifications Dashboard Activity Tasks Workflows Proposals Form Builder Payment…" at bounding box center [97, 378] width 195 height 569
click at [66, 136] on div "Dashboard" at bounding box center [103, 138] width 145 height 16
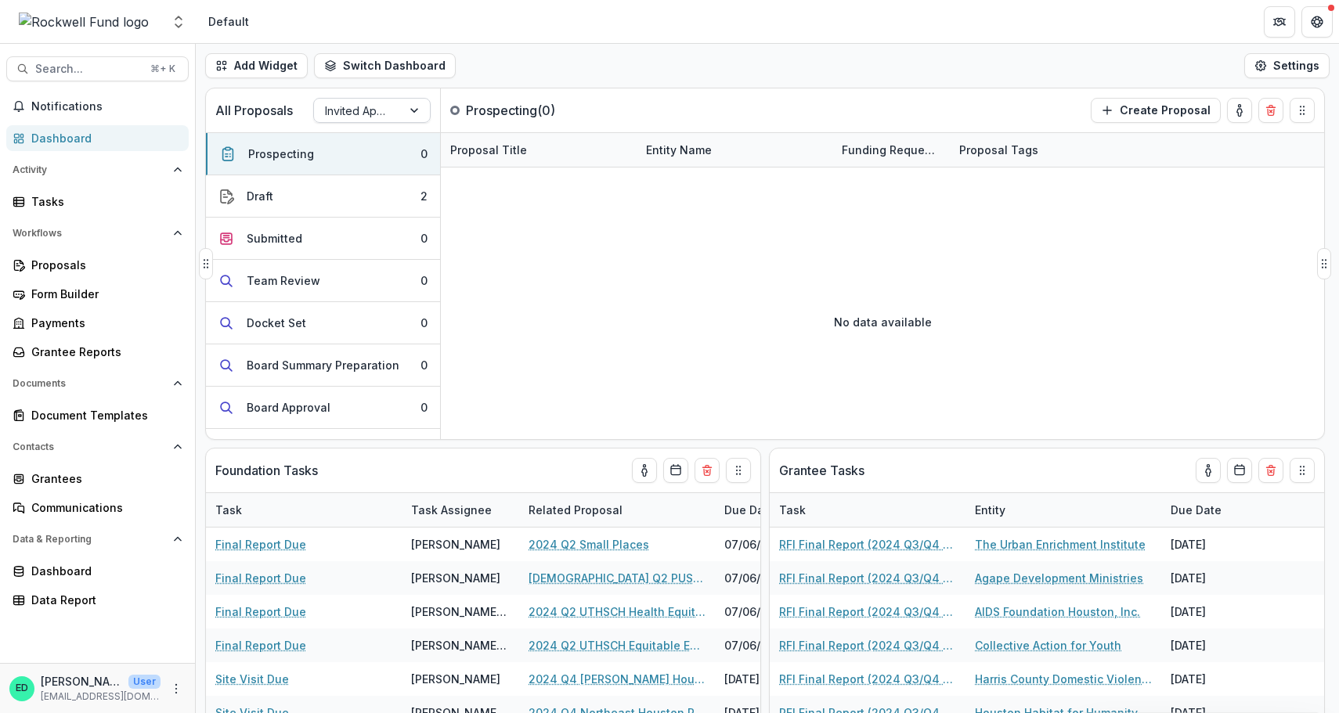
click at [349, 108] on div "Invited Applications" at bounding box center [358, 111] width 66 height 16
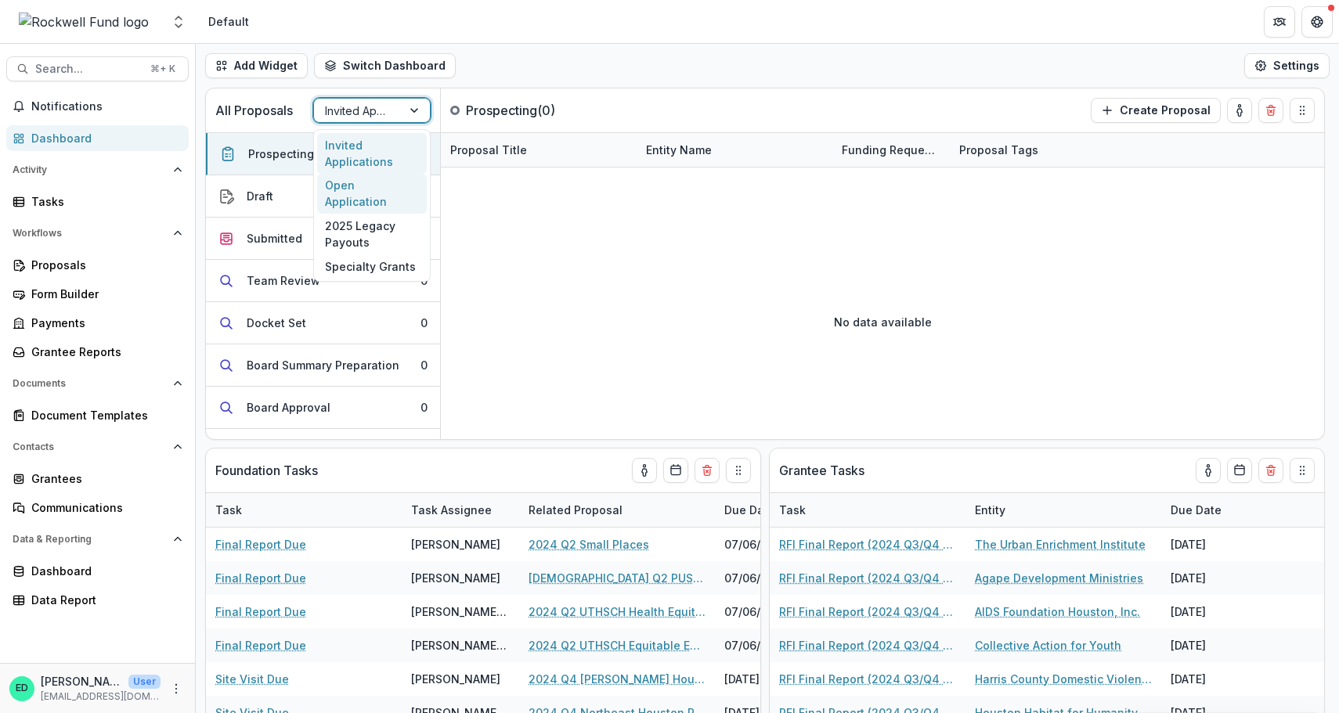
click at [355, 177] on div "Open Application" at bounding box center [372, 194] width 110 height 41
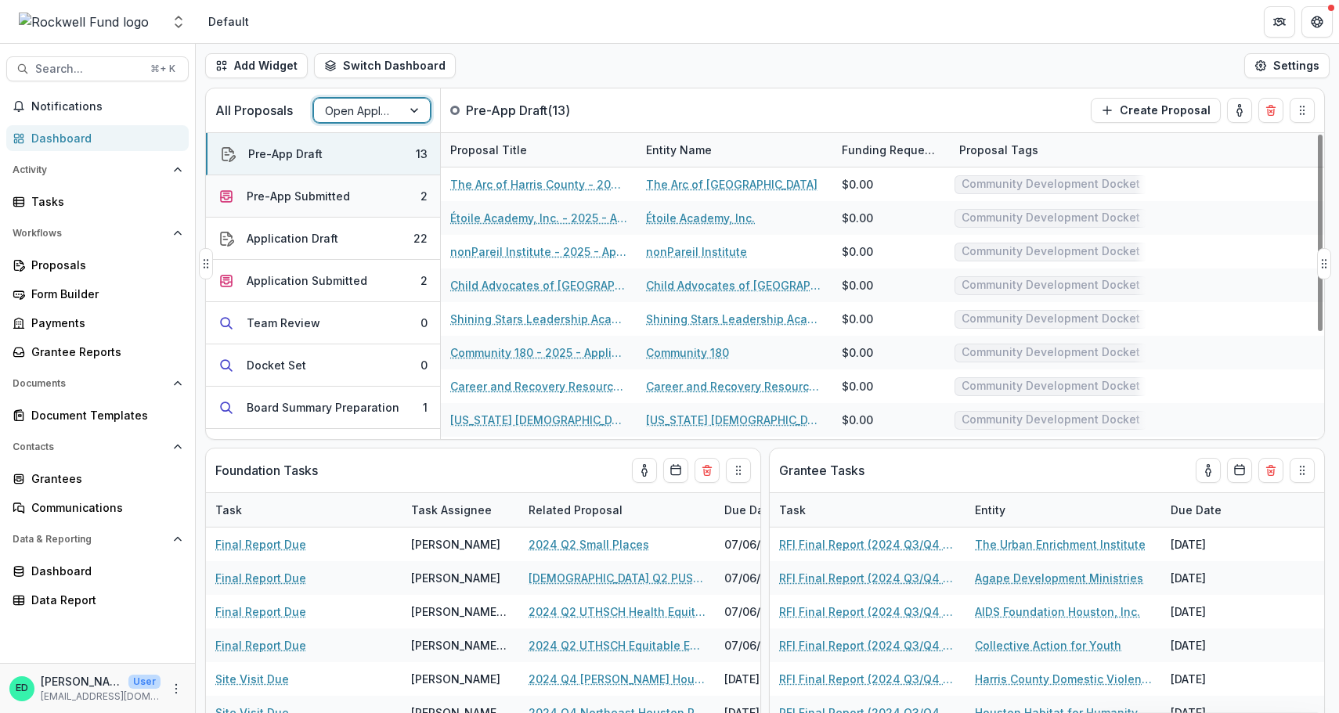
click at [315, 199] on div "Pre-App Submitted" at bounding box center [298, 196] width 103 height 16
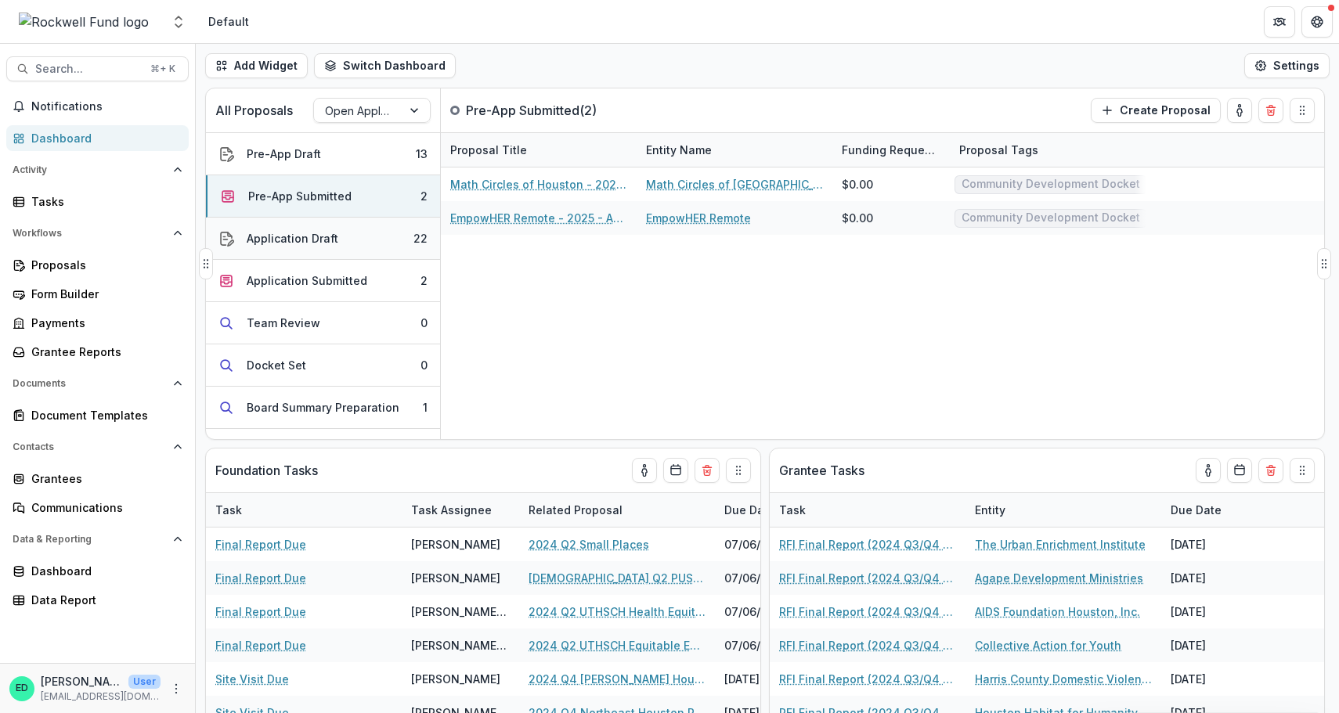
click at [320, 238] on div "Application Draft" at bounding box center [293, 238] width 92 height 16
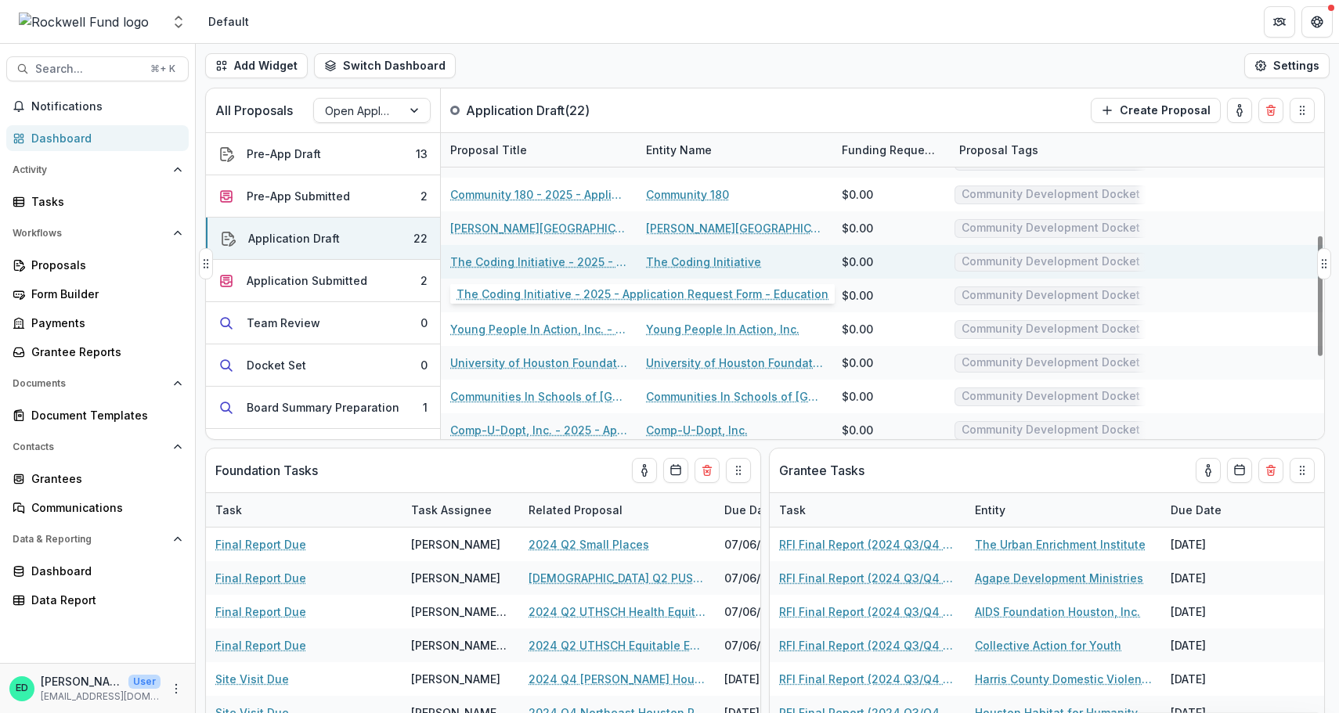
scroll to position [260, 0]
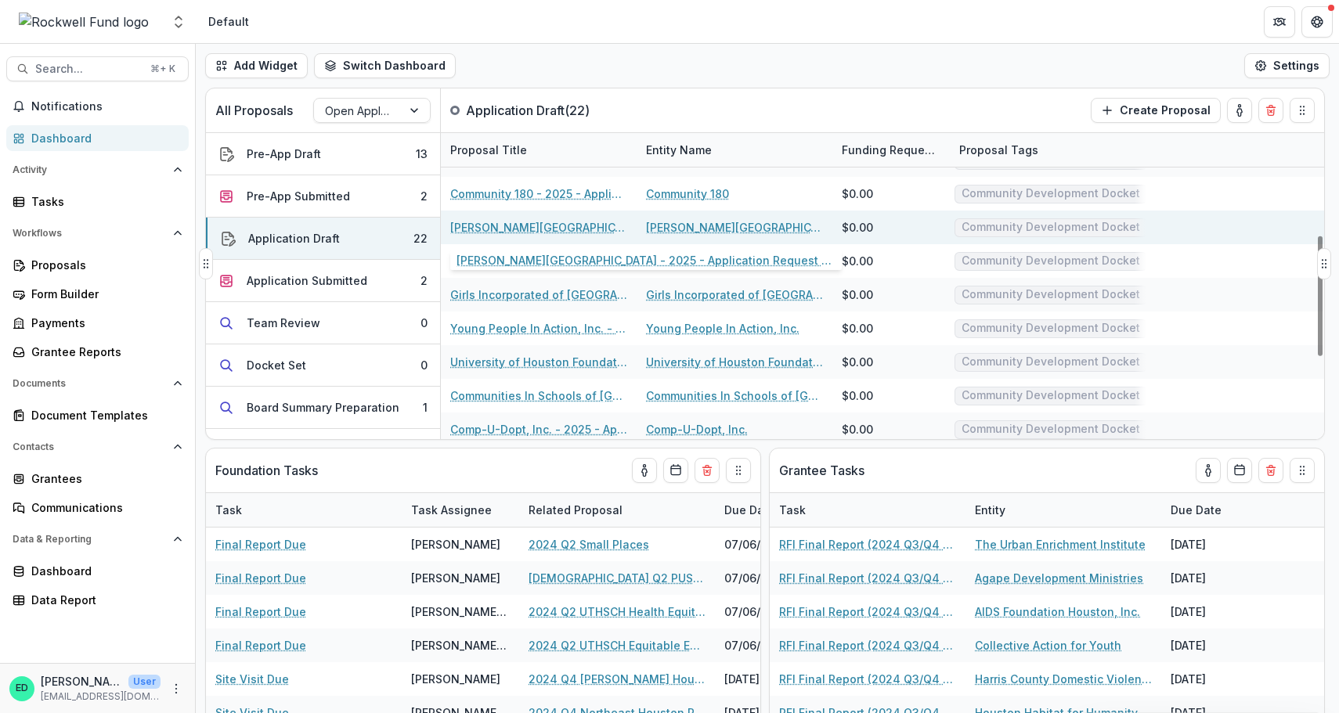
click at [506, 225] on link "Wesley Community Center - 2025 - Application Request Form - Education" at bounding box center [538, 227] width 177 height 16
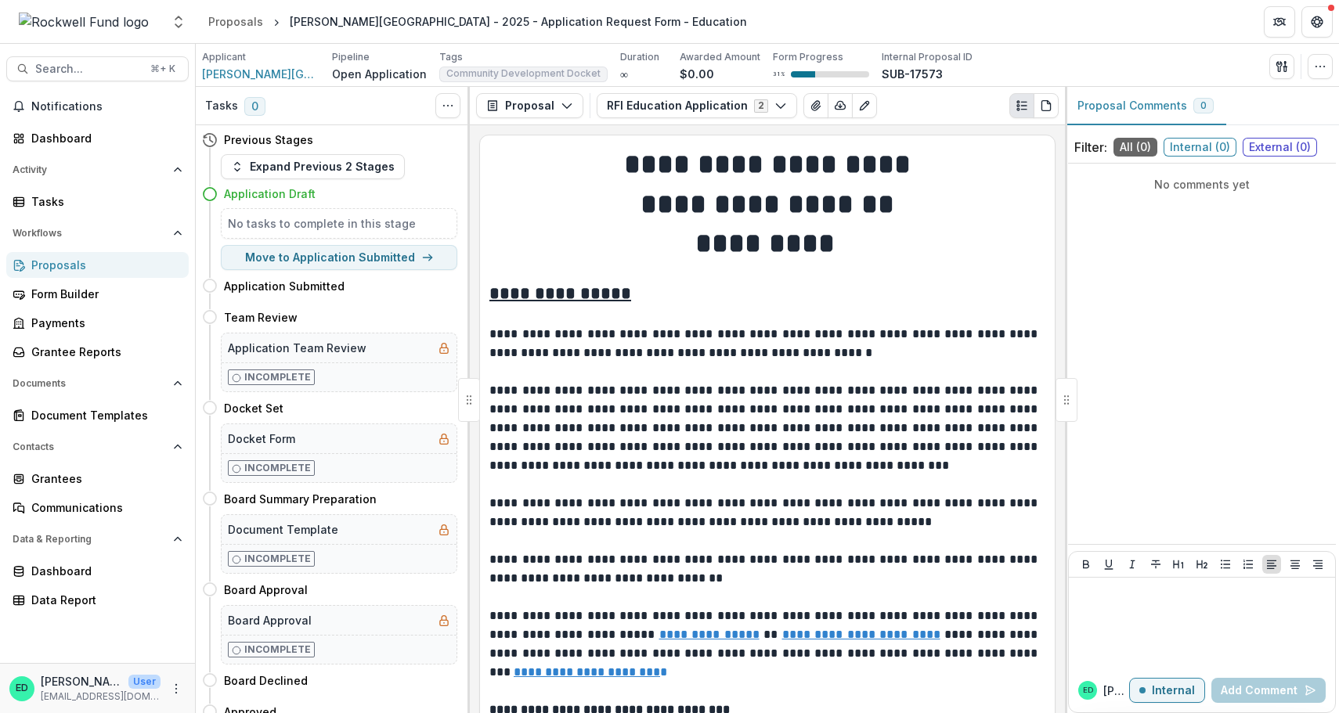
click at [211, 62] on p "Applicant" at bounding box center [224, 57] width 44 height 14
click at [224, 70] on span "Wesley Community Center" at bounding box center [260, 74] width 117 height 16
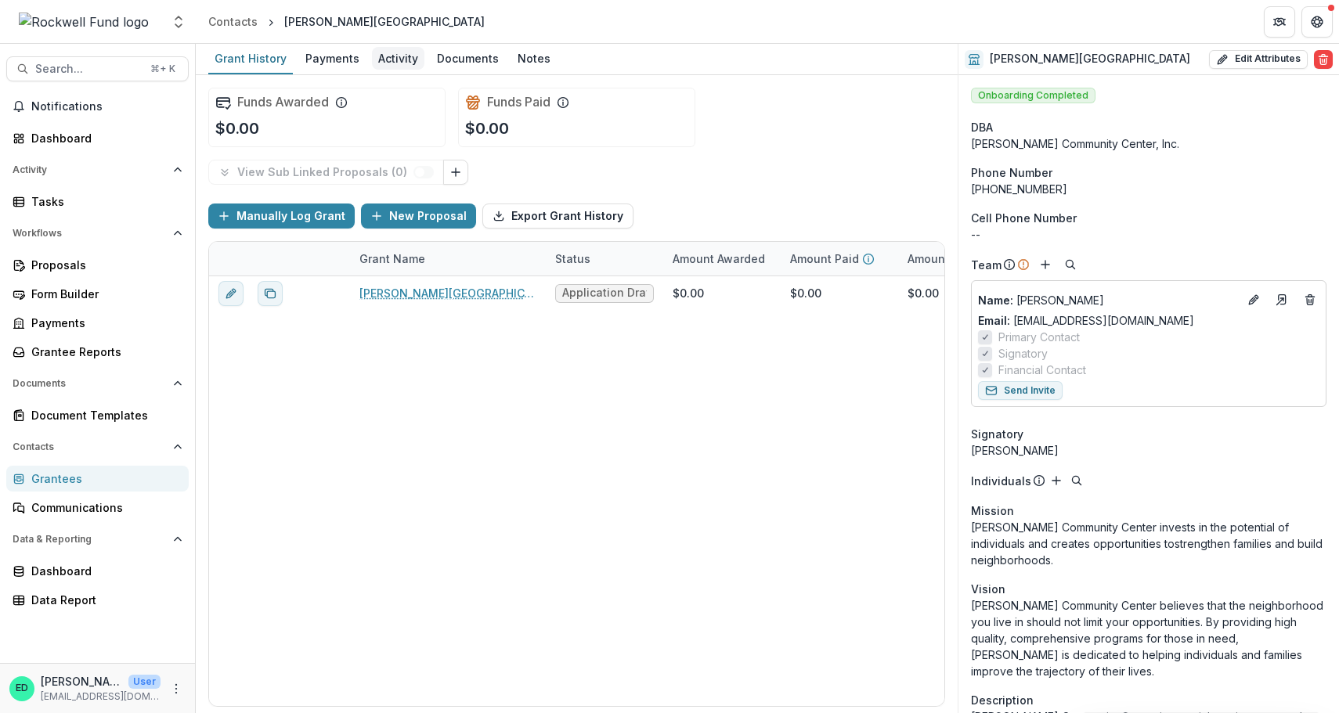
click at [384, 54] on div "Activity" at bounding box center [398, 58] width 52 height 23
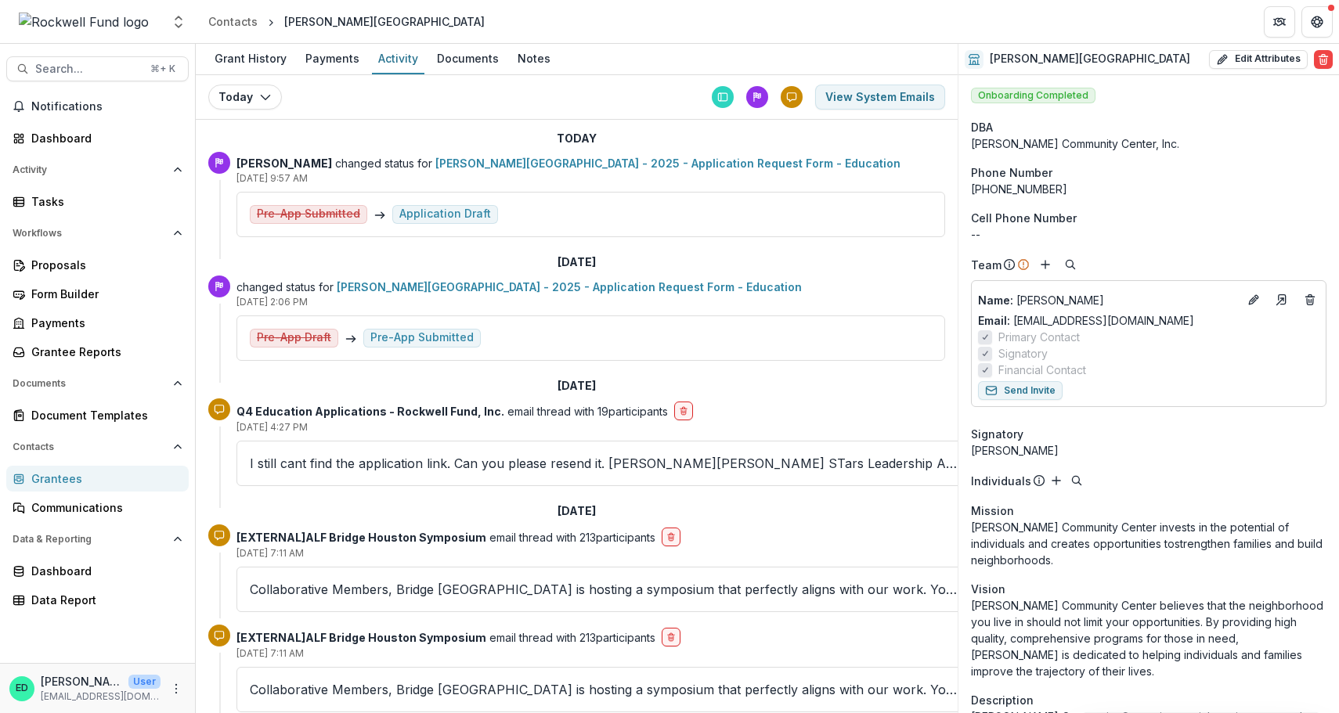
click at [416, 216] on div "Application Draft" at bounding box center [445, 213] width 92 height 13
click at [856, 102] on button "View System Emails" at bounding box center [880, 97] width 130 height 25
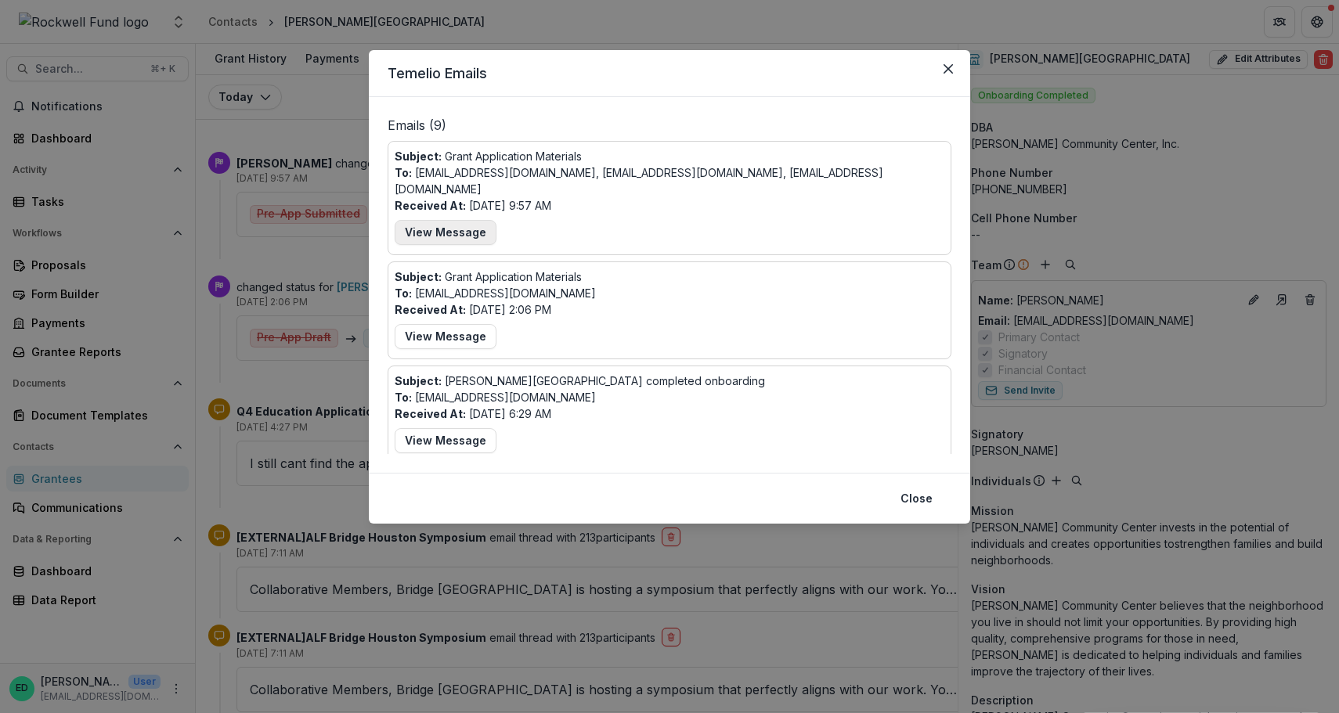
click at [456, 220] on button "View Message" at bounding box center [446, 232] width 102 height 25
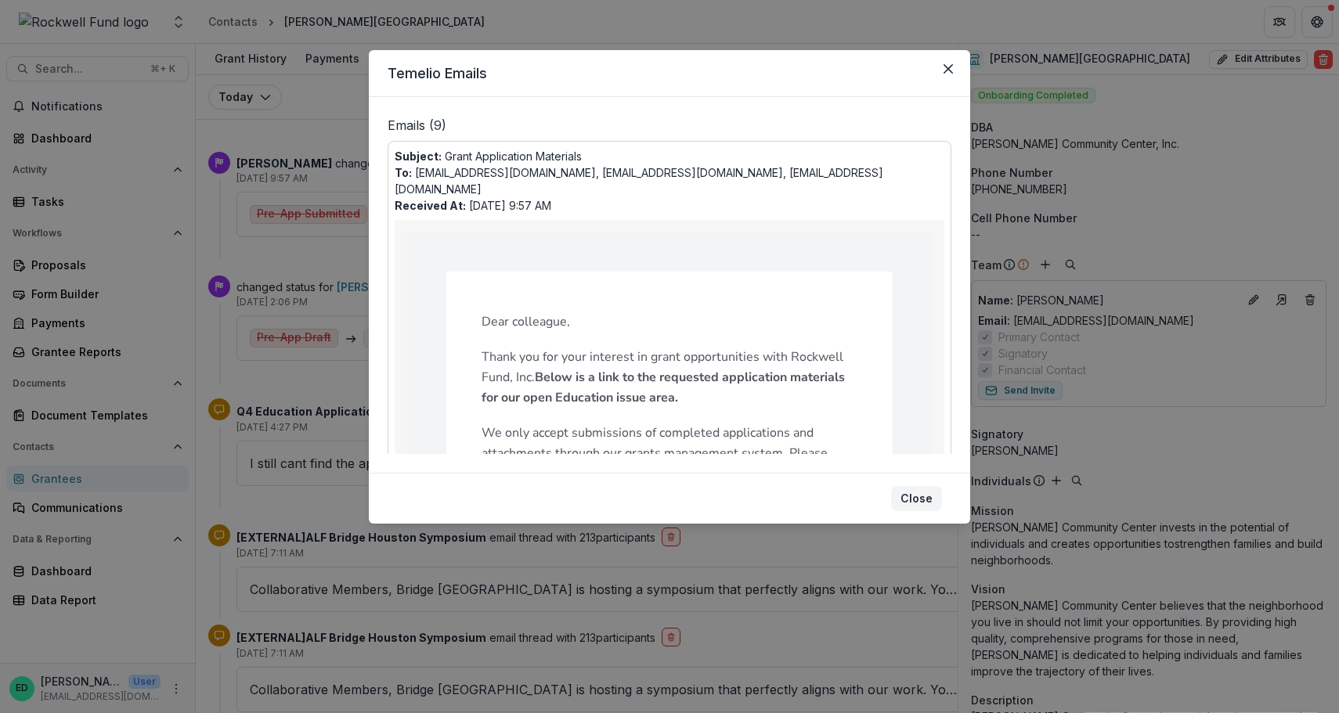
click at [922, 508] on button "Close" at bounding box center [916, 498] width 51 height 25
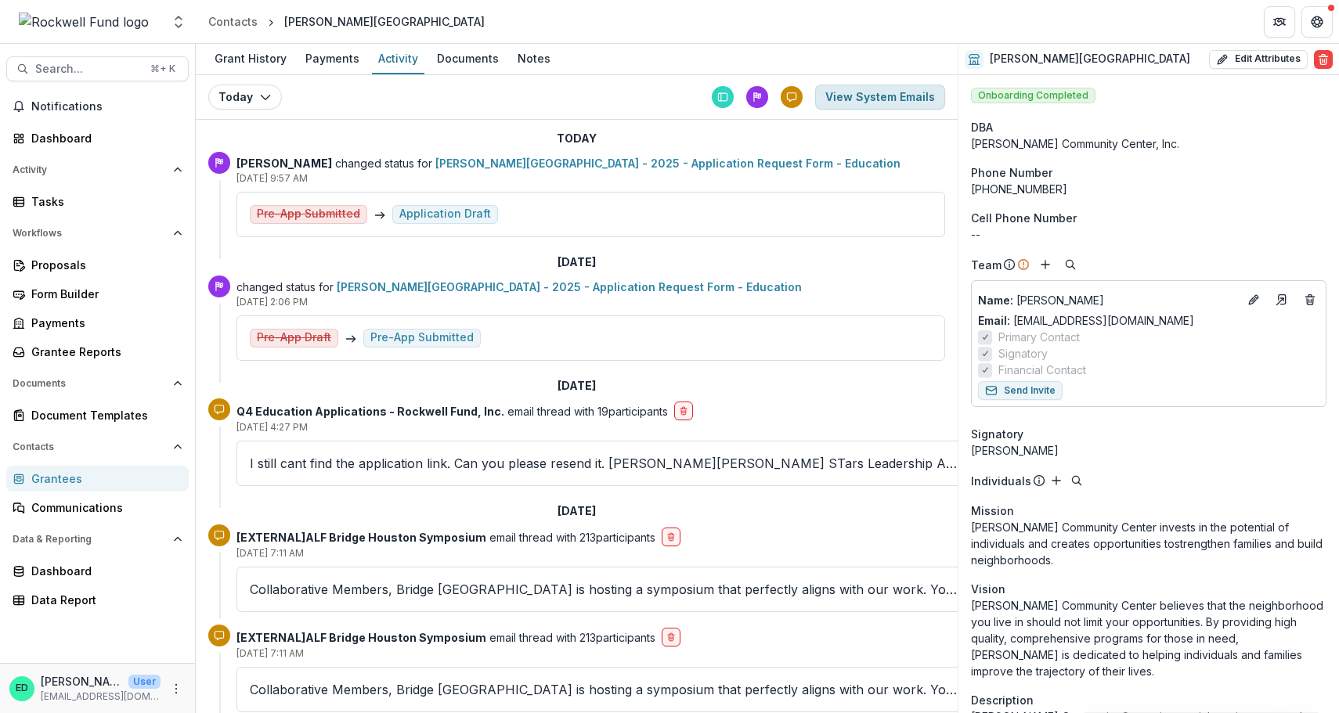
click at [843, 105] on button "View System Emails" at bounding box center [880, 97] width 130 height 25
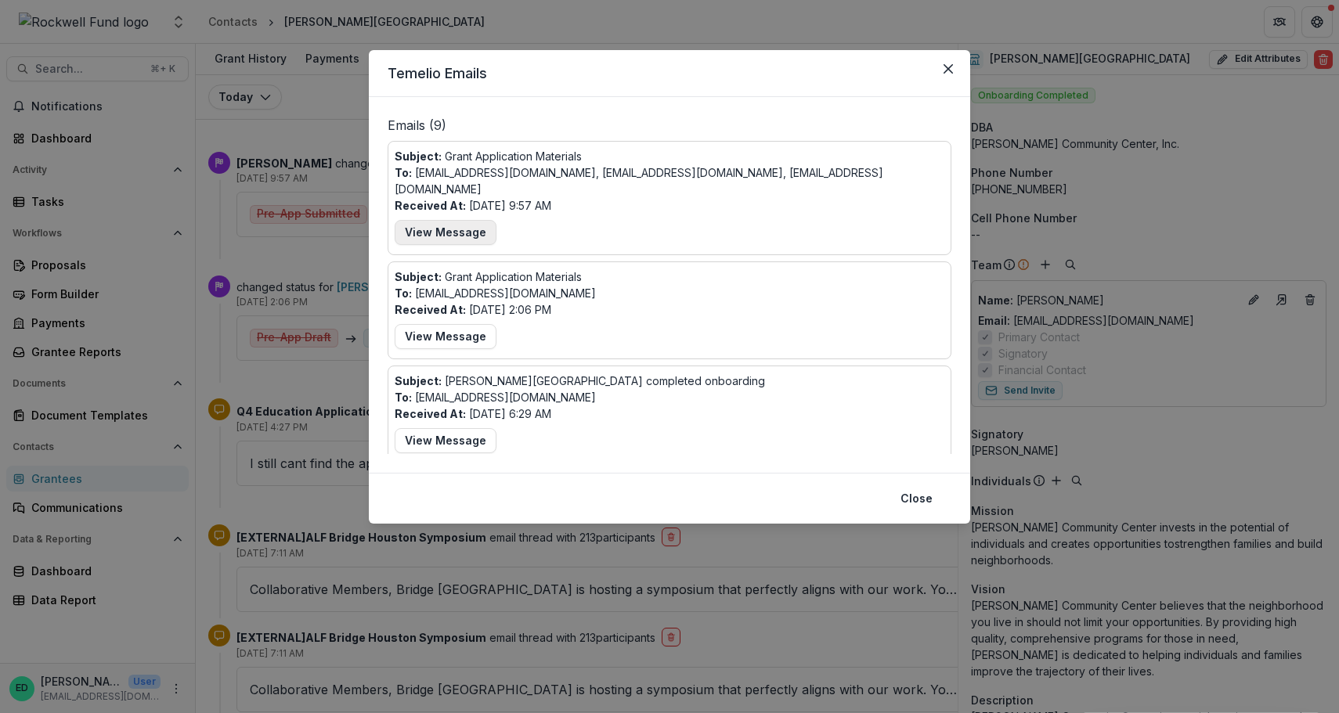
click at [472, 220] on button "View Message" at bounding box center [446, 232] width 102 height 25
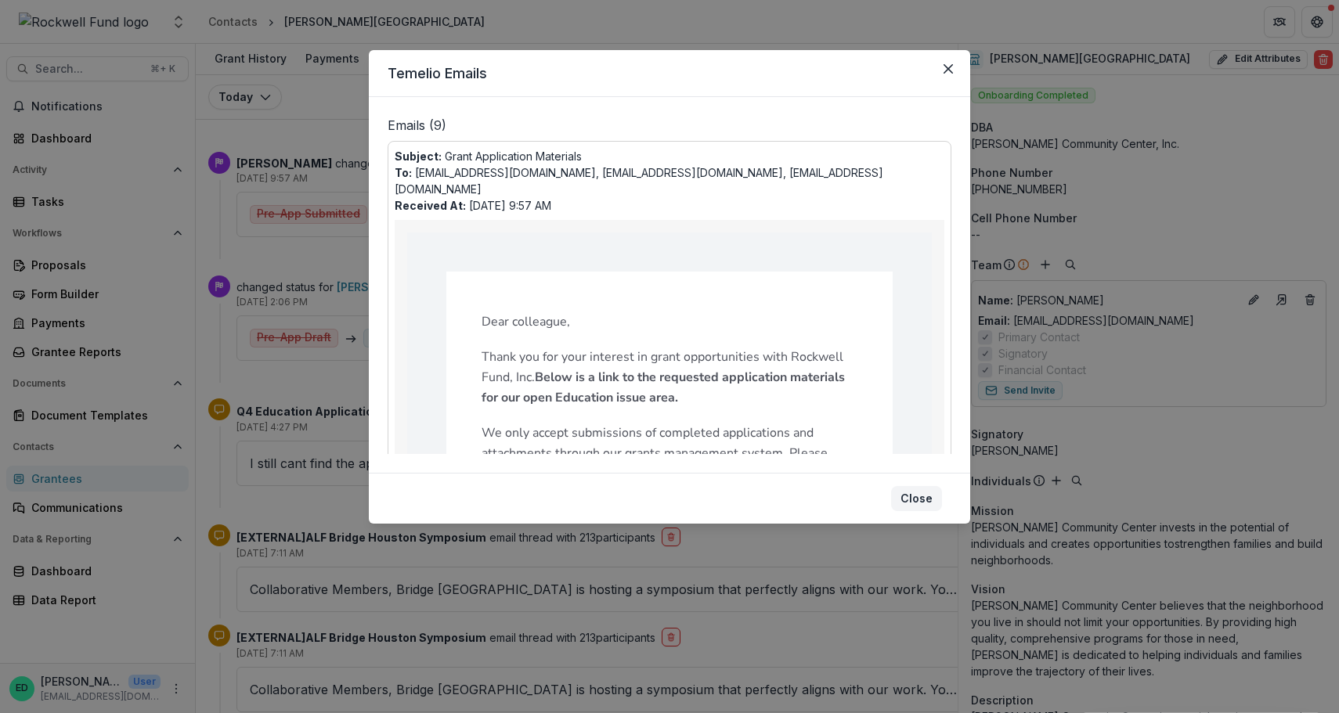
click at [920, 499] on button "Close" at bounding box center [916, 498] width 51 height 25
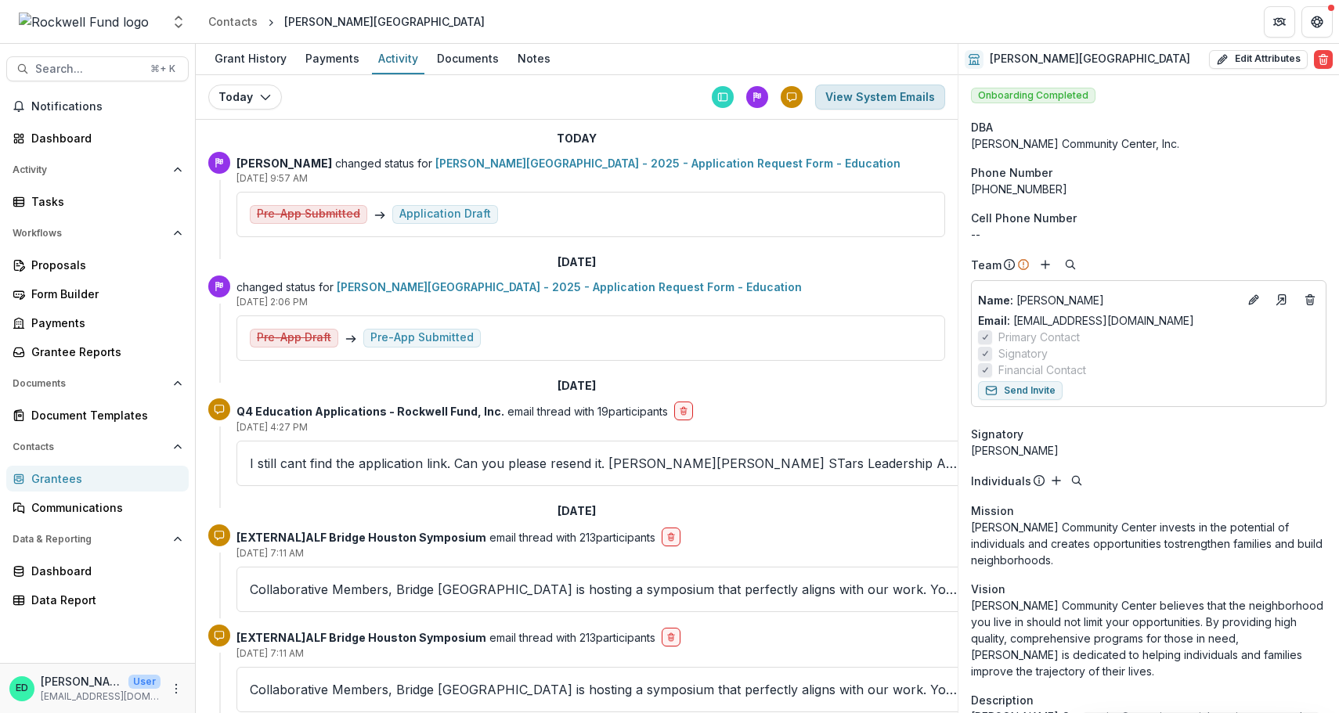
click at [856, 107] on button "View System Emails" at bounding box center [880, 97] width 130 height 25
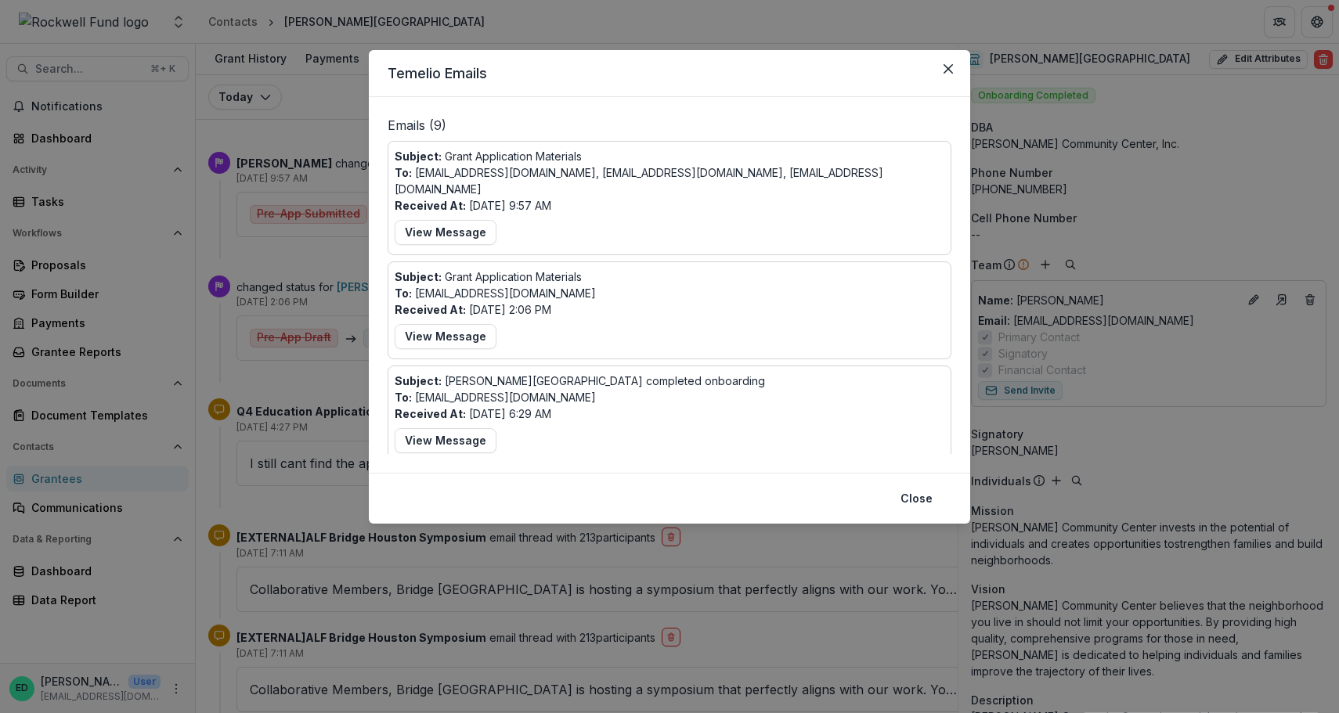
click at [583, 297] on div "Subject: Grant Application Materials To: acorron@wesleyhousehouston.org Receive…" at bounding box center [670, 310] width 550 height 84
drag, startPoint x: 581, startPoint y: 184, endPoint x: 389, endPoint y: 150, distance: 194.7
click at [389, 150] on div "Subject: Grant Application Materials To: acorron@wesleyhousehouston.org, jahlgr…" at bounding box center [669, 198] width 564 height 114
copy div "Subject: Grant Application Materials To: acorron@wesleyhousehouston.org, jahlgr…"
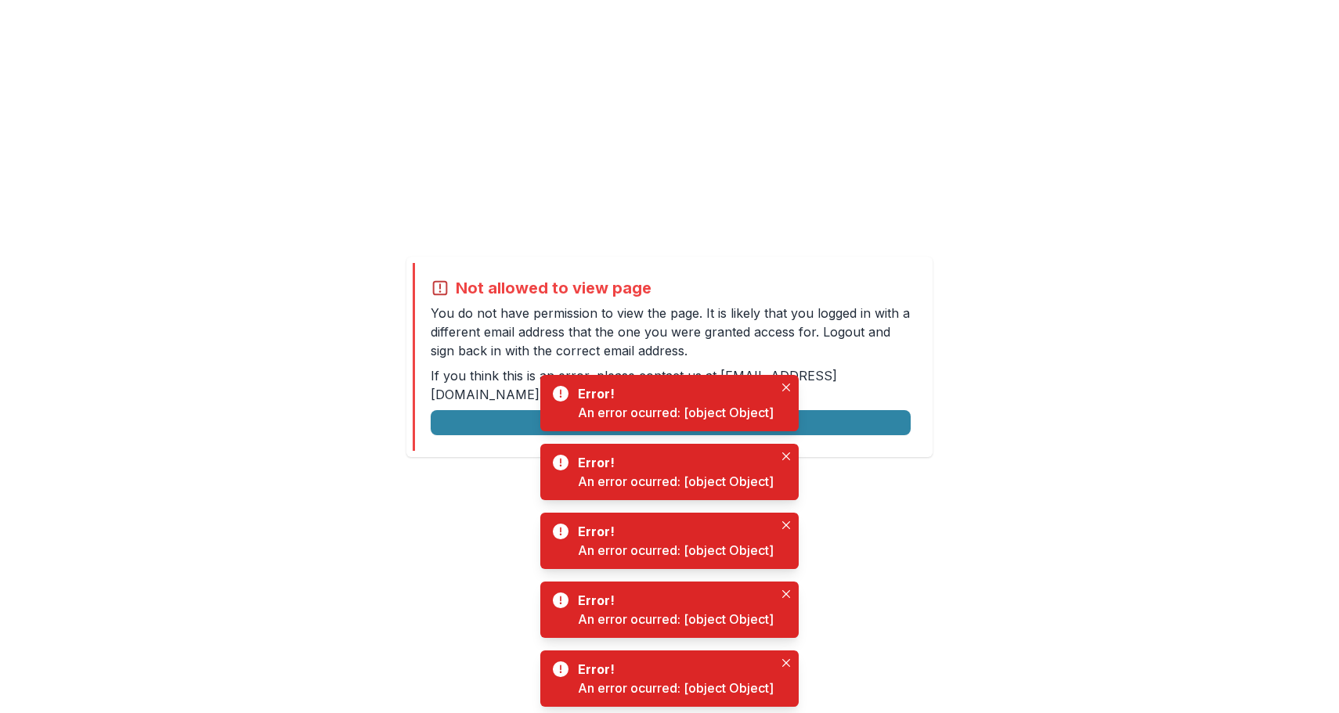
click at [607, 234] on div "Not allowed to view page You do not have permission to view the page. It is lik…" at bounding box center [669, 356] width 1339 height 713
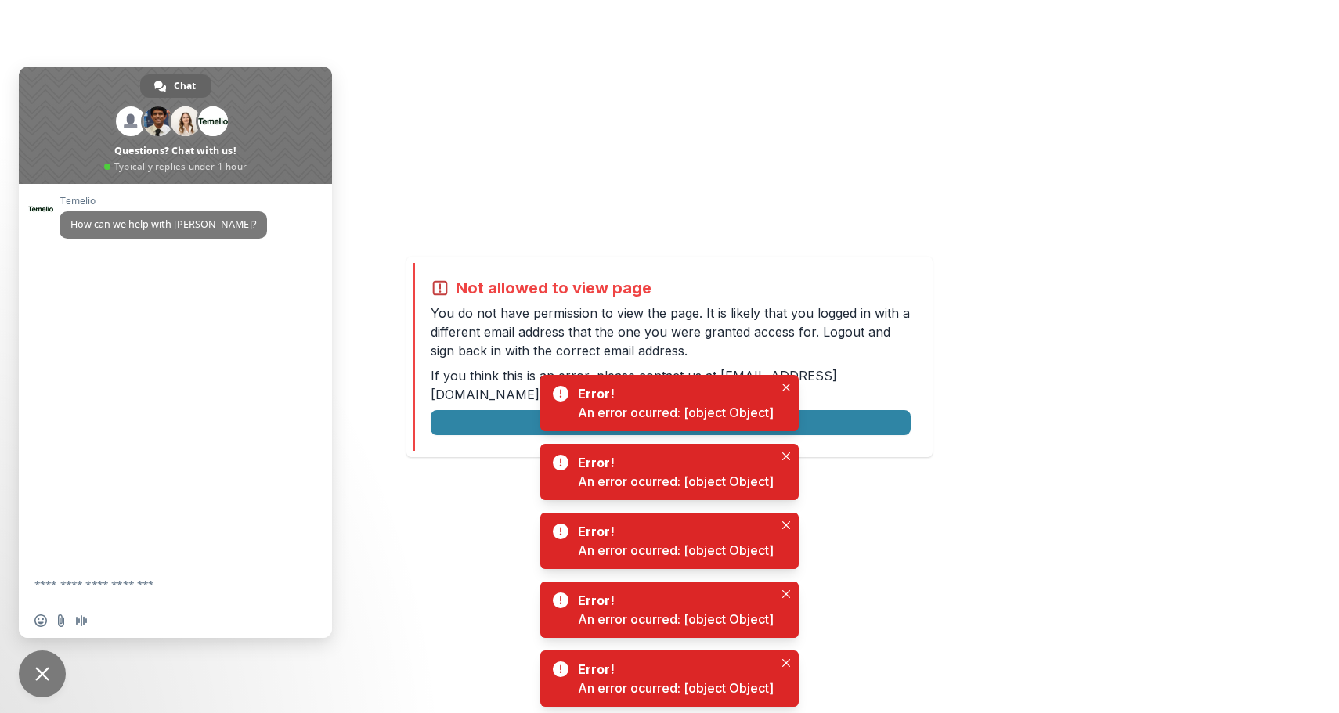
click at [23, 686] on span "Close chat" at bounding box center [42, 673] width 47 height 47
